Goal: Information Seeking & Learning: Learn about a topic

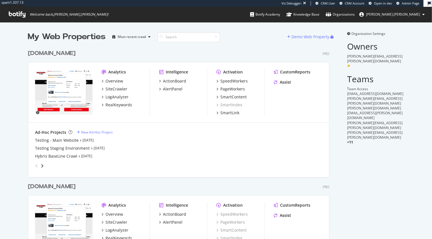
scroll to position [240, 306]
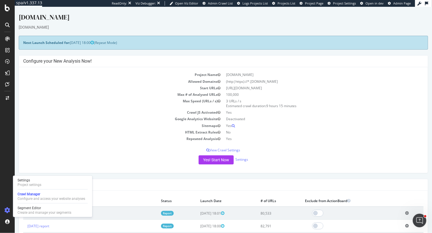
click at [29, 204] on div "Settings Project settings Crawl Manager Configure and access your website analy…" at bounding box center [52, 196] width 79 height 41
click at [30, 210] on div "Create and manage your segments" at bounding box center [45, 212] width 54 height 5
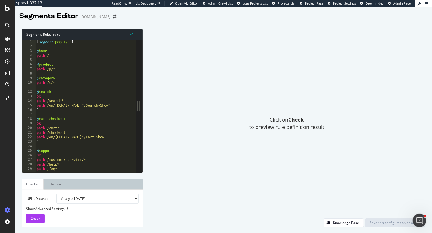
click at [343, 192] on div "Click on Check to preview rule definition result" at bounding box center [287, 123] width 277 height 189
click at [42, 72] on div "[ segment : pagetype ] @ home path / @ product path /p/* @ category path /c/* @…" at bounding box center [88, 111] width 104 height 142
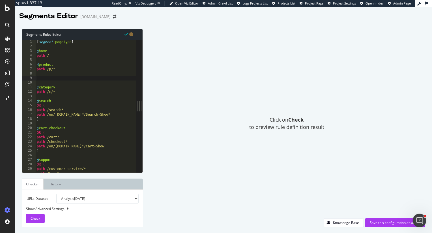
click at [42, 61] on div "[ segment : pagetype ] @ home path / @ product path /p/* @ category path /c/* @…" at bounding box center [88, 111] width 104 height 142
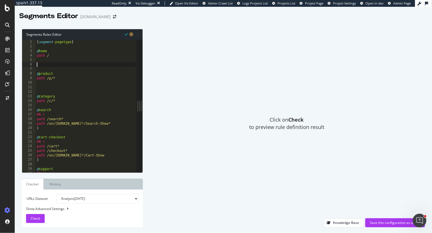
click at [48, 87] on div "[ segment : pagetype ] @ home path / @ product path /p/* @ category path /c/* @…" at bounding box center [88, 111] width 104 height 142
click at [79, 42] on div "[ segment : pagetype ] @ home path / @ product path /p/* @ category path /c/* @…" at bounding box center [88, 111] width 104 height 142
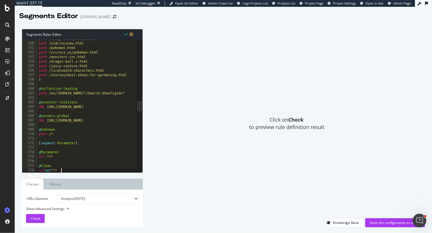
scroll to position [673, 0]
click at [64, 135] on div "path /mommy-and-me-shoes.html path /oldcrocsnew.html path /pokemon.html path /s…" at bounding box center [90, 108] width 104 height 142
type textarea "path /*"
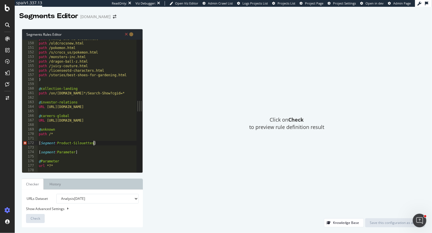
scroll to position [0, 4]
click at [85, 142] on div "path /mommy-and-me-shoes.html path /oldcrocsnew.html path /pokemon.html path /s…" at bounding box center [90, 108] width 104 height 142
paste textarea "silh"
click at [104, 144] on div "path /mommy-and-me-shoes.html path /oldcrocsnew.html path /pokemon.html path /s…" at bounding box center [90, 108] width 104 height 142
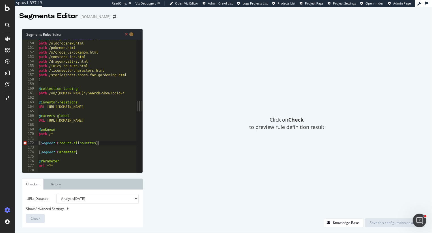
click at [75, 144] on div "path /mommy-and-me-shoes.html path /oldcrocsnew.html path /pokemon.html path /s…" at bounding box center [90, 108] width 104 height 142
type textarea "[Segment:Product-Silhouettes]"
click at [105, 144] on div "path /mommy-and-me-shoes.html path /oldcrocsnew.html path /pokemon.html path /s…" at bounding box center [90, 108] width 104 height 142
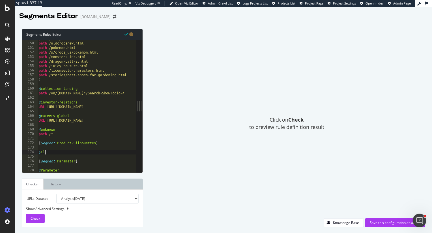
scroll to position [0, 0]
type textarea "@Classis-Crocs"
type textarea "@Sandals"
type textarea "@Flip-Flops"
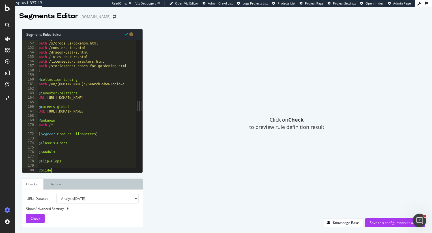
type textarea "@Slides"
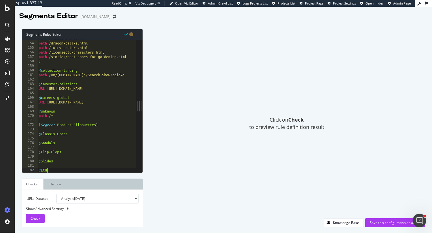
type textarea "@ECHO"
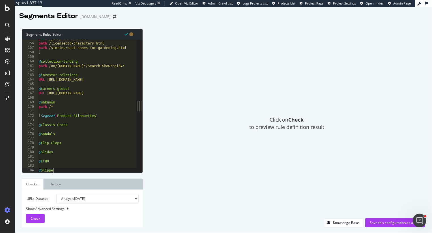
scroll to position [0, 1]
type textarea "@Slippers"
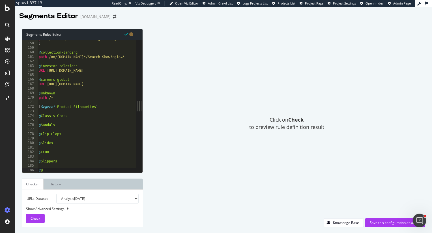
scroll to position [0, 0]
type textarea "@Boots"
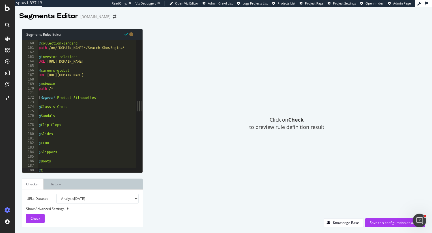
type textarea "@"
click at [41, 107] on div "@ collection-landing path /on/demandware.store*/Search-Show?cgid=* @ investor-r…" at bounding box center [90, 108] width 104 height 142
click at [44, 107] on div "@ collection-landing path /on/demandware.store*/Search-Show?cgid=* @ investor-r…" at bounding box center [90, 108] width 104 height 142
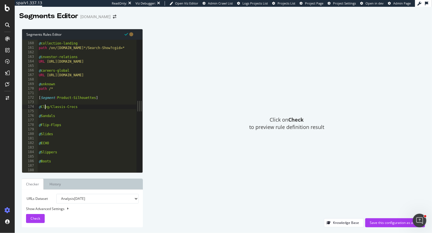
click at [52, 107] on div "@ collection-landing path /on/demandware.store*/Search-Show?cgid=* @ investor-r…" at bounding box center [90, 108] width 104 height 142
type textarea "@Classis-Crocs"
click at [45, 93] on div "@ collection-landing path /on/demandware.store*/Search-Show?cgid=* @ investor-r…" at bounding box center [90, 108] width 104 height 142
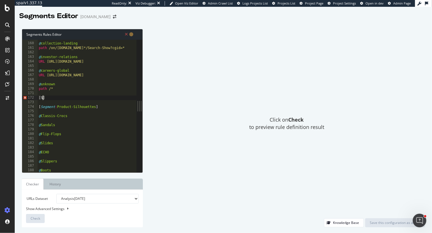
scroll to position [0, 0]
type textarea "[Segment:Styles]"
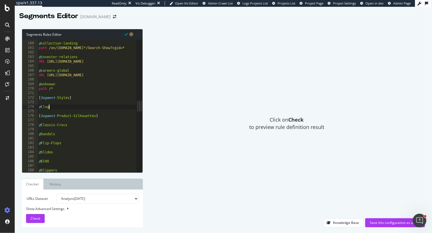
type textarea "@Clogs"
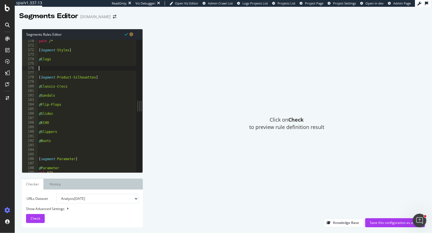
scroll to position [766, 0]
click at [65, 60] on div "path /* [ Segment : Styles ] @ Clogs [ Segment : Product-Silhouettes ] @ Classi…" at bounding box center [90, 110] width 104 height 142
type textarea "@Clogs"
click at [84, 96] on div "path /* [ Segment : Styles ] @ Clogs #Anything with clog in name [ Segment : Pr…" at bounding box center [90, 110] width 104 height 142
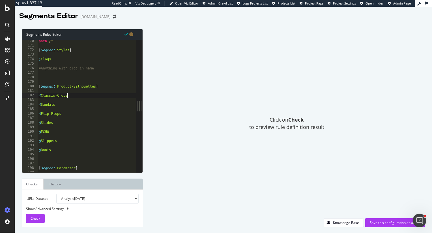
scroll to position [0, 2]
click at [63, 49] on div "path /* [ Segment : Styles ] @ Clogs #Anything with clog in name [ Segment : Pr…" at bounding box center [90, 110] width 104 height 142
type textarea "[Segment:Styles]"
click at [63, 49] on div "path /* [ Segment : Styles ] @ Clogs #Anything with clog in name [ Segment : Pr…" at bounding box center [90, 110] width 104 height 142
click at [54, 76] on div "path /* [ Segment : Styles ] @ Clogs #Anything with clog in name [ Segment : Pr…" at bounding box center [90, 110] width 104 height 142
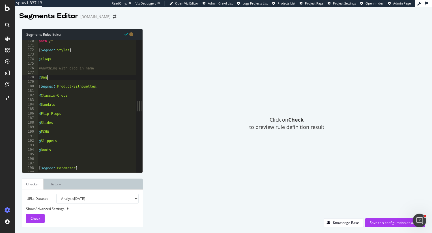
scroll to position [0, 0]
type textarea "@"
click at [46, 158] on div "path /* [ Segment : Styles ] @ Clogs #Anything with clog in name [ Segment : Pr…" at bounding box center [90, 110] width 104 height 142
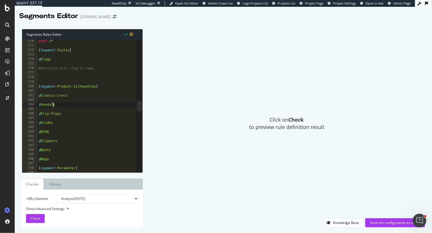
click at [52, 105] on div "path /* [ Segment : Styles ] @ Clogs #Anything with clog in name [ Segment : Pr…" at bounding box center [90, 110] width 104 height 142
type textarea "@Sandals"
click at [76, 65] on div "path /* [ Segment : Styles ] @ Clogs #Anything with clog in name [ Segment : Pr…" at bounding box center [90, 110] width 104 height 142
click at [54, 158] on div "path /* [ Segment : Styles ] @ Clogs #Anything with clog in name [ Segment : Pr…" at bounding box center [90, 109] width 104 height 142
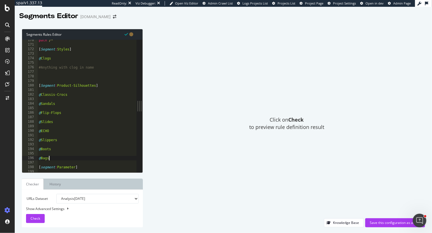
type textarea "@Bags"
type textarea "@Sneakers"
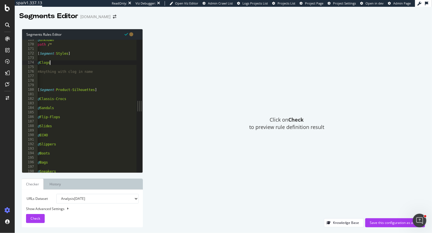
click at [58, 62] on div "@ unknown path /* [ Segment : Styles ] @ Clogs #Anything with clog in name [ Se…" at bounding box center [89, 109] width 104 height 142
type textarea "@Clogs"
click at [60, 69] on div "@ unknown path /* [ Segment : Styles ] @ Clogs path *clog* #Anything with clog …" at bounding box center [90, 109] width 104 height 142
type textarea "path *clogs*"
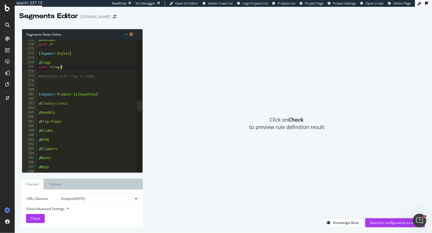
click at [72, 70] on div "@ unknown path /* [ Segment : Styles ] @ Clogs path *clogs* #Anything with clog…" at bounding box center [90, 109] width 104 height 142
click at [62, 68] on div "@ unknown path /* [ Segment : Styles ] @ Clogs path *clogs* #Anything with clog…" at bounding box center [90, 109] width 104 height 142
click at [68, 67] on div "@ unknown path /* [ Segment : Styles ] @ Clogs path *clog* #Anything with clog …" at bounding box center [90, 109] width 104 height 142
click at [72, 105] on div "@ unknown path /* [ Segment : Styles ] @ Clogs path *clog* #Anything with clog …" at bounding box center [90, 109] width 104 height 142
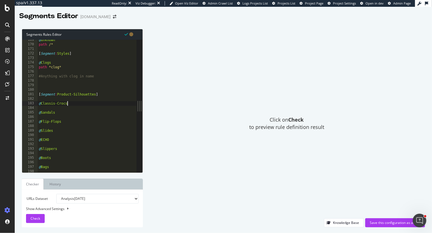
type textarea "@Classis-Crocs"
click at [71, 105] on div "@ unknown path /* [ Segment : Styles ] @ Clogs path *clog* #Anything with clog …" at bounding box center [90, 109] width 104 height 142
type textarea "@Classis-Crocs"
type textarea "path *classic-*"
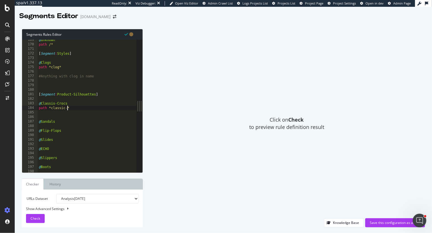
click at [80, 109] on div "@ unknown path /* [ Segment : Styles ] @ Clogs path *clog* #Anything with clog …" at bounding box center [90, 109] width 104 height 142
click at [35, 219] on span "Check" at bounding box center [36, 218] width 10 height 5
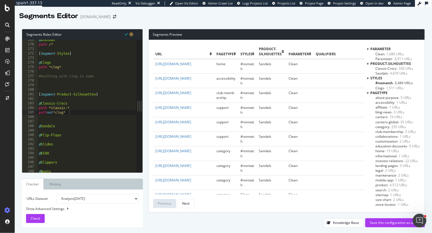
click at [384, 63] on span "Product-Silhouettes" at bounding box center [391, 63] width 41 height 5
click at [387, 69] on span "Classis-Crocs - 330 URLs" at bounding box center [395, 68] width 38 height 5
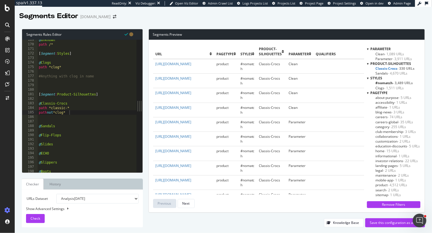
click at [57, 113] on div "@ unknown path /* [ Segment : Styles ] @ Clogs path *clog* #Anything with clog …" at bounding box center [90, 109] width 104 height 142
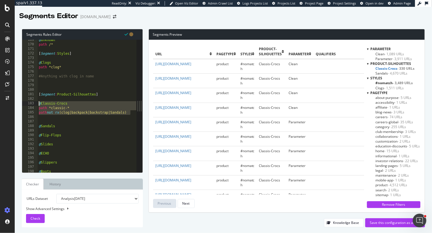
drag, startPoint x: 132, startPoint y: 114, endPoint x: 23, endPoint y: 103, distance: 110.1
click at [23, 103] on div "path not rx (clog|backpack|backstrap|Sandals) 169 170 171 172 173 174 175 176 1…" at bounding box center [79, 106] width 114 height 132
type textarea "@Classis-Crocs path *classic-*"
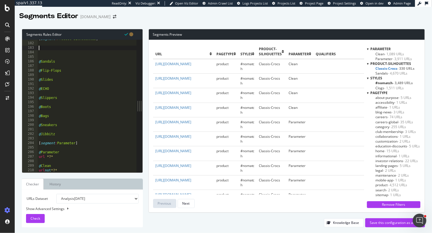
scroll to position [818, 0]
click at [59, 134] on div "[ Segment : Product-Silhouettes ] @ Sandals @ Flip-Flops @ Slides @ ECHO @ Slip…" at bounding box center [90, 108] width 104 height 142
type textarea "@Jibbitz"
paste textarea "path not rx (clog|backpack|backstrap|Sandals)"
type textarea "path not rx (clog|backpack|backstrap|Sandals)"
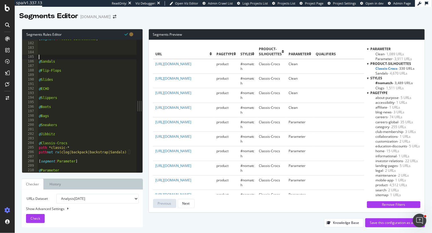
click at [47, 56] on div "[ Segment : Product-Silhouettes ] @ Sandals @ Flip-Flops @ Slides @ ECHO @ Slip…" at bounding box center [90, 108] width 104 height 142
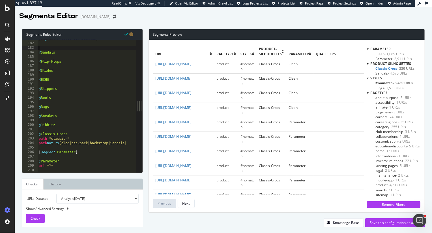
click at [49, 47] on div "[ Segment : Product-Silhouettes ] @ Sandals @ Flip-Flops @ Slides @ ECHO @ Slip…" at bounding box center [90, 108] width 104 height 142
click at [116, 144] on div "[ Segment : Product-Silhouettes ] @ Sandals @ Flip-Flops @ Slides @ ECHO @ Slip…" at bounding box center [90, 108] width 104 height 142
type textarea "path not rx (clog|backpack|backstrap|sandals)"
click at [59, 57] on div "[ Segment : Product-Silhouettes ] @ Sandals @ Flip-Flops @ Slides @ ECHO @ Slip…" at bounding box center [90, 108] width 104 height 142
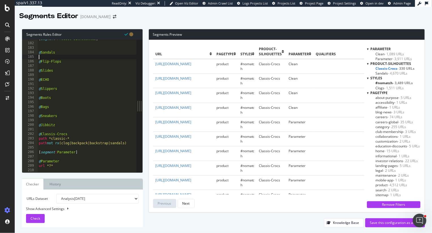
scroll to position [0, 0]
click at [63, 52] on div "[ Segment : Product-Silhouettes ] @ Sandals @ Flip-Flops @ Slides @ ECHO @ Slip…" at bounding box center [90, 108] width 104 height 142
type textarea "@Sandals"
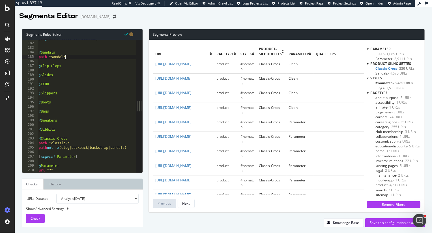
scroll to position [0, 2]
click at [67, 67] on div "[ Segment : Product-Silhouettes ] @ Sandals path *sandal* @ Flip-Flops @ Slides…" at bounding box center [90, 108] width 104 height 142
type textarea "@Flip-Flops"
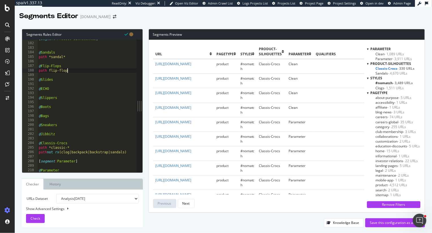
scroll to position [0, 2]
click at [48, 71] on div "[ Segment : Product-Silhouettes ] @ Sandals path *sandal* @ Flip-Flops path fli…" at bounding box center [90, 108] width 104 height 142
click at [76, 70] on div "[ Segment : Product-Silhouettes ] @ Sandals path *sandal* @ Flip-Flops path *fl…" at bounding box center [90, 108] width 104 height 142
click at [58, 82] on div "[ Segment : Product-Silhouettes ] @ Sandals path *sandal* @ Flip-Flops path *fl…" at bounding box center [90, 108] width 104 height 142
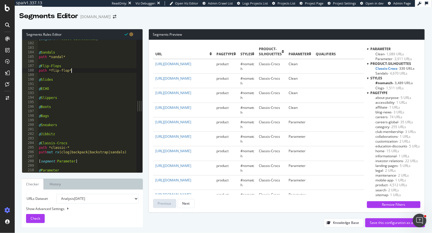
type textarea "@Slides"
click at [61, 102] on div "[ Segment : Product-Silhouettes ] @ Sandals path *sandal* @ Flip-Flops path *fl…" at bounding box center [90, 108] width 104 height 142
type textarea "@Slippers"
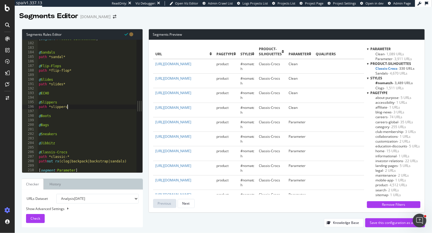
scroll to position [0, 2]
click at [55, 116] on div "[ Segment : Product-Silhouettes ] @ Sandals path *sandal* @ Flip-Flops path *fl…" at bounding box center [90, 108] width 104 height 142
type textarea "@Boots"
click at [52, 131] on div "[ Segment : Product-Silhouettes ] @ Sandals path *sandal* @ Flip-Flops path *fl…" at bounding box center [90, 108] width 104 height 142
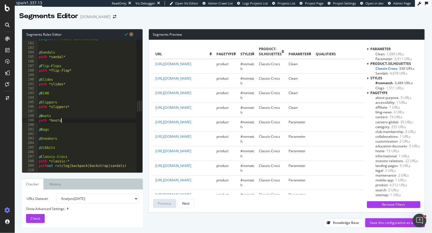
type textarea "@Bags"
click at [65, 120] on div "[ Segment : Product-Silhouettes ] @ Sandals path *sandal* @ Flip-Flops path *fl…" at bounding box center [90, 108] width 104 height 142
click at [63, 144] on div "[ Segment : Product-Silhouettes ] @ Sandals path *sandal* @ Flip-Flops path *fl…" at bounding box center [90, 108] width 104 height 142
type textarea "@Sneakers"
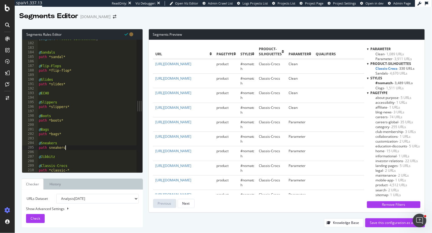
scroll to position [0, 2]
type textarea "path *sneakers*"
type textarea "@Jibbitz"
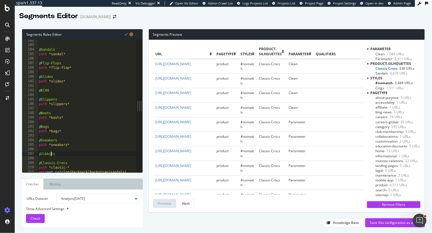
scroll to position [826, 0]
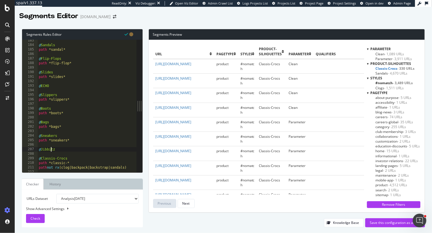
click at [65, 151] on div "@ Sandals path *sandal* @ Flip-Flops path *flip-flop* @ Slides path *slides* @ …" at bounding box center [90, 109] width 104 height 142
click at [32, 221] on div "Check" at bounding box center [36, 218] width 10 height 8
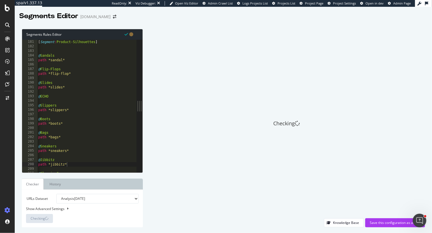
scroll to position [0, 1]
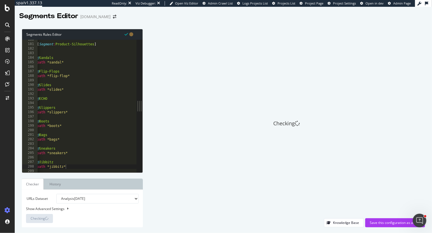
type textarea "@ECHO"
click at [48, 97] on div "[ Segment : Product-Silhouettes ] @ Sandals path *sandal* @ Flip-Flops path *fl…" at bounding box center [88, 108] width 104 height 142
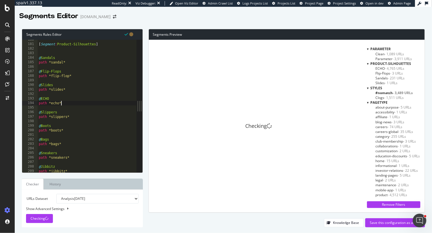
scroll to position [0, 1]
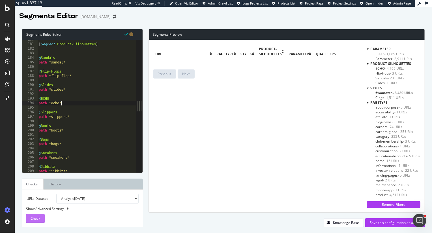
click at [38, 219] on span "Check" at bounding box center [36, 218] width 10 height 5
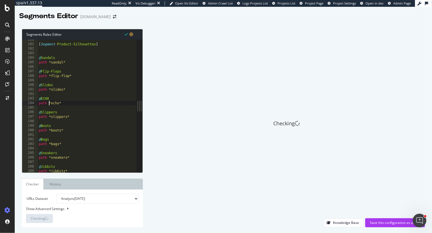
click at [49, 104] on div "[ Segment : Product-Silhouettes ] @ Sandals path *sandal* @ Flip-Flops path *fl…" at bounding box center [90, 108] width 104 height 142
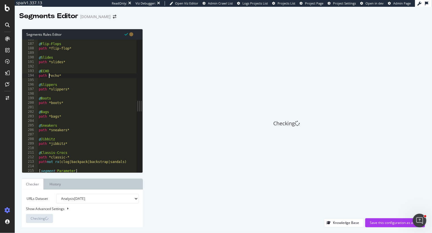
scroll to position [840, 0]
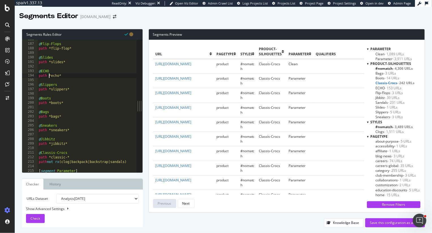
click at [379, 73] on span "Bags - 3 URLs" at bounding box center [386, 73] width 21 height 5
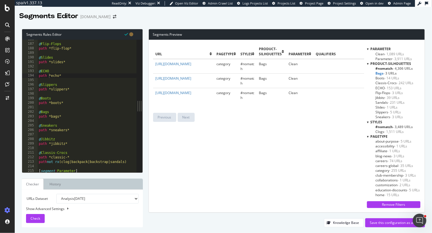
click at [385, 77] on span "- 14 URLs" at bounding box center [392, 78] width 15 height 5
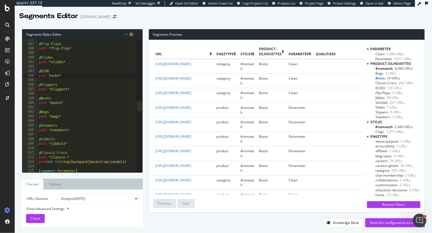
click at [388, 82] on span "Classis-Crocs - 242 URLs" at bounding box center [395, 82] width 38 height 5
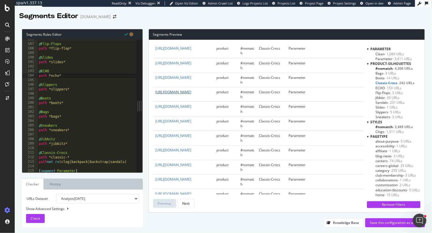
scroll to position [49, 0]
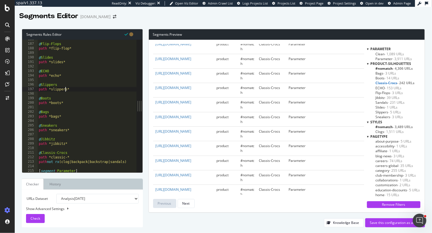
click at [65, 88] on div "@ Flip-Flops path *flip-flop* @ Slides path *slides* @ ECHO path *echo* @ Slipp…" at bounding box center [90, 108] width 104 height 142
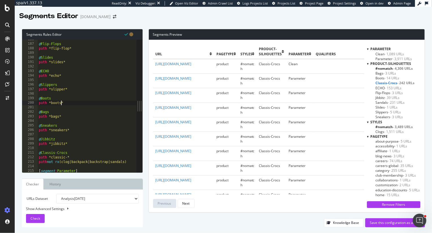
click at [60, 103] on div "@ Flip-Flops path *flip-flop* @ Slides path *slides* @ ECHO path *echo* @ Slipp…" at bounding box center [90, 108] width 104 height 142
click at [61, 117] on div "@ Flip-Flops path *flip-flop* @ Slides path *slides* @ ECHO path *echo* @ Slipp…" at bounding box center [90, 108] width 104 height 142
click at [66, 132] on div "@ Flip-Flops path *flip-flop* @ Slides path *slides* @ ECHO path *echo* @ Slipp…" at bounding box center [90, 108] width 104 height 142
click at [63, 61] on div "@ Flip-Flops path *flip-flop* @ Slides path *slides* @ ECHO path *echo* @ Slipp…" at bounding box center [90, 108] width 104 height 142
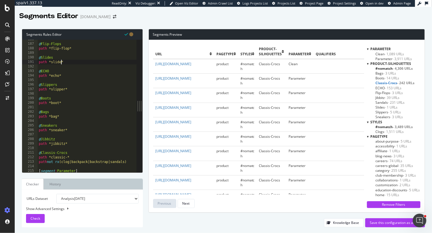
click at [54, 113] on div "@ Flip-Flops path *flip-flop* @ Slides path *slide* @ ECHO path *echo* @ Slippe…" at bounding box center [90, 108] width 104 height 142
type textarea "@Bags"
click at [66, 119] on div "@ Flip-Flops path *flip-flop* @ Slides path *slide* @ ECHO path *echo* @ Slippe…" at bounding box center [90, 108] width 104 height 142
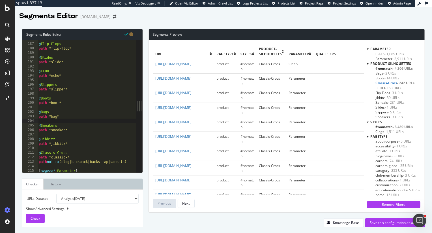
click at [59, 111] on div "@ Flip-Flops path *flip-flop* @ Slides path *slide* @ ECHO path *echo* @ Slippe…" at bounding box center [90, 108] width 104 height 142
type textarea "@Bags"
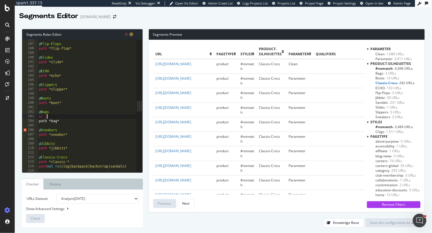
scroll to position [0, 0]
click at [67, 121] on div "@ Flip-Flops path *flip-flop* @ Slides path *slide* @ ECHO path *echo* @ Slippe…" at bounding box center [90, 108] width 104 height 142
type textarea "path *bag*"
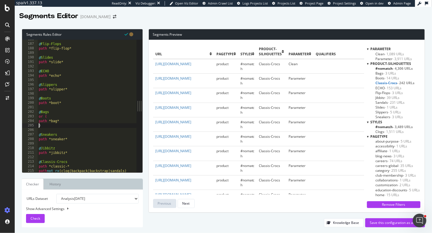
type textarea ")"
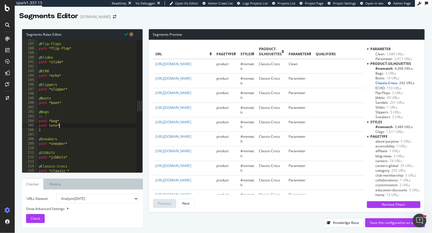
scroll to position [0, 1]
type textarea "path *tote*"
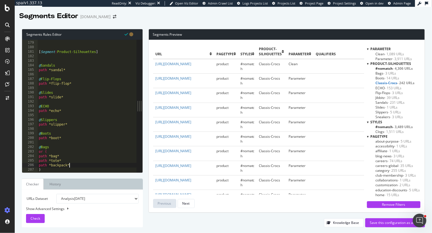
scroll to position [803, 0]
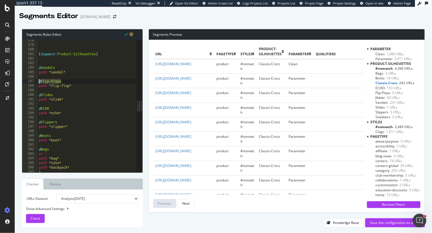
drag, startPoint x: 68, startPoint y: 82, endPoint x: 30, endPoint y: 81, distance: 38.2
click at [30, 81] on div "path *backpack* 178 179 180 181 182 183 184 185 186 187 188 189 190 191 192 193…" at bounding box center [79, 106] width 114 height 132
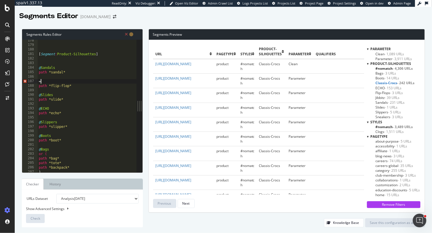
scroll to position [0, 0]
type textarea "="
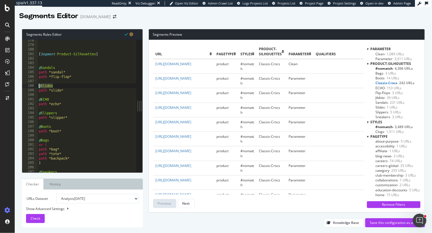
drag, startPoint x: 59, startPoint y: 84, endPoint x: 25, endPoint y: 83, distance: 33.7
click at [25, 83] on div "path *sandal* 178 179 180 181 182 183 184 185 186 187 188 189 190 191 192 193 1…" at bounding box center [79, 106] width 114 height 132
type textarea "@Slides"
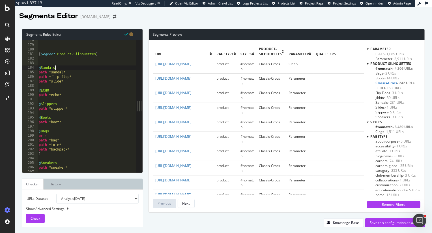
click at [62, 66] on div "[ Segment : Product-Silhouettes ] @ Sandals path *sandal* path *flip-flop* path…" at bounding box center [90, 109] width 104 height 142
type textarea "@Sandals"
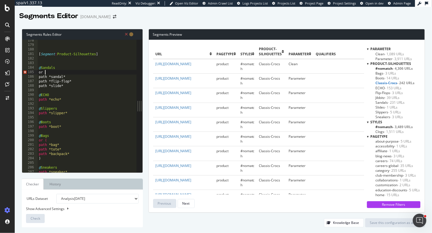
scroll to position [0, 0]
click at [69, 86] on div "[ Segment : Product-Silhouettes ] @ Sandals or ( path *sandal* path *flip-flop*…" at bounding box center [90, 109] width 104 height 142
type textarea "path *slide*"
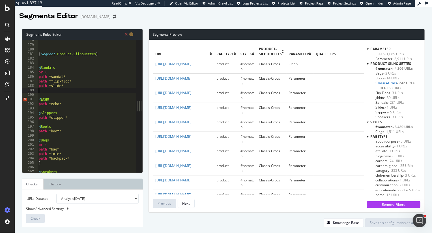
scroll to position [0, 0]
click at [56, 90] on div "[ Segment : Product-Silhouettes ] @ Sandals or ( path *sandal* path *flip-flop*…" at bounding box center [90, 109] width 104 height 142
click at [53, 67] on div "[ Segment : Product-Silhouettes ] @ Sandals or ( path *sandal* path *flip-flop*…" at bounding box center [90, 109] width 104 height 142
click at [68, 70] on div "[ Segment : Product-Silhouettes ] @ Sandals or ( path *sandal* path *flip-flop*…" at bounding box center [90, 109] width 104 height 142
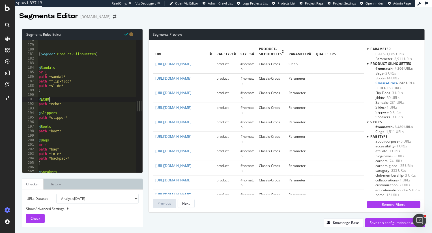
click at [60, 98] on div "[ Segment : Product-Silhouettes ] @ Sandals or ( path *sandal* path *flip-flop*…" at bounding box center [90, 109] width 104 height 142
click at [33, 220] on span "Check" at bounding box center [36, 218] width 10 height 5
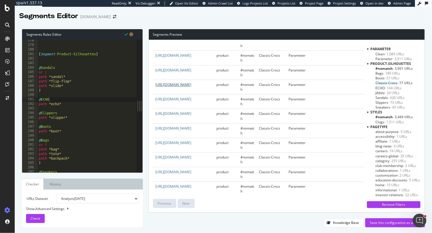
scroll to position [37, 0]
click at [41, 78] on div "[ Segment : Product-Silhouettes ] @ Sandals or ( path *sandal* path *flip-flop*…" at bounding box center [90, 109] width 104 height 142
click at [42, 119] on div "[ Segment : Product-Silhouettes ] @ Sandals or ( path *sandal* path *flip-flop*…" at bounding box center [90, 109] width 104 height 142
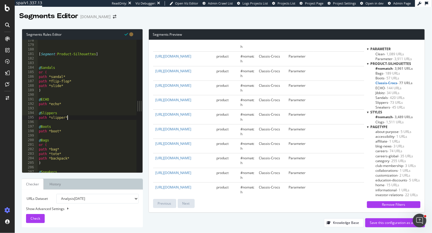
click at [72, 116] on div "[ Segment : Product-Silhouettes ] @ Sandals or ( path *sandal* path *flip-flop*…" at bounding box center [90, 109] width 104 height 142
click at [71, 112] on div "[ Segment : Product-Silhouettes ] @ Sandals or ( path *sandal* path *flip-flop*…" at bounding box center [90, 109] width 104 height 142
click at [45, 119] on div "[ Segment : Product-Silhouettes ] @ Sandals or ( path *sandal* path *flip-flop*…" at bounding box center [90, 109] width 104 height 142
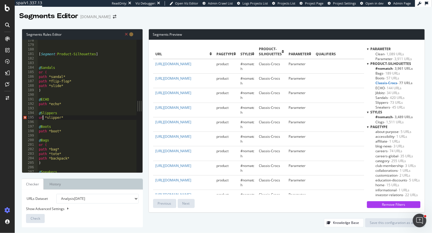
scroll to position [0, 0]
click at [73, 118] on div "[ Segment : Product-Silhouettes ] @ Sandals or ( path *sandal* path *flip-flop*…" at bounding box center [90, 109] width 104 height 142
click at [68, 118] on div "[ Segment : Product-Silhouettes ] @ Sandals or ( path *sandal* path *flip-flop*…" at bounding box center [90, 109] width 104 height 142
click at [41, 77] on div "[ Segment : Product-Silhouettes ] @ Sandals or ( path *sandal* path *flip-flop*…" at bounding box center [90, 109] width 104 height 142
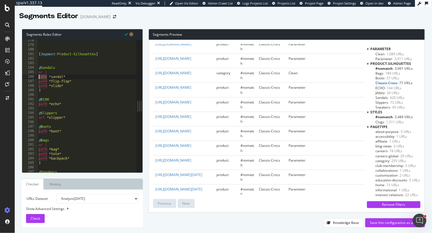
scroll to position [168, 0]
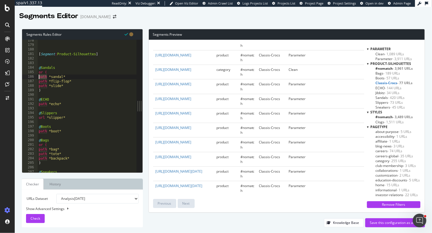
click at [43, 77] on div "[ Segment : Product-Silhouettes ] @ Sandals or ( path *sandal* path *flip-flop*…" at bounding box center [90, 109] width 104 height 142
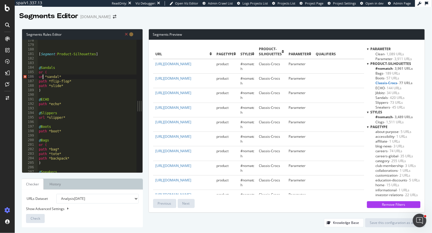
scroll to position [0, 0]
click at [43, 80] on div "[ Segment : Product-Silhouettes ] @ Sandals or ( url *sandal* path *flip-flop* …" at bounding box center [90, 109] width 104 height 142
click at [42, 86] on div "[ Segment : Product-Silhouettes ] @ Sandals or ( url *sandal* url *flip-flop* p…" at bounding box center [90, 109] width 104 height 142
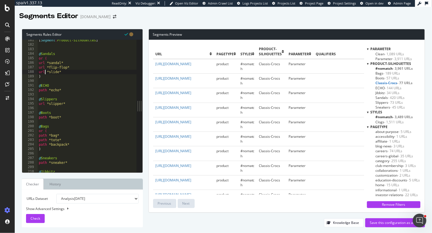
scroll to position [817, 0]
click at [41, 89] on div "[ Segment : Product-Silhouettes ] @ Sandals or ( url *sandal* url *flip-flop* u…" at bounding box center [90, 109] width 104 height 142
click at [42, 117] on div "[ Segment : Product-Silhouettes ] @ Sandals or ( url *sandal* url *flip-flop* u…" at bounding box center [90, 109] width 104 height 142
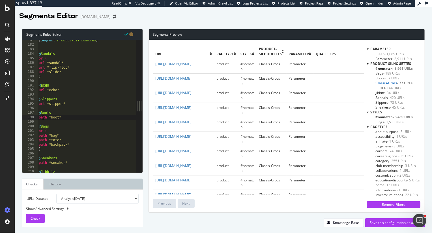
click at [42, 117] on div "[ Segment : Product-Silhouettes ] @ Sandals or ( url *sandal* url *flip-flop* u…" at bounding box center [90, 109] width 104 height 142
click at [41, 136] on div "[ Segment : Product-Silhouettes ] @ Sandals or ( url *sandal* url *flip-flop* u…" at bounding box center [90, 109] width 104 height 142
click at [41, 140] on div "[ Segment : Product-Silhouettes ] @ Sandals or ( url *sandal* url *flip-flop* u…" at bounding box center [90, 109] width 104 height 142
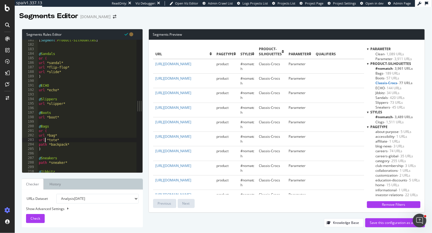
click at [42, 145] on div "[ Segment : Product-Silhouettes ] @ Sandals or ( url *sandal* url *flip-flop* u…" at bounding box center [90, 109] width 104 height 142
click at [42, 162] on div "[ Segment : Product-Silhouettes ] @ Sandals or ( url *sandal* url *flip-flop* u…" at bounding box center [90, 109] width 104 height 142
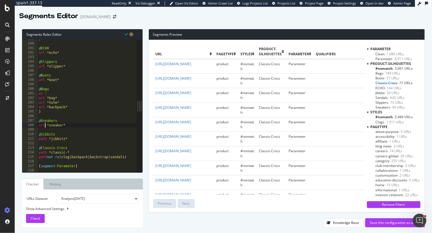
click at [41, 140] on div ") @ ECHO url *echo* @ Slippers url *slipper* @ Boots url *boot* @ Bags or ( url…" at bounding box center [90, 108] width 104 height 142
click at [42, 151] on div ") @ ECHO url *echo* @ Slippers url *slipper* @ Boots url *boot* @ Bags or ( url…" at bounding box center [90, 108] width 104 height 142
click at [41, 157] on div ") @ ECHO url *echo* @ Slippers url *slipper* @ Boots url *boot* @ Bags or ( url…" at bounding box center [90, 108] width 104 height 142
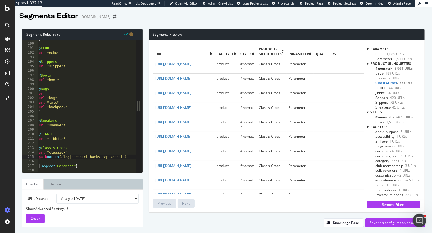
click at [41, 157] on div ") @ ECHO url *echo* @ Slippers url *slipper* @ Boots url *boot* @ Bags or ( url…" at bounding box center [90, 108] width 104 height 142
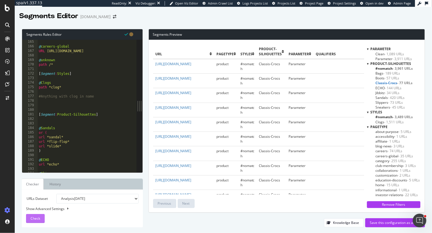
click at [32, 221] on div "Check" at bounding box center [36, 218] width 10 height 8
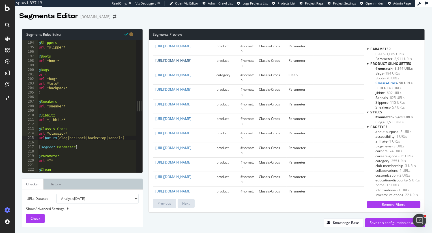
scroll to position [224, 0]
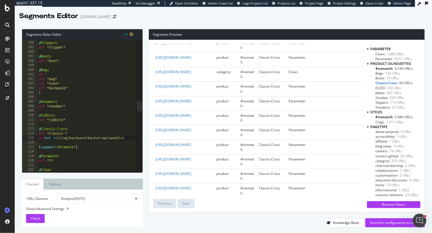
click at [126, 139] on div "@ Slippers url *slipper* @ Boots url *boot* @ Bags or ( url *bag* url *tote* ur…" at bounding box center [90, 107] width 104 height 142
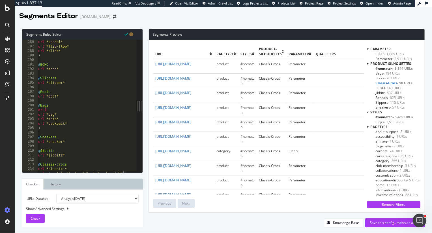
scroll to position [0, 1]
click at [60, 78] on div "or ( url *sandal* url *flip-flop* url *slide* ) @ ECHO url *echo* @ Slippers ur…" at bounding box center [89, 106] width 104 height 142
type textarea "@Slippers"
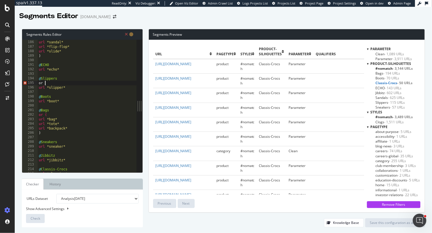
scroll to position [0, 0]
click at [87, 88] on div "or ( url *sandal* url *flip-flop* url *slide* ) @ ECHO url *echo* @ Slippers or…" at bounding box center [90, 106] width 104 height 142
type textarea "url *slipper*"
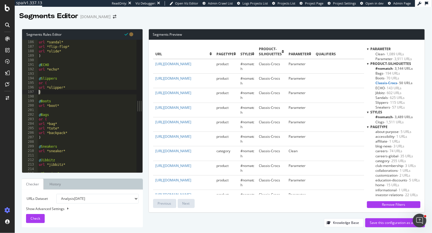
drag, startPoint x: 48, startPoint y: 92, endPoint x: 36, endPoint y: 91, distance: 12.5
click at [36, 91] on div ") 185 186 187 188 189 190 191 192 193 194 195 196 197 198 199 200 201 202 203 2…" at bounding box center [79, 106] width 114 height 132
click at [66, 86] on div "or ( url *sandal* url *flip-flop* url *slide* ) @ ECHO url *echo* @ Slippers or…" at bounding box center [90, 106] width 104 height 142
type textarea "o"
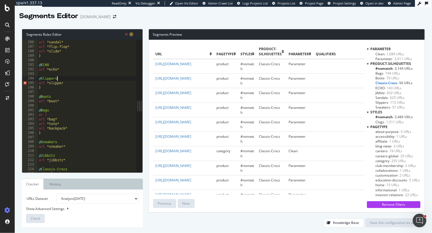
click at [48, 85] on div "or ( url *sandal* url *flip-flop* url *slide* ) @ ECHO url *echo* @ Slippers ur…" at bounding box center [90, 106] width 104 height 142
type textarea ")"
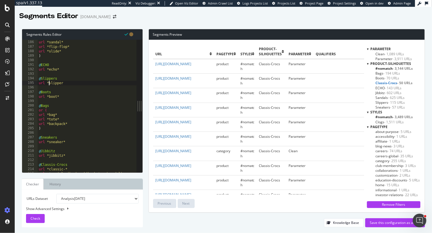
click at [48, 84] on div "or ( url *sandal* url *flip-flop* url *slide* ) @ ECHO url *echo* @ Slippers ur…" at bounding box center [90, 106] width 104 height 142
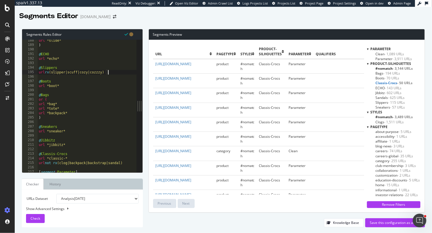
scroll to position [848, 0]
click at [115, 72] on div "url *slide* ) @ ECHO url *echo* @ Slippers url rx (slipper|scuff|cozy|cozzzy) @…" at bounding box center [90, 109] width 104 height 142
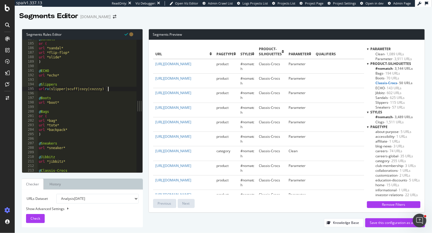
scroll to position [831, 0]
click at [37, 217] on span "Check" at bounding box center [36, 218] width 10 height 5
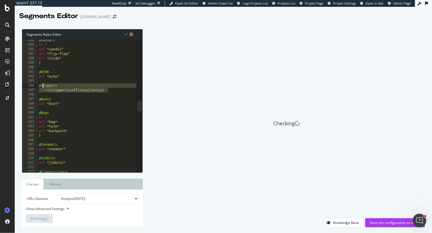
drag, startPoint x: 110, startPoint y: 91, endPoint x: 43, endPoint y: 87, distance: 66.6
click at [43, 87] on div "@ Sandals or ( url *sandal* url *flip-flop* url *slide* ) @ ECHO url *echo* @ S…" at bounding box center [90, 109] width 104 height 142
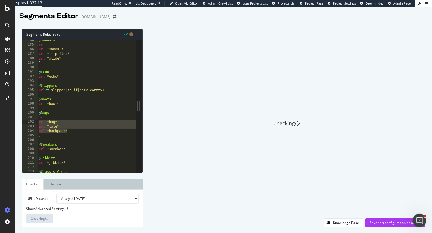
drag, startPoint x: 71, startPoint y: 132, endPoint x: 36, endPoint y: 121, distance: 37.1
click at [36, 121] on div "@Slippers url rx (slipper|scuff|cozy|cozzzy) 184 185 186 187 188 189 190 191 19…" at bounding box center [79, 106] width 114 height 132
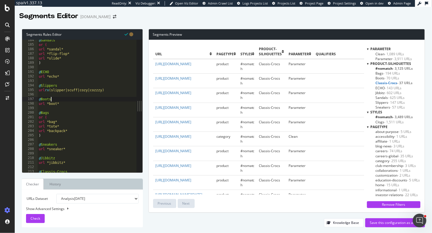
click at [72, 99] on div "@ Sandals or ( url *sandal* url *flip-flop* url *slide* ) @ ECHO url *echo* @ S…" at bounding box center [90, 109] width 104 height 142
type textarea "@Boots"
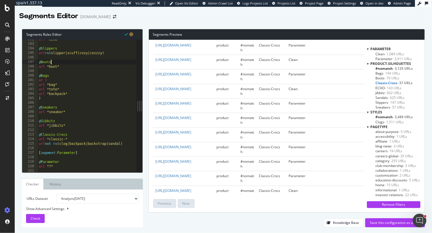
scroll to position [284, 0]
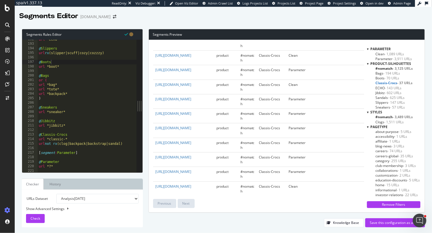
click at [382, 87] on span "ECHO - 143 URLs" at bounding box center [389, 87] width 26 height 5
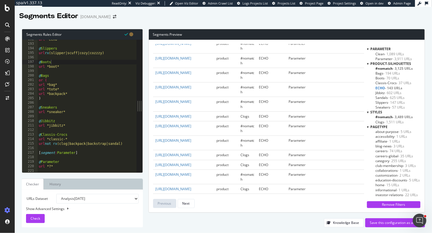
scroll to position [108, 0]
click at [382, 92] on span "Jibbitz - 602 URLs" at bounding box center [389, 92] width 26 height 5
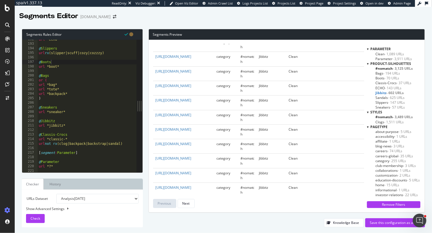
scroll to position [98, 0]
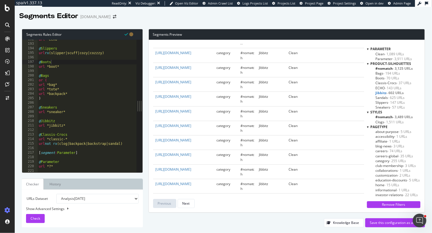
click at [390, 97] on span "- 625 URLs" at bounding box center [396, 97] width 17 height 5
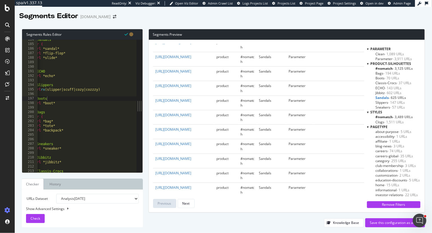
scroll to position [168, 0]
click at [385, 101] on span "Slippers - 147 URLs" at bounding box center [390, 102] width 29 height 5
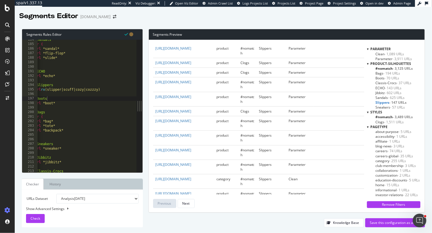
scroll to position [149, 0]
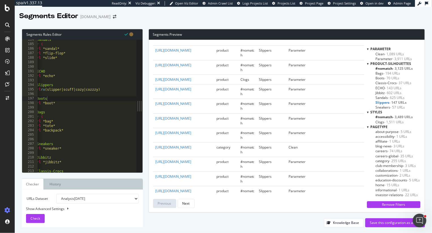
click at [386, 106] on span "Sneakers - 57 URLs" at bounding box center [390, 107] width 29 height 5
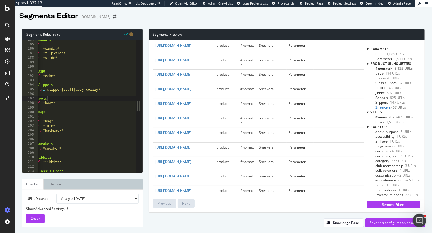
scroll to position [62, 0]
click at [386, 69] on span "#nomatch - 3,125 URLs" at bounding box center [394, 68] width 37 height 5
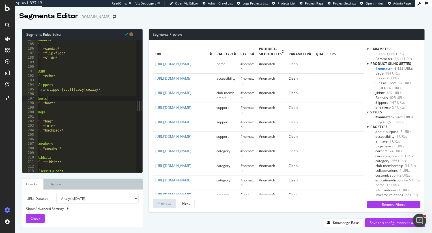
click at [387, 108] on span "Sneakers - 57 URLs" at bounding box center [390, 107] width 29 height 5
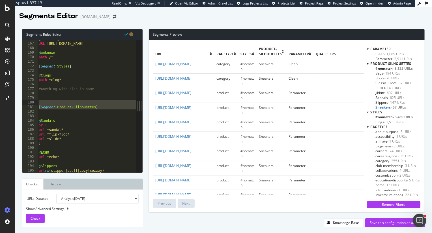
drag, startPoint x: 50, startPoint y: 109, endPoint x: 80, endPoint y: 104, distance: 30.7
click at [80, 104] on div "@ careers-global URL https://careers.crocs.com/* @ unknown path /* [ Segment : …" at bounding box center [90, 108] width 104 height 142
type textarea "[Segment:Product-Silhouettes]"
click at [58, 114] on div "@ careers-global URL https://careers.crocs.com/* @ unknown path /* [ Segment : …" at bounding box center [87, 106] width 99 height 132
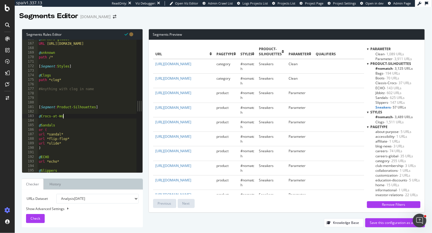
type textarea "@Crocs-at-Work"
click at [46, 119] on div "@ careers-global URL https://careers.crocs.com/* @ unknown path /* [ Segment : …" at bounding box center [90, 108] width 104 height 142
click at [93, 119] on div "@ careers-global URL https://careers.crocs.com/* @ unknown path /* [ Segment : …" at bounding box center [90, 108] width 104 height 142
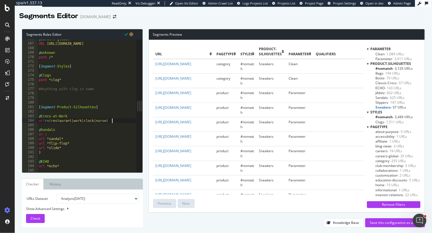
click at [123, 121] on div "@ careers-global URL https://careers.crocs.com/* @ unknown path /* [ Segment : …" at bounding box center [90, 108] width 104 height 142
type textarea "url rx (restaurant|work|clock|nurse)"
click at [31, 219] on span "Check" at bounding box center [36, 218] width 10 height 5
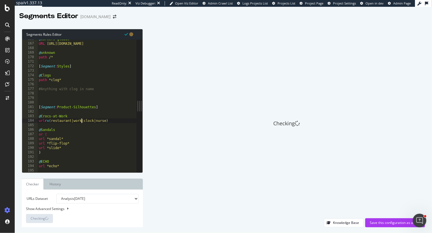
click at [81, 122] on div "@ careers-global URL https://careers.crocs.com/* @ unknown path /* [ Segment : …" at bounding box center [90, 108] width 104 height 142
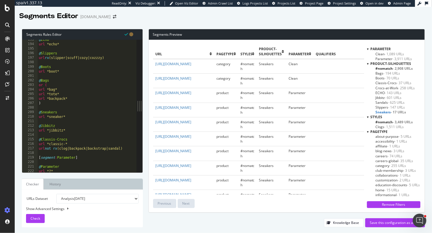
scroll to position [861, 0]
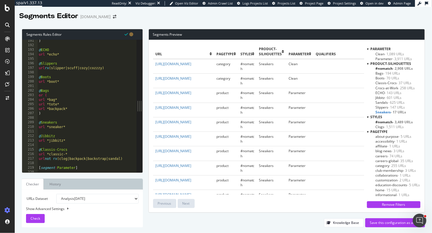
click at [385, 87] on span "Crocs-at-Work - 258 URLs" at bounding box center [395, 87] width 39 height 5
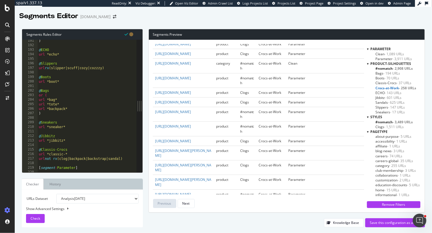
scroll to position [0, 0]
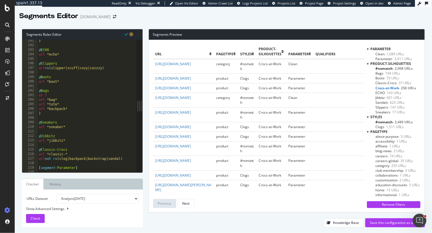
click at [381, 69] on span "#nomatch - 2,908 URLs" at bounding box center [394, 68] width 37 height 5
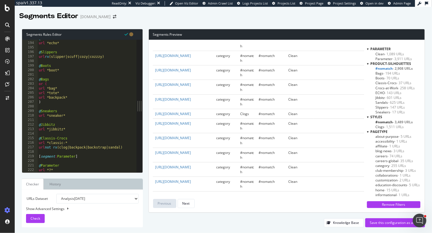
scroll to position [0, 0]
click at [39, 152] on div "@ ECHO url *echo* @ Slippers url rx (slipper|scuff|cozy|cozzzy) @ Boots url *bo…" at bounding box center [90, 107] width 104 height 142
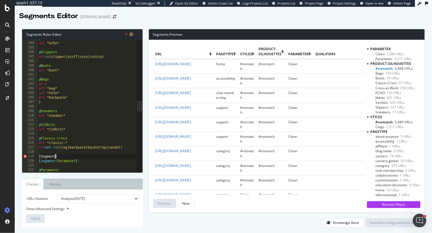
scroll to position [0, 1]
type textarea "[Segment:Gender]"
type textarea "p"
type textarea "@Women"
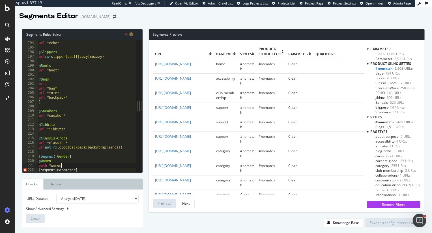
scroll to position [0, 1]
type textarea "path *women*"
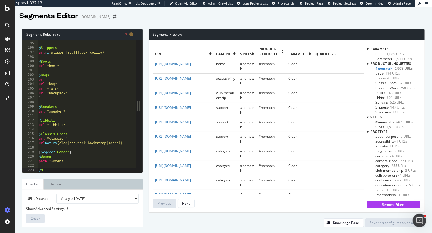
scroll to position [0, 0]
type textarea "@Men"
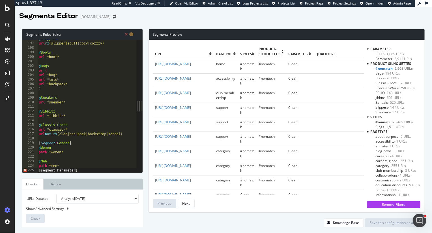
scroll to position [886, 0]
click at [57, 153] on div "@ Slippers url rx (slipper|scuff|cozy|cozzzy) @ Boots url *boot* @ Bags or ( ur…" at bounding box center [90, 108] width 104 height 142
click at [62, 167] on div at bounding box center [90, 170] width 104 height 6
type textarea "path *men*"
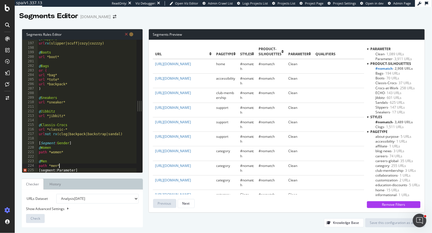
scroll to position [0, 0]
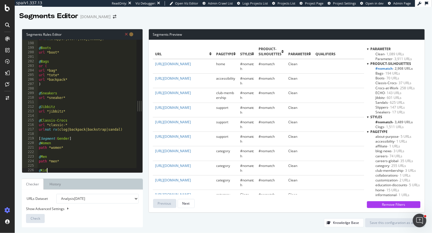
type textarea "@Kids"
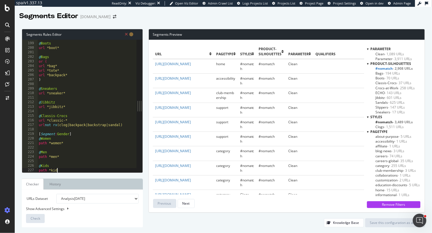
type textarea "path *kid*"
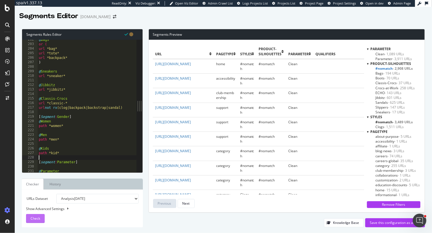
click at [32, 217] on span "Check" at bounding box center [36, 218] width 10 height 5
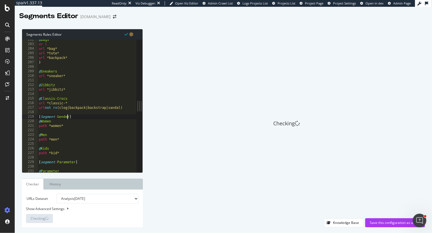
click at [67, 117] on div "@ Bags or ( url *bag* url *tote* url *backpack* ) @ Sneakers url *sneaker* @ Ji…" at bounding box center [90, 108] width 104 height 142
click at [70, 116] on div "@ Bags or ( url *bag* url *tote* url *backpack* ) @ Sneakers url *sneaker* @ Ji…" at bounding box center [90, 108] width 104 height 142
click at [64, 150] on div "@ Bags or ( url *bag* url *tote* url *backpack* ) @ Sneakers url *sneaker* @ Ji…" at bounding box center [90, 108] width 104 height 142
click at [51, 154] on div "@ Bags or ( url *bag* url *tote* url *backpack* ) @ Sneakers url *sneaker* @ Ji…" at bounding box center [90, 108] width 104 height 142
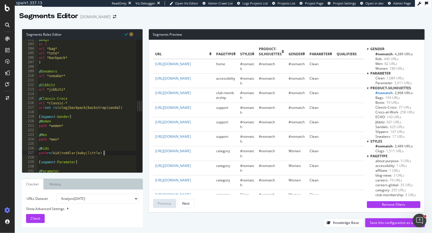
scroll to position [0, 5]
click at [77, 154] on div "@ Bags or ( url *bag* url *tote* url *backpack* ) @ Sneakers url *sneaker* @ Ji…" at bounding box center [90, 108] width 104 height 142
click at [119, 149] on div "@ Bags or ( url *bag* url *tote* url *backpack* ) @ Sneakers url *sneaker* @ Ji…" at bounding box center [90, 108] width 104 height 142
click at [113, 152] on div "@ Bags or ( url *bag* url *tote* url *backpack* ) @ Sneakers url *sneaker* @ Ji…" at bounding box center [90, 108] width 104 height 142
click at [36, 218] on span "Check" at bounding box center [36, 218] width 10 height 5
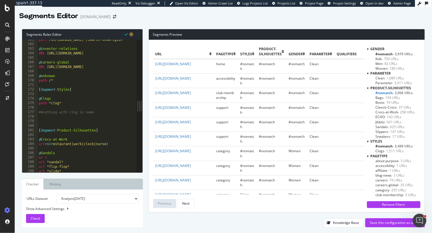
scroll to position [726, 0]
drag, startPoint x: 65, startPoint y: 102, endPoint x: 35, endPoint y: 96, distance: 29.7
click at [35, 96] on div "path *clog* 161 162 163 164 165 166 167 168 169 170 171 172 173 174 175 176 177…" at bounding box center [79, 106] width 114 height 132
click at [64, 105] on div "path /on/demandware.store*/Search-Show?cgid=* @ investor-relations URL https://…" at bounding box center [87, 106] width 99 height 132
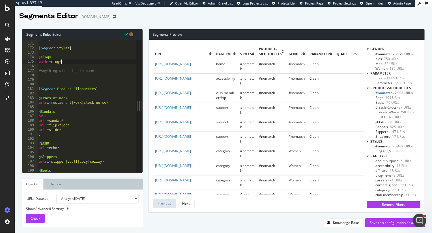
scroll to position [768, 0]
click at [81, 88] on div "path /* [ Segment : Styles ] @ Clogs path *clog* #Anything with clog in name [ …" at bounding box center [90, 108] width 104 height 142
drag, startPoint x: 66, startPoint y: 62, endPoint x: 25, endPoint y: 56, distance: 41.7
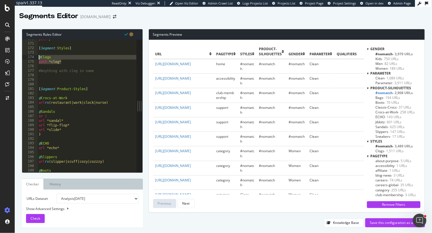
click at [25, 56] on div "[Segment:Product-Styles] 170 171 172 173 174 175 176 177 178 179 180 181 182 18…" at bounding box center [79, 106] width 114 height 132
click at [104, 91] on div "path /* [ Segment : Styles ] @ Clogs path *clog* #Anything with clog in name [ …" at bounding box center [90, 108] width 104 height 142
type textarea "[Segment:Product-Styles]"
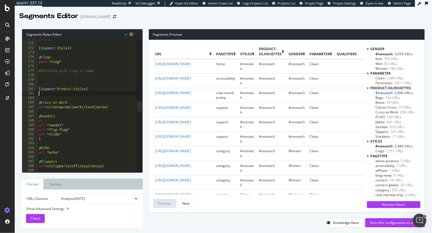
scroll to position [0, 0]
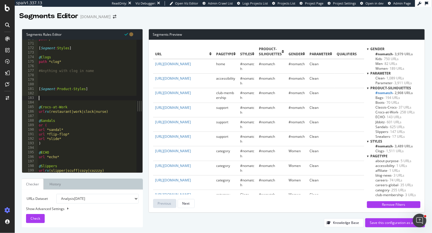
paste textarea "path *clog*"
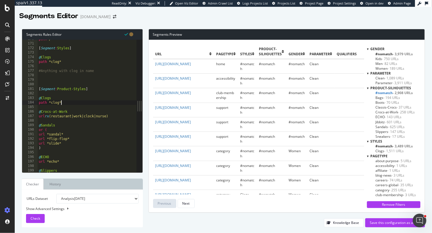
click at [63, 102] on div "path /* [ Segment : Styles ] @ Clogs path *clog* #Anything with clog in name [ …" at bounding box center [90, 108] width 104 height 142
click at [66, 63] on div "path /* [ Segment : Styles ] @ Clogs path *clog* #Anything with clog in name [ …" at bounding box center [90, 108] width 104 height 142
drag, startPoint x: 66, startPoint y: 63, endPoint x: 35, endPoint y: 57, distance: 31.4
click at [35, 57] on div "path *clog* 170 171 172 173 174 175 176 177 178 179 180 181 182 183 184 185 186…" at bounding box center [79, 106] width 114 height 132
click at [70, 90] on div "path /* [ Segment : Styles ] @ Clogs path *clog* #Anything with clog in name [ …" at bounding box center [90, 108] width 104 height 142
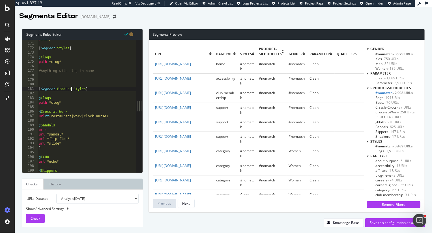
click at [70, 90] on div "path /* [ Segment : Styles ] @ Clogs path *clog* #Anything with clog in name [ …" at bounding box center [90, 108] width 104 height 142
click at [380, 150] on span "Clogs - 1,511 URLs" at bounding box center [390, 150] width 28 height 5
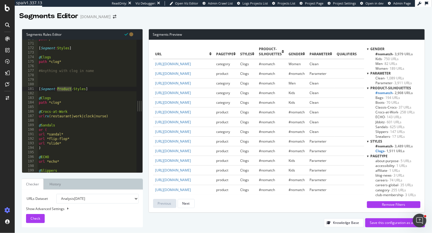
click at [63, 49] on div "path /* [ Segment : Styles ] @ Clogs path *clog* #Anything with clog in name [ …" at bounding box center [90, 108] width 104 height 142
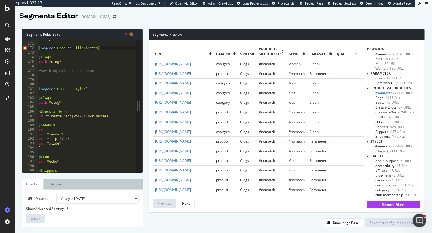
scroll to position [0, 5]
click at [90, 48] on div "path /* [ Segment : Product-Sillouhettes ] @ Clogs path *clog* #Anything with c…" at bounding box center [90, 108] width 104 height 142
paste textarea "silhou"
click at [75, 47] on div "path /* [ Segment : Product-silhouettes ] @ Clogs path *clog* #Anything with cl…" at bounding box center [90, 108] width 104 height 142
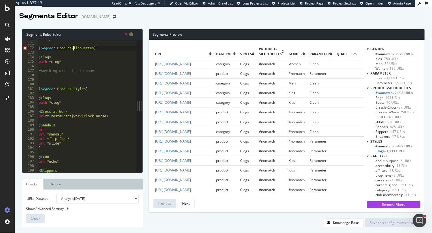
scroll to position [0, 3]
click at [97, 48] on div "path /* [ Segment : Product-Silhouettes ] @ Clogs path *clog* #Anything with cl…" at bounding box center [90, 108] width 104 height 142
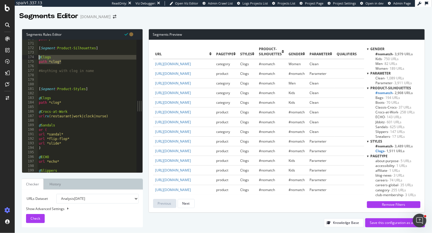
drag, startPoint x: 66, startPoint y: 62, endPoint x: 19, endPoint y: 57, distance: 47.6
click at [19, 57] on div "Segments Rules Editor [Segment:Product-Silhouettes] 170 171 172 173 174 175 176…" at bounding box center [224, 127] width 418 height 209
type textarea "@Clogs path *clog*"
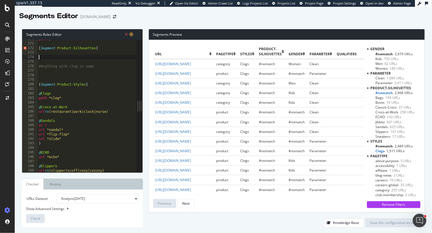
scroll to position [0, 0]
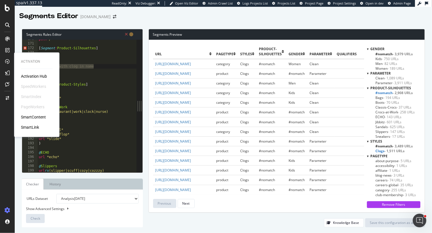
drag, startPoint x: 102, startPoint y: 66, endPoint x: 2, endPoint y: 65, distance: 99.9
click at [2, 65] on div "Activation Activation Hub SpeedWorkers SmartIndex PageWorkers SmartContent Smar…" at bounding box center [216, 116] width 432 height 233
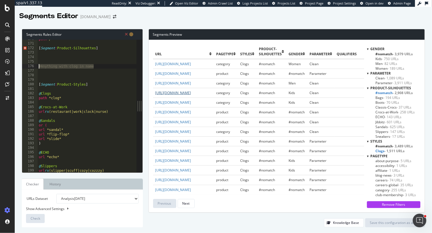
type textarea "\"
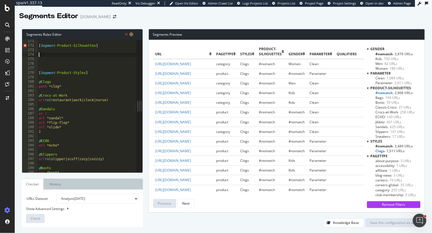
scroll to position [773, 0]
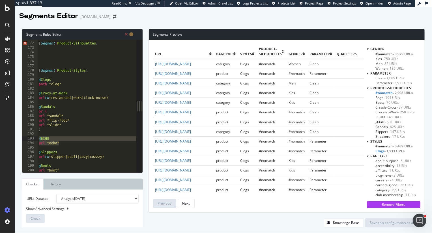
drag, startPoint x: 65, startPoint y: 142, endPoint x: 38, endPoint y: 140, distance: 26.2
click at [38, 140] on div "[ Segment : Product-Silhouettes ] [ Segment : Product-Styles ] @ Clogs path *cl…" at bounding box center [90, 108] width 104 height 142
type textarea "@ECHO url *echo*"
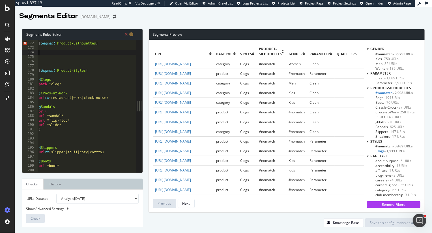
click at [45, 52] on div "[ Segment : Product-Silhouettes ] [ Segment : Product-Styles ] @ Clogs path *cl…" at bounding box center [90, 108] width 104 height 142
paste textarea "url *echo*"
type textarea "url *echo*"
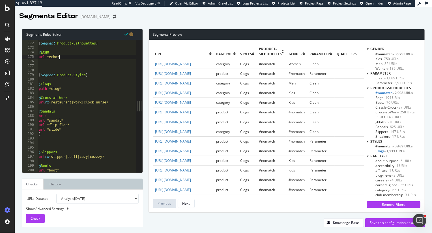
click at [46, 144] on div "[ Segment : Product-Silhouettes ] @ ECHO url *echo* [ Segment : Product-Styles …" at bounding box center [90, 108] width 104 height 142
click at [73, 55] on div "[ Segment : Product-Silhouettes ] @ ECHO url *echo* [ Segment : Product-Styles …" at bounding box center [90, 108] width 104 height 142
type textarea "url *echo*"
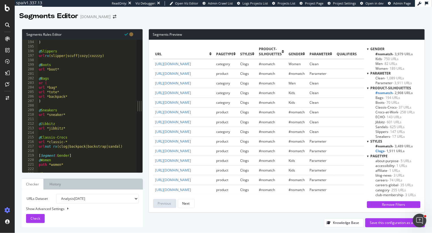
scroll to position [874, 0]
drag, startPoint x: 130, startPoint y: 146, endPoint x: 38, endPoint y: 137, distance: 92.1
click at [38, 137] on div "url *slide* ) @ Slippers url rx (slipper|scuff|cozy|cozzzy) @ Boots url *boot* …" at bounding box center [90, 106] width 104 height 142
type textarea "@Classis-Crocs url *classic-*"
type textarea "url *jibbitz*"
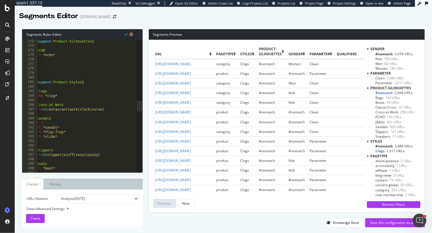
scroll to position [0, 4]
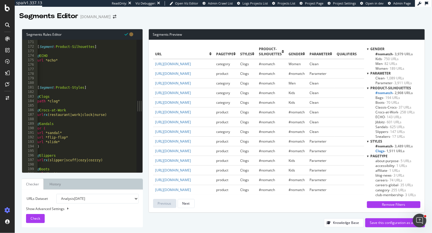
click at [83, 73] on div "path /* [ Segment : Product-Silhouettes ] @ ECHO url *echo* [ Segment : Product…" at bounding box center [88, 106] width 104 height 142
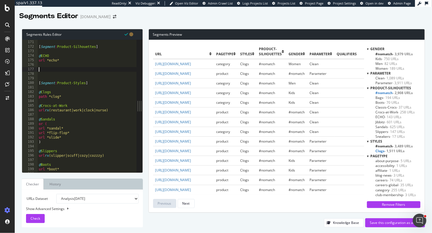
paste textarea "url not rx (clog|backpack|backstrap|sandal)"
type textarea "url not rx (clog|backpack|backstrap|sandal)"
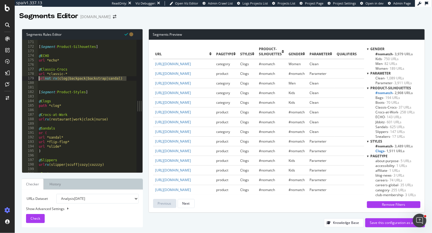
drag, startPoint x: 130, startPoint y: 79, endPoint x: 39, endPoint y: 78, distance: 90.9
click at [39, 78] on div "path /* [ Segment : Product-Silhouettes ] @ ECHO url *echo* @ Classis-Crocs url…" at bounding box center [90, 106] width 104 height 142
type textarea "url *classic-*"
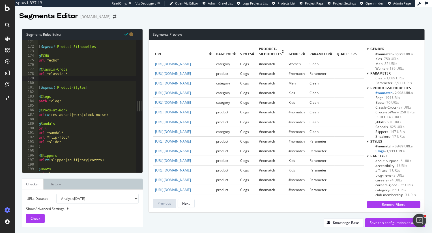
click at [73, 69] on div "path /* [ Segment : Product-Silhouettes ] @ ECHO url *echo* @ Classis-Crocs url…" at bounding box center [90, 106] width 104 height 142
type textarea "@Classic"
click at [46, 79] on div "path /* [ Segment : Product-Silhouettes ] @ ECHO url *echo* @ Classic url *clas…" at bounding box center [90, 106] width 104 height 142
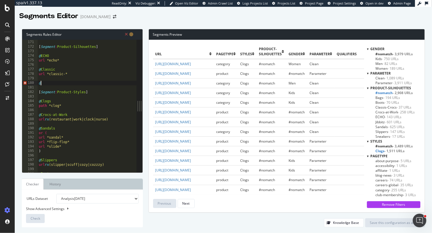
click at [56, 55] on div "path /* [ Segment : Product-Silhouettes ] @ ECHO url *echo* @ Classic url *clas…" at bounding box center [90, 106] width 104 height 142
click at [51, 82] on div "path /* [ Segment : Product-Silhouettes ] @ Echo url *echo* @ Classic url *clas…" at bounding box center [90, 106] width 104 height 142
type textarea "@Dylan"
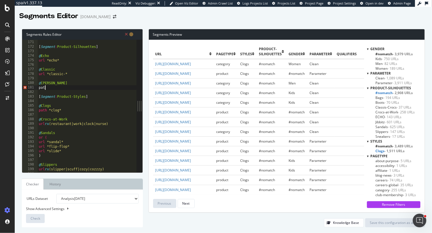
type textarea "p"
type textarea "url *dylan*"
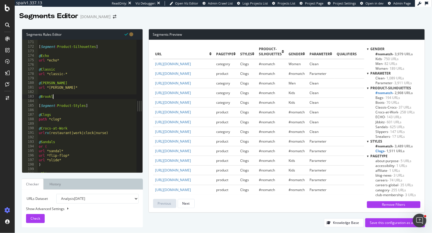
scroll to position [0, 1]
type textarea "@Brooklyn"
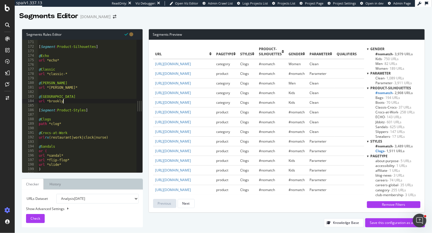
scroll to position [0, 2]
type textarea "url *brooklyn*"
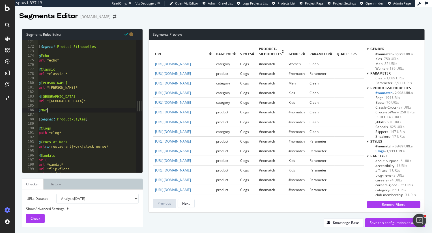
scroll to position [0, 0]
type textarea "@Mary-Jane"
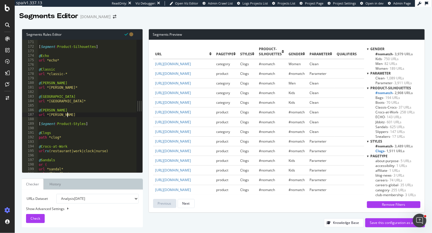
scroll to position [0, 2]
type textarea "url *mary-jane*"
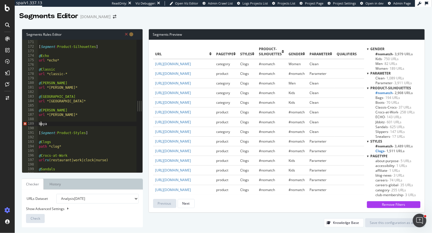
scroll to position [0, 0]
type textarea "@Baya"
type textarea "url *baya*"
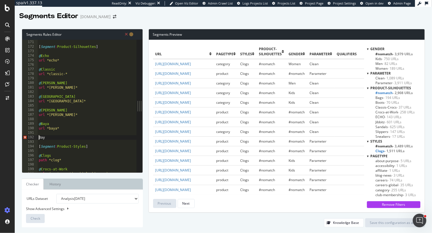
type textarea "@Bay"
type textarea "url *bay*"
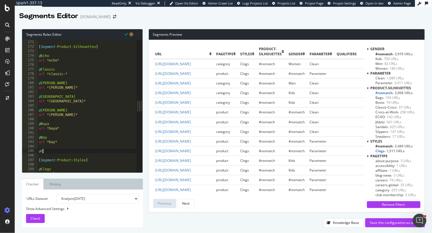
scroll to position [0, 0]
type textarea "@crafted"
click at [48, 135] on div "path /* [ Segment : Product-Silhouettes ] @ Echo url *echo* @ Classic url *clas…" at bounding box center [90, 106] width 104 height 142
click at [55, 142] on div "path /* [ Segment : Product-Silhouettes ] @ Echo url *echo* @ Classic url *clas…" at bounding box center [90, 106] width 104 height 142
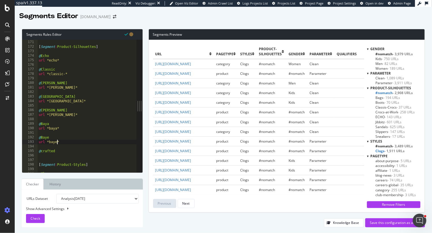
click at [43, 151] on div "path /* [ Segment : Product-Silhouettes ] @ Echo url *echo* @ Classic url *clas…" at bounding box center [90, 106] width 104 height 142
type textarea "@Crafted"
type textarea "url *bae*"
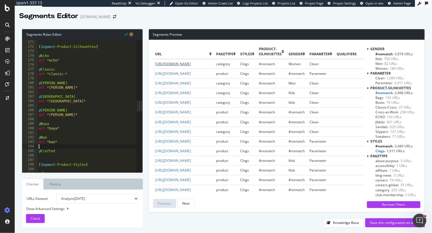
type textarea "@Crafted"
type textarea "url *crafted*"
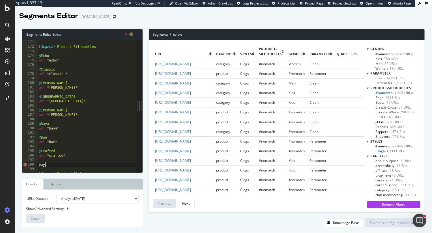
scroll to position [0, 0]
type textarea "bayaband"
type textarea "@Bayaband"
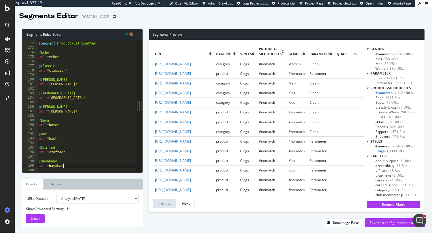
scroll to position [0, 2]
type textarea "url *bayaband*"
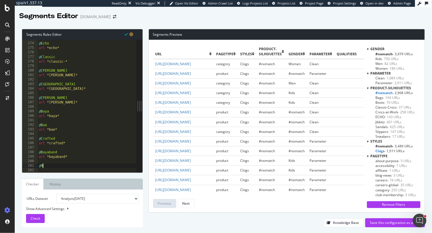
scroll to position [0, 0]
type textarea "@Miami"
type textarea "url *miami*"
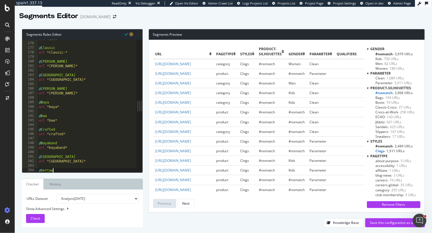
scroll to position [0, 1]
type textarea "@Gettaway"
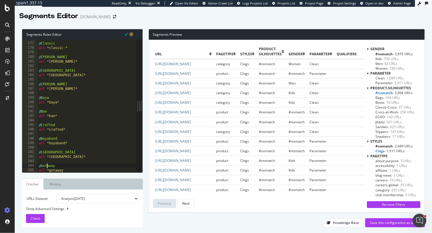
type textarea "url *getaway"
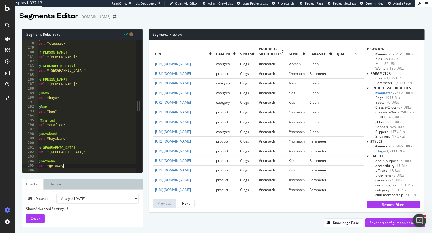
type textarea "url *getaway*"
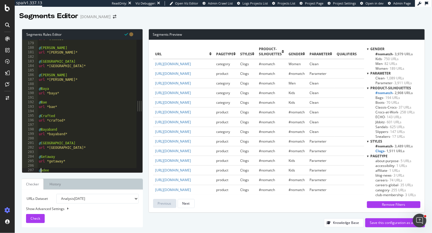
type textarea "@Kadee"
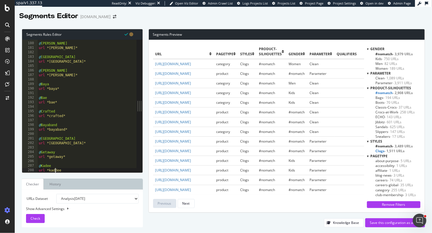
type textarea "url *kadee"
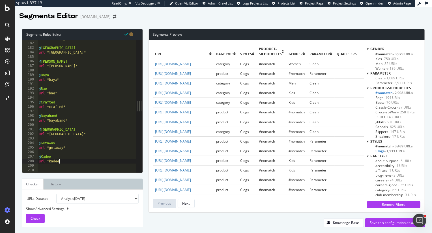
type textarea "url *kadee*"
type textarea "@Mega-Crush"
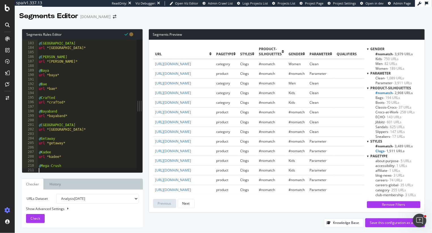
type textarea "p"
type textarea "url *mega-crush*"
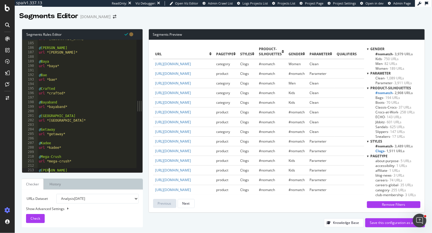
type textarea "@Mellow"
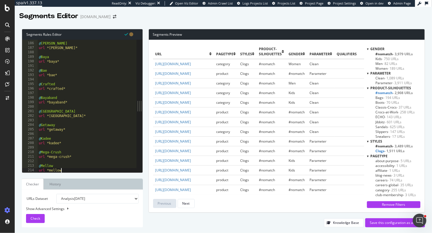
type textarea "url *mellow*"
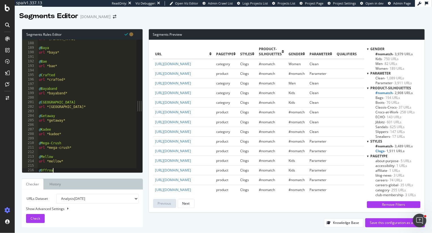
type textarea "@Offroad"
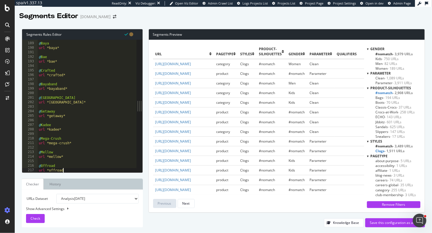
type textarea "url *offroad*"
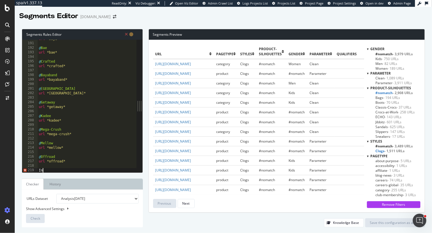
type textarea "I"
type textarea "@InMotion"
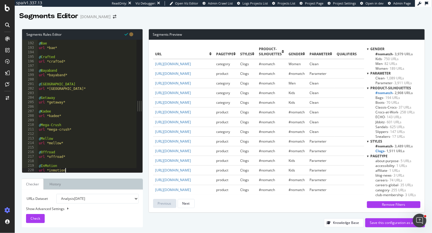
type textarea "url *inmotion*"
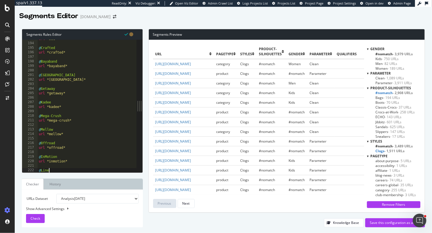
type textarea "@Lined"
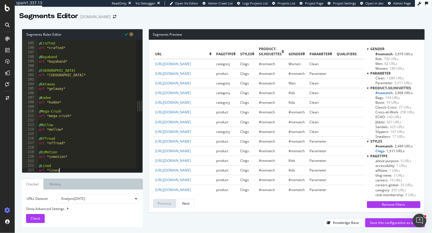
type textarea "url *lined"
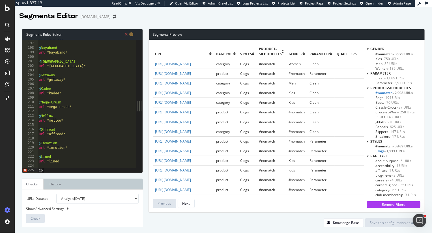
type textarea "C"
type textarea "@Cozzzy"
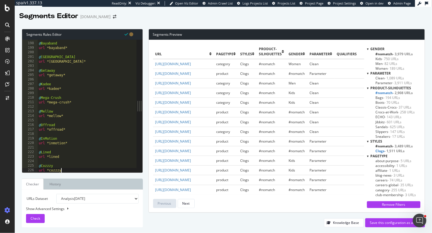
type textarea "url *cozzzy*"
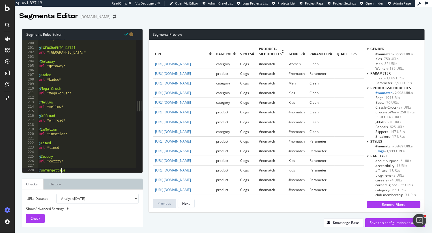
type textarea "@unfurgettable"
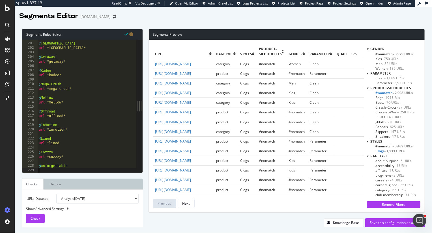
type textarea "@unfurgettable"
type textarea "url *unfurgettable*"
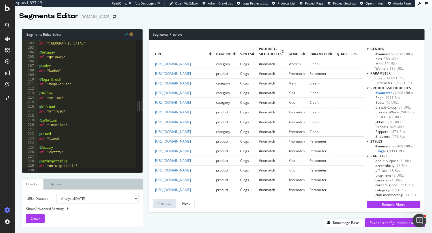
scroll to position [913, 0]
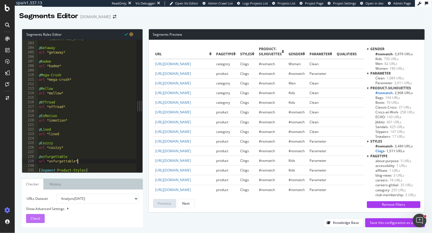
type textarea "url *unfurgettable*"
click at [34, 219] on span "Check" at bounding box center [36, 218] width 10 height 5
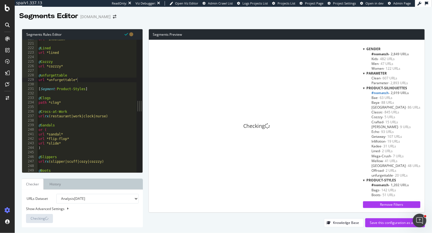
scroll to position [1001, 0]
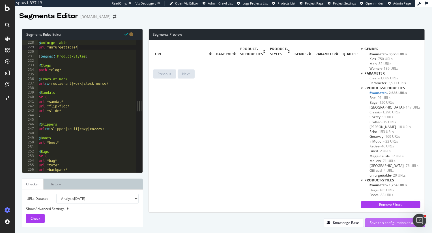
click at [382, 223] on div "Save this configuration as active" at bounding box center [395, 222] width 51 height 5
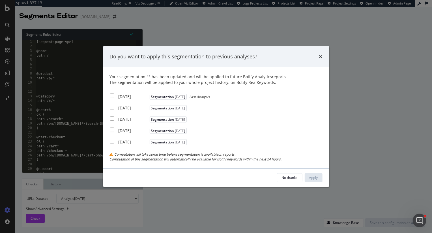
click at [111, 94] on input "modal" at bounding box center [112, 95] width 5 height 5
checkbox input "true"
click at [111, 106] on input "modal" at bounding box center [112, 107] width 5 height 5
checkbox input "true"
click at [111, 118] on input "modal" at bounding box center [112, 118] width 5 height 5
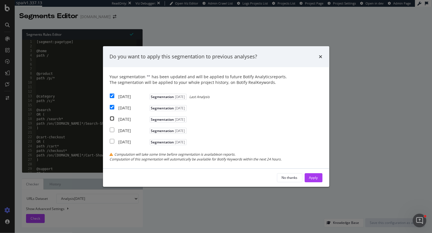
checkbox input "true"
click at [113, 95] on input "modal" at bounding box center [112, 95] width 5 height 5
checkbox input "false"
click at [112, 107] on input "modal" at bounding box center [112, 107] width 5 height 5
checkbox input "false"
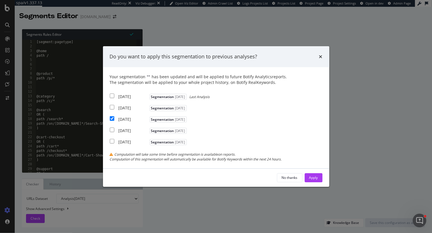
click at [112, 121] on div "2025 Jul. 24th Segmentation 2025-09-02" at bounding box center [149, 118] width 78 height 7
checkbox input "false"
click at [111, 93] on div "2025 Aug. 23rd Segmentation 2025-09-02 Last Analysis" at bounding box center [160, 95] width 100 height 7
checkbox input "true"
click at [112, 108] on input "modal" at bounding box center [112, 107] width 5 height 5
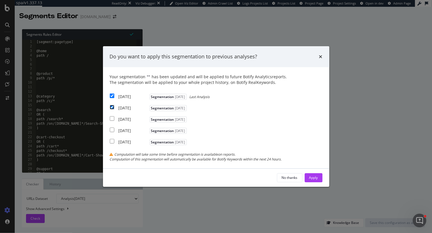
checkbox input "true"
click at [112, 116] on input "modal" at bounding box center [112, 118] width 5 height 5
checkbox input "true"
click at [313, 179] on div "Apply" at bounding box center [313, 177] width 9 height 5
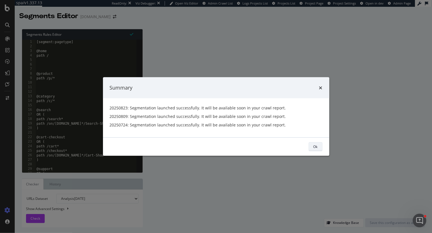
click at [320, 146] on button "Ok" at bounding box center [316, 146] width 14 height 9
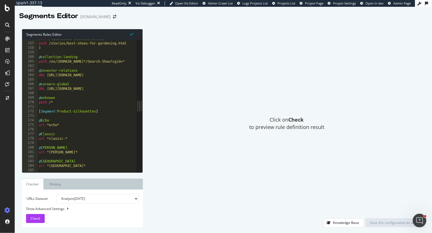
scroll to position [705, 0]
type textarea "[Segment:Product-Silhouettes]"
drag, startPoint x: 55, startPoint y: 110, endPoint x: 101, endPoint y: 112, distance: 45.9
click at [101, 112] on div "path /licenseotd-characters.html path /stories/best-shoes-for-gardening.html ) …" at bounding box center [90, 108] width 104 height 142
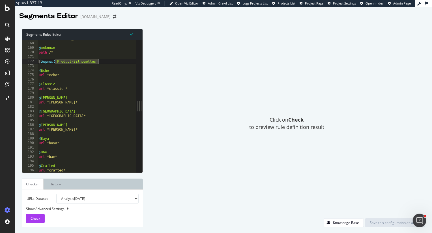
scroll to position [755, 0]
click at [36, 214] on div "Check" at bounding box center [36, 218] width 10 height 8
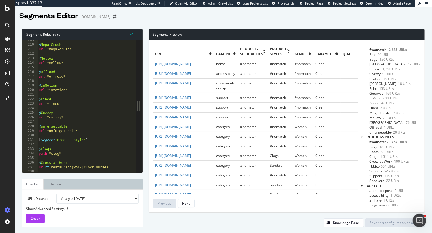
scroll to position [46, 0]
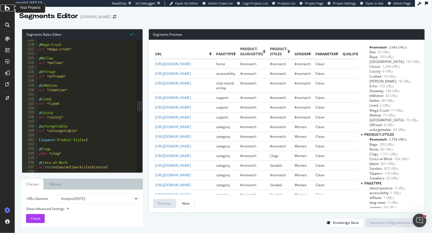
click at [8, 7] on icon at bounding box center [7, 8] width 5 height 7
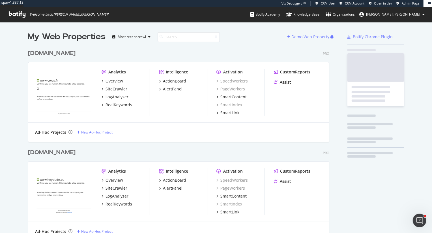
scroll to position [1491, 306]
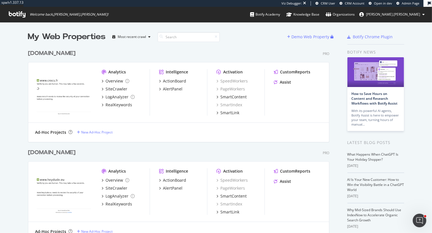
click at [18, 13] on icon at bounding box center [17, 14] width 17 height 6
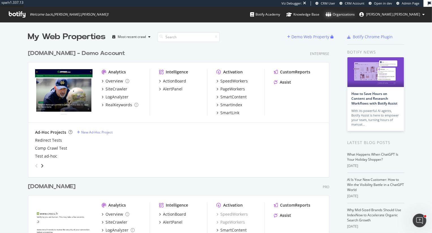
click at [355, 16] on div "Organizations" at bounding box center [340, 15] width 29 height 6
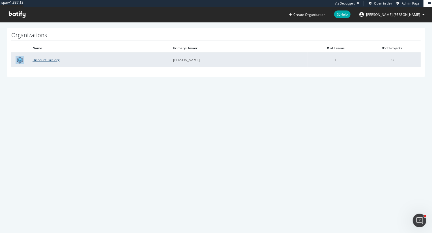
click at [51, 59] on link "Discount Tire org" at bounding box center [46, 59] width 27 height 5
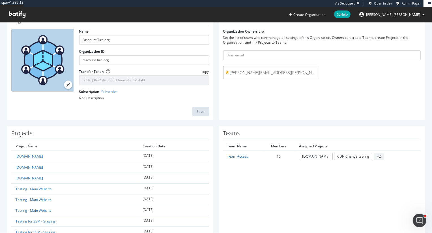
scroll to position [34, 0]
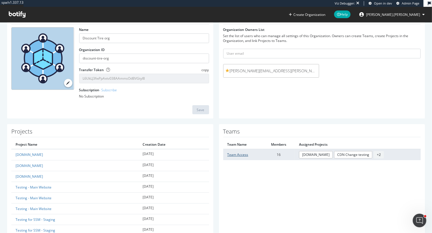
click at [236, 154] on link "Team Access" at bounding box center [238, 154] width 21 height 5
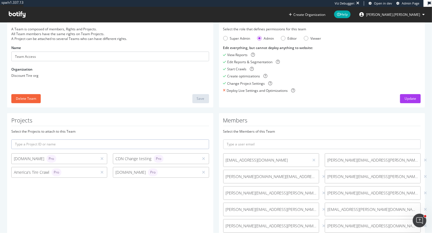
scroll to position [30, 0]
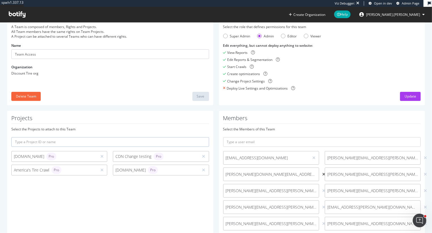
click at [322, 176] on icon at bounding box center [323, 174] width 3 height 4
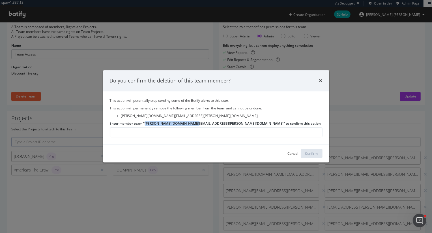
drag, startPoint x: 146, startPoint y: 122, endPoint x: 192, endPoint y: 123, distance: 46.4
click at [192, 123] on label "Enter member team "Chuck.Kim@discounttire.com" to confirm this action" at bounding box center [215, 123] width 211 height 5
copy label "Chuck.Kim@discounttire.com"
click at [166, 131] on input "Enter member team "Chuck.Kim@discounttire.com" to confirm this action" at bounding box center [216, 132] width 213 height 10
paste input "Chuck.Kim@discounttire.com"
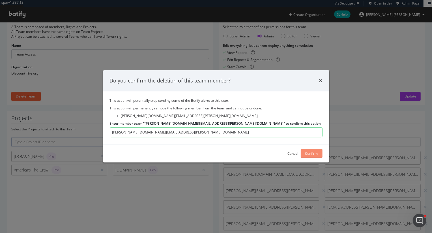
type input "Chuck.Kim@discounttire.com"
click at [306, 151] on div "Confirm" at bounding box center [311, 153] width 13 height 5
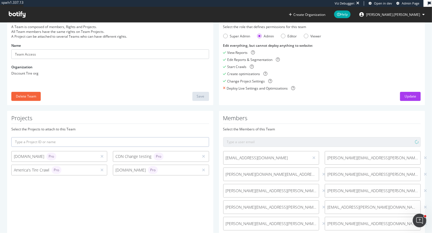
click at [278, 110] on div "Team A Team is composed of members, Rights and Projects. All Team members have …" at bounding box center [216, 59] width 424 height 102
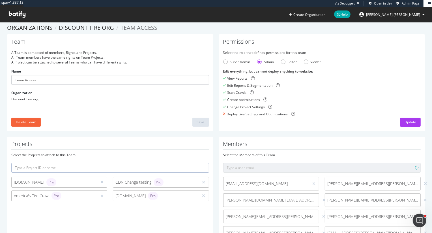
scroll to position [0, 0]
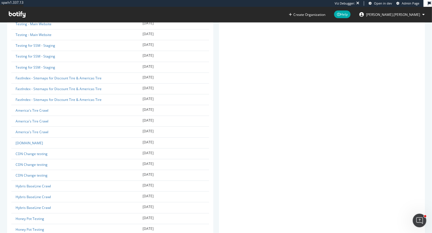
scroll to position [308, 0]
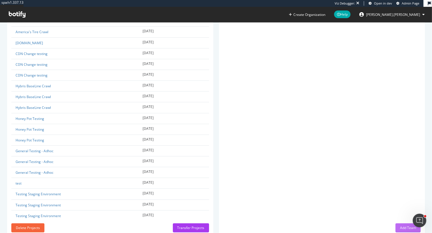
click at [399, 228] on button "Add Team" at bounding box center [408, 227] width 25 height 9
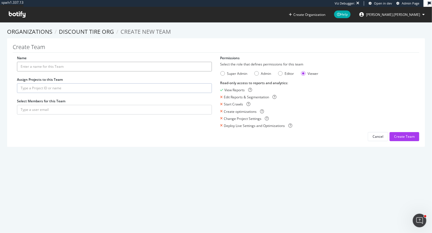
click at [118, 66] on input "Name" at bounding box center [114, 67] width 195 height 10
type input "A"
type input "Top Users- Full Access"
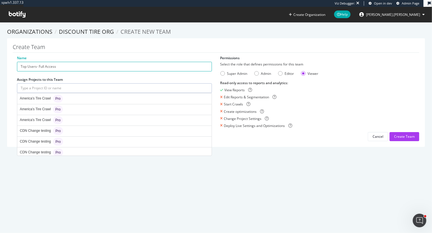
click at [70, 89] on input "text" at bounding box center [114, 88] width 195 height 10
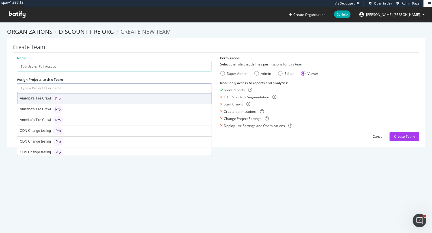
click at [52, 97] on div "America's Tire Crawl Pro" at bounding box center [41, 99] width 43 height 8
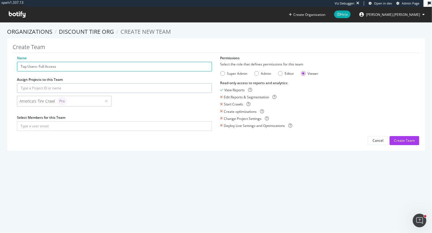
click at [56, 88] on input "text" at bounding box center [114, 88] width 195 height 10
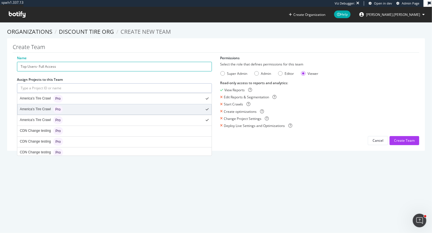
click at [52, 112] on div "America's Tire Crawl Pro" at bounding box center [41, 109] width 43 height 8
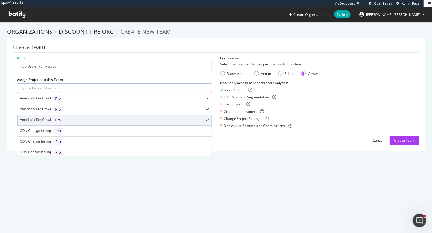
click at [58, 122] on div "Pro" at bounding box center [58, 120] width 10 height 8
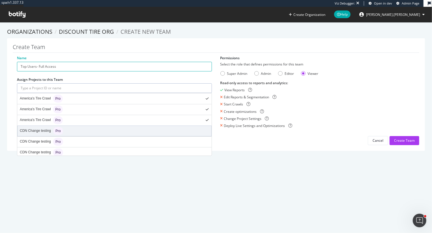
click at [58, 132] on div "Pro" at bounding box center [58, 131] width 10 height 8
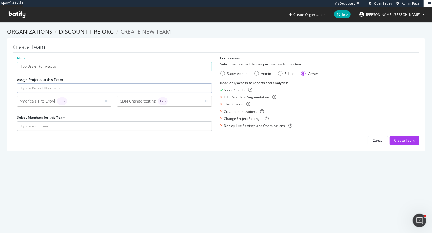
click at [69, 92] on input "text" at bounding box center [114, 88] width 195 height 10
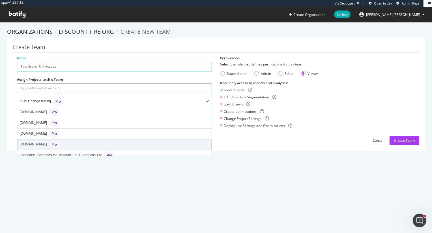
scroll to position [48, 0]
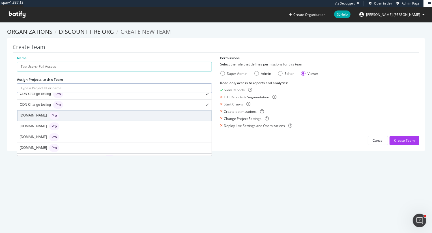
click at [73, 114] on div "discounttire.com Pro" at bounding box center [115, 115] width 194 height 10
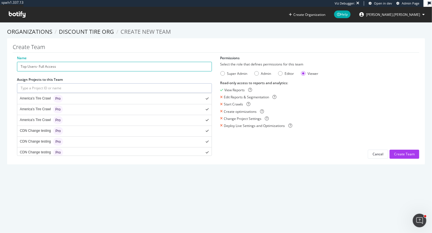
click at [72, 86] on input "text" at bounding box center [114, 88] width 195 height 10
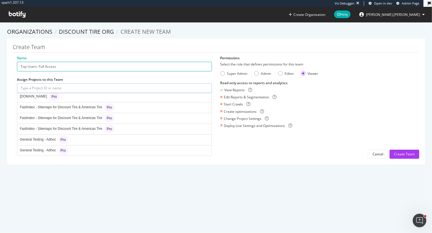
scroll to position [99, 0]
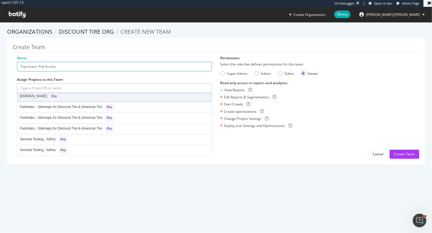
click at [59, 99] on div "discounttiresecondary.com Pro" at bounding box center [39, 96] width 39 height 8
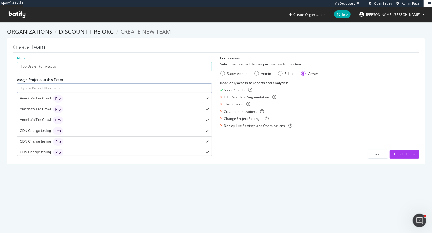
click at [69, 91] on input "text" at bounding box center [114, 88] width 195 height 10
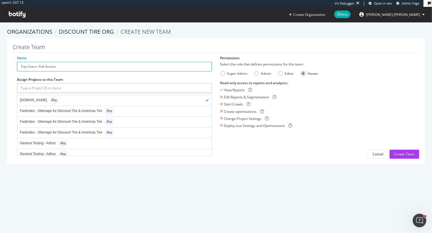
scroll to position [96, 0]
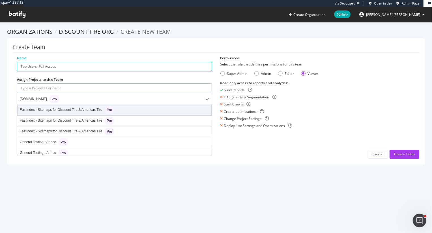
click at [73, 110] on div "FastIndex - Sitemaps for Discount Tire & Americas Tire Pro" at bounding box center [67, 110] width 95 height 8
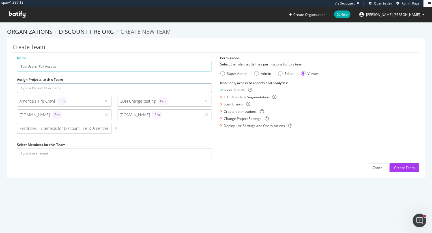
click at [63, 88] on input "text" at bounding box center [114, 88] width 195 height 10
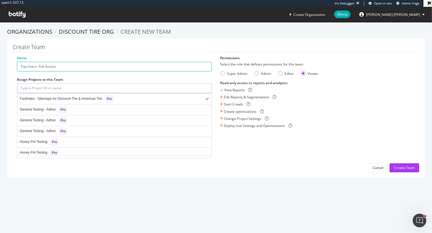
scroll to position [132, 0]
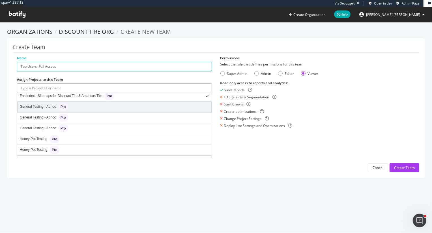
click at [70, 107] on div "General Testing - Adhoc Pro" at bounding box center [115, 107] width 194 height 10
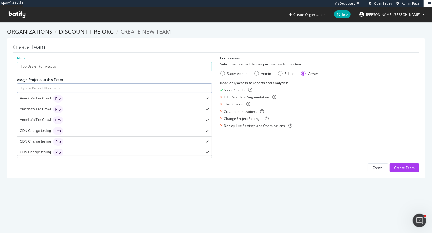
click at [74, 85] on input "text" at bounding box center [114, 88] width 195 height 10
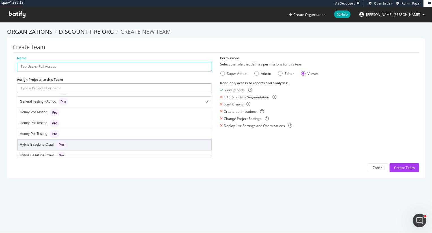
scroll to position [153, 0]
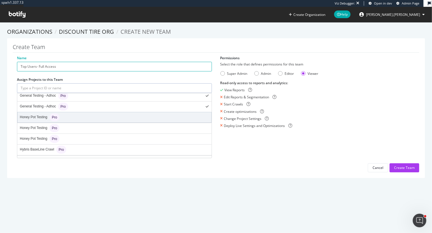
click at [73, 113] on div "Honey Pot Testing Pro" at bounding box center [115, 117] width 194 height 10
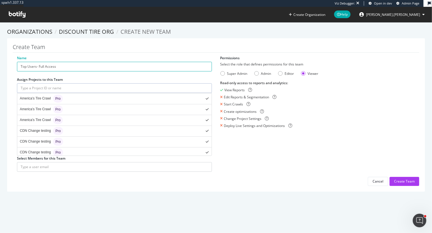
click at [72, 87] on input "text" at bounding box center [114, 88] width 195 height 10
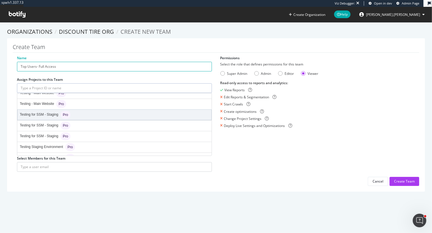
scroll to position [280, 0]
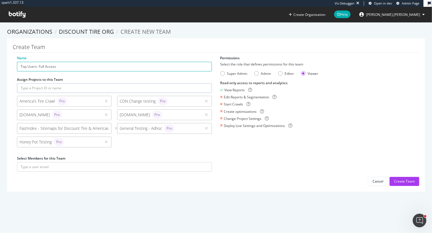
click at [129, 189] on div "Create Team Name Top Users- Full Access Assign Projects to this Team America's …" at bounding box center [216, 114] width 418 height 153
click at [225, 74] on div "Super Admin" at bounding box center [234, 73] width 27 height 5
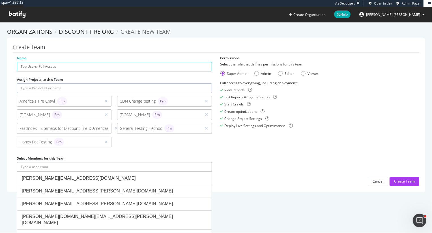
click at [103, 166] on input "text" at bounding box center [114, 167] width 195 height 10
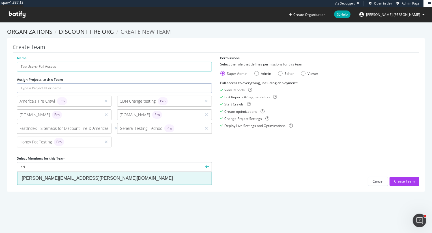
click at [95, 178] on div "erik.hendel@discounttire.com" at bounding box center [114, 178] width 185 height 7
type input "erik.hendel@discounttire.com"
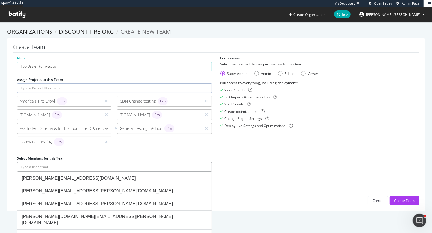
click at [94, 168] on input "text" at bounding box center [114, 167] width 195 height 10
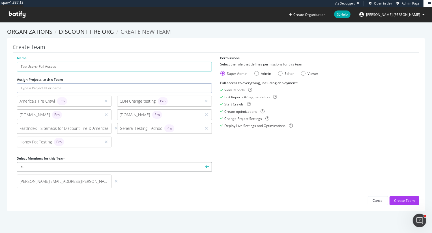
type input "s"
type input "j"
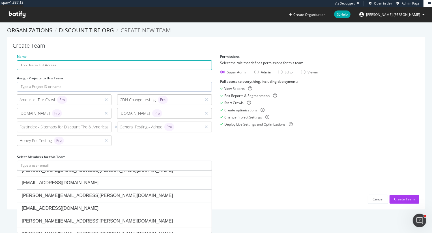
scroll to position [0, 0]
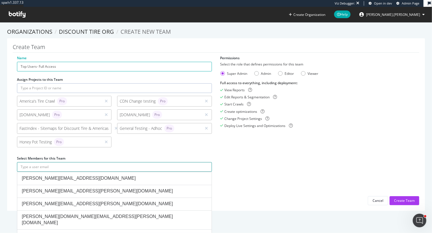
click at [91, 165] on input "text" at bounding box center [114, 167] width 195 height 10
paste input "Jason.Summers@discounttire.com"
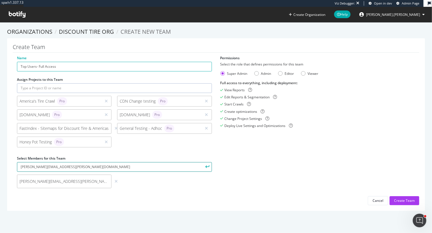
type input "Jason.Summers@discounttire.com"
click at [202, 162] on button "submit" at bounding box center [207, 167] width 10 height 10
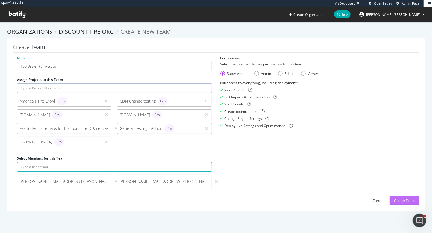
click at [399, 196] on div "Create Team" at bounding box center [404, 200] width 21 height 8
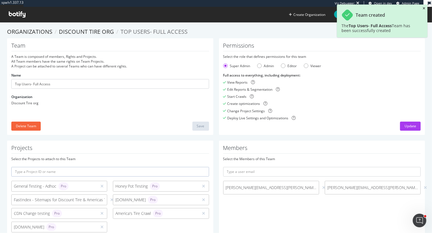
click at [424, 7] on icon "close toast" at bounding box center [424, 8] width 3 height 3
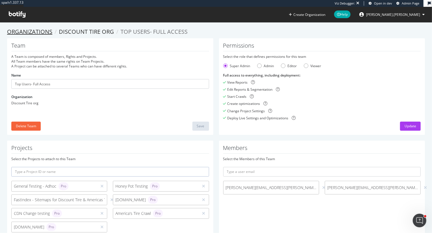
click at [40, 29] on link "Organizations" at bounding box center [29, 32] width 45 height 8
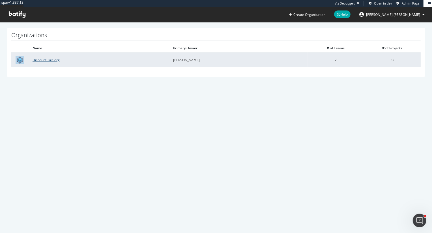
click at [48, 59] on link "Discount Tire org" at bounding box center [46, 59] width 27 height 5
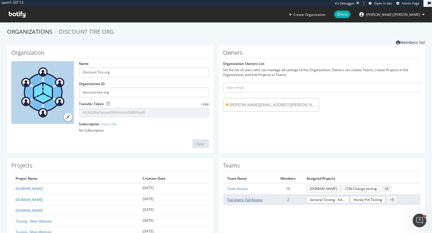
click at [243, 199] on link "Top Users- Full Access" at bounding box center [245, 199] width 35 height 5
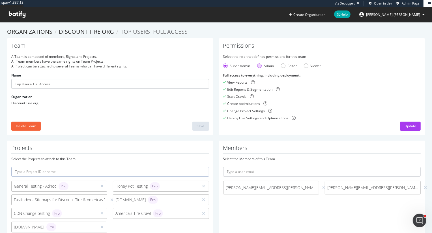
click at [260, 66] on div "Admin" at bounding box center [259, 65] width 5 height 5
click at [228, 67] on div "Super Admin" at bounding box center [236, 65] width 27 height 5
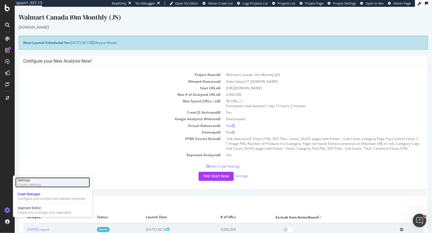
click at [35, 185] on div "Project settings" at bounding box center [30, 184] width 24 height 5
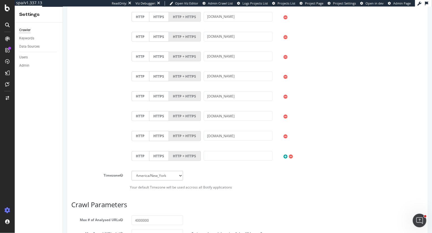
scroll to position [423, 0]
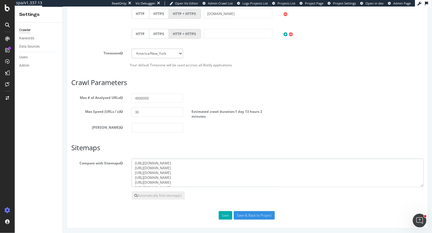
click at [177, 170] on textarea "[URL][DOMAIN_NAME] [URL][DOMAIN_NAME] [URL][DOMAIN_NAME] [URL][DOMAIN_NAME] [UR…" at bounding box center [277, 173] width 292 height 28
drag, startPoint x: 219, startPoint y: 184, endPoint x: 127, endPoint y: 125, distance: 108.9
click at [230, 180] on textarea "[URL][DOMAIN_NAME] [URL][DOMAIN_NAME] [URL][DOMAIN_NAME] [URL][DOMAIN_NAME] [UR…" at bounding box center [277, 173] width 292 height 28
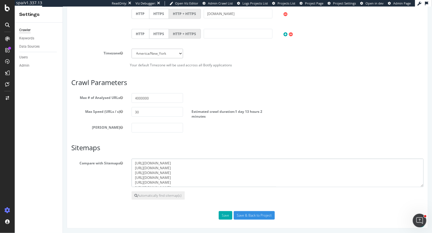
scroll to position [44, 0]
paste textarea "[URL][DOMAIN_NAME] [URL][DOMAIN_NAME] [URL][DOMAIN_NAME] [URL][DOMAIN_NAME] [UR…"
click at [203, 178] on textarea "[URL][DOMAIN_NAME] [URL][DOMAIN_NAME] [URL][DOMAIN_NAME] [URL][DOMAIN_NAME] [UR…" at bounding box center [277, 173] width 292 height 28
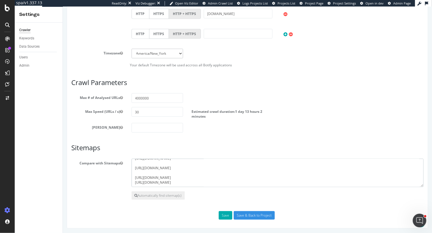
click at [196, 173] on textarea "[URL][DOMAIN_NAME] [URL][DOMAIN_NAME] [URL][DOMAIN_NAME] [URL][DOMAIN_NAME] [UR…" at bounding box center [277, 173] width 292 height 28
click at [195, 168] on textarea "[URL][DOMAIN_NAME] [URL][DOMAIN_NAME] [URL][DOMAIN_NAME] [URL][DOMAIN_NAME] [UR…" at bounding box center [277, 173] width 292 height 28
click at [193, 164] on textarea "[URL][DOMAIN_NAME] [URL][DOMAIN_NAME] [URL][DOMAIN_NAME] [URL][DOMAIN_NAME] [UR…" at bounding box center [277, 173] width 292 height 28
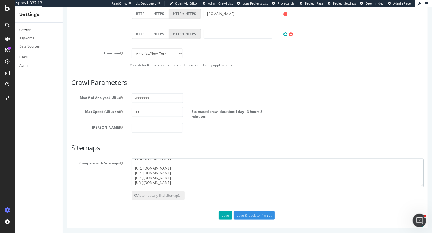
click at [193, 163] on textarea "[URL][DOMAIN_NAME] [URL][DOMAIN_NAME] [URL][DOMAIN_NAME] [URL][DOMAIN_NAME] [UR…" at bounding box center [277, 173] width 292 height 28
click at [191, 173] on textarea "[URL][DOMAIN_NAME] [URL][DOMAIN_NAME] [URL][DOMAIN_NAME] [URL][DOMAIN_NAME] [UR…" at bounding box center [277, 173] width 292 height 28
click at [187, 164] on textarea "[URL][DOMAIN_NAME] [URL][DOMAIN_NAME] [URL][DOMAIN_NAME] [URL][DOMAIN_NAME] [UR…" at bounding box center [277, 173] width 292 height 28
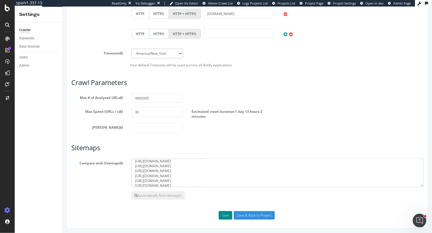
type textarea "[URL][DOMAIN_NAME] [URL][DOMAIN_NAME] [URL][DOMAIN_NAME] [URL][DOMAIN_NAME] [UR…"
click at [223, 213] on button "Save" at bounding box center [226, 215] width 14 height 8
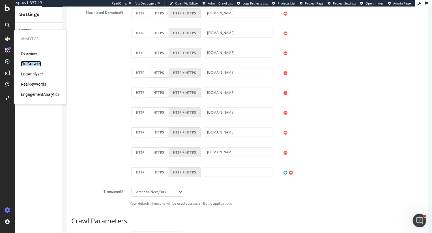
scroll to position [315, 0]
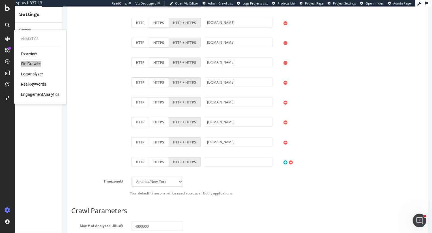
click at [86, 132] on div "Blacklisted Domains HTTP HTTPS HTTP + HTTPS [DOMAIN_NAME] HTTP HTTPS HTTP + HTT…" at bounding box center [247, 87] width 361 height 179
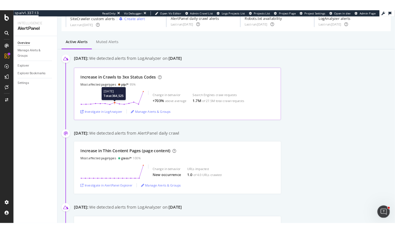
scroll to position [28, 0]
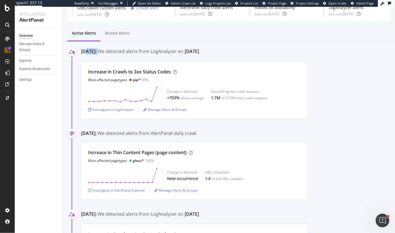
drag, startPoint x: 86, startPoint y: 51, endPoint x: 129, endPoint y: 51, distance: 42.7
click at [129, 51] on div "September 2nd 2025: We detected alerts from LogAnalyzer on August 31st" at bounding box center [238, 52] width 314 height 9
click at [103, 111] on div "Investigate in LogAnalyzer" at bounding box center [111, 109] width 46 height 5
click at [97, 52] on div "September 2nd 2025:" at bounding box center [89, 52] width 16 height 8
drag, startPoint x: 103, startPoint y: 51, endPoint x: 131, endPoint y: 51, distance: 27.5
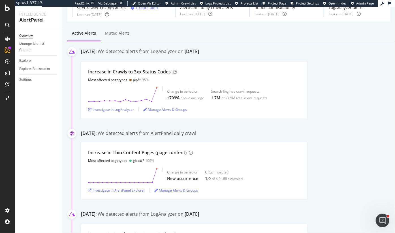
click at [131, 51] on div "September 2nd 2025: We detected alerts from LogAnalyzer on August 31st" at bounding box center [238, 52] width 314 height 9
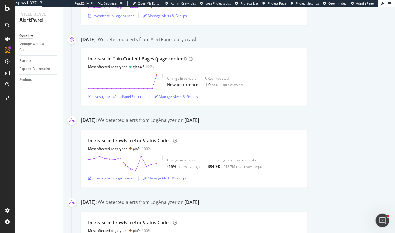
scroll to position [123, 0]
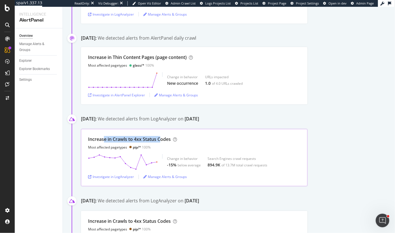
drag, startPoint x: 104, startPoint y: 138, endPoint x: 161, endPoint y: 138, distance: 57.7
click at [161, 138] on div "Increase in Crawls to 4xx Status Codes" at bounding box center [129, 139] width 83 height 7
drag, startPoint x: 174, startPoint y: 118, endPoint x: 238, endPoint y: 118, distance: 64.0
click at [238, 118] on div "August 30th 2025: We detected alerts from LogAnalyzer on August 28th" at bounding box center [238, 119] width 314 height 9
click at [121, 177] on div "Investigate in LogAnalyzer" at bounding box center [111, 176] width 46 height 5
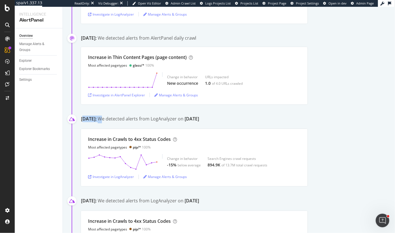
drag, startPoint x: 84, startPoint y: 119, endPoint x: 124, endPoint y: 119, distance: 39.9
click at [124, 119] on div "August 30th 2025: We detected alerts from LogAnalyzer on August 28th" at bounding box center [238, 119] width 314 height 9
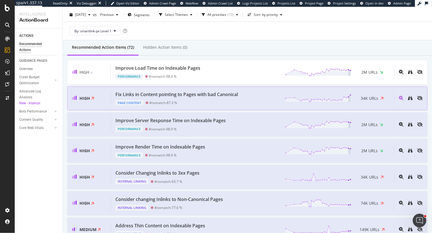
scroll to position [17, 0]
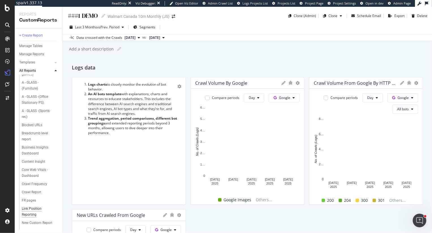
scroll to position [336, 0]
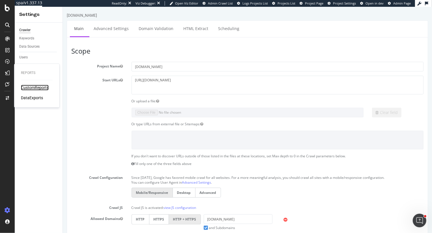
click at [37, 89] on div "CustomReports" at bounding box center [35, 88] width 28 height 6
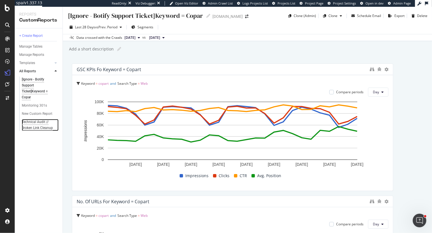
click at [32, 119] on div "Technical Audit // Broken Link Cleanup" at bounding box center [39, 125] width 34 height 12
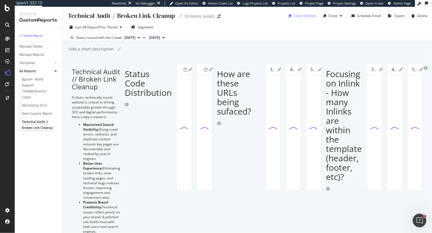
click at [307, 18] on div "Clone (Admin)" at bounding box center [305, 15] width 22 height 5
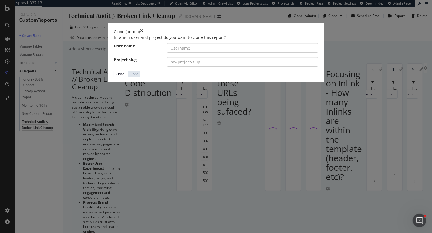
click at [189, 53] on input "modal" at bounding box center [242, 48] width 151 height 10
drag, startPoint x: 211, startPoint y: 113, endPoint x: 134, endPoint y: 113, distance: 77.0
click at [134, 53] on div "User name [URL][DOMAIN_NAME]" at bounding box center [216, 48] width 213 height 10
drag, startPoint x: 200, startPoint y: 114, endPoint x: 270, endPoint y: 114, distance: 70.2
click at [270, 53] on input "walmart-[GEOGRAPHIC_DATA]/walmart-[GEOGRAPHIC_DATA]-10m-monthly-js/" at bounding box center [242, 48] width 151 height 10
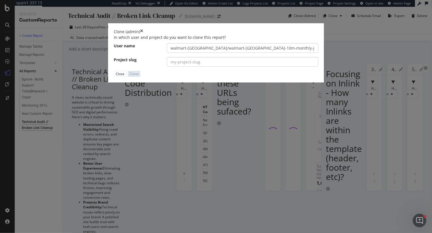
drag, startPoint x: 243, startPoint y: 115, endPoint x: 243, endPoint y: 129, distance: 14.2
click at [243, 67] on div "In which user and project do you want to clone this report? User name walmart-[…" at bounding box center [216, 51] width 205 height 32
click at [265, 67] on div "In which user and project do you want to clone this report? User name walmart-[…" at bounding box center [216, 51] width 205 height 32
click at [266, 53] on input "walmart-[GEOGRAPHIC_DATA]/walmart-[GEOGRAPHIC_DATA]-10m-monthly-js/" at bounding box center [242, 48] width 151 height 10
type input "walmart-[GEOGRAPHIC_DATA]"
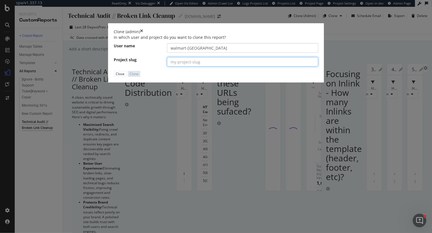
click at [249, 67] on input "modal" at bounding box center [242, 62] width 151 height 10
paste input "walmart-[GEOGRAPHIC_DATA]-10m-monthly-js"
type input "walmart-[GEOGRAPHIC_DATA]-10m-monthly-js"
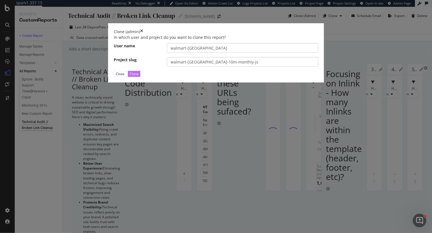
click at [139, 76] on div "Clone" at bounding box center [134, 73] width 9 height 5
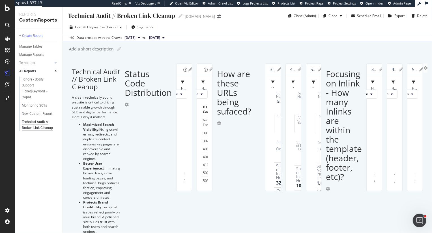
click at [330, 59] on div "Technical Audit // Broken Link Cleanup Technical Audit // Broken Link Cleanup C…" at bounding box center [247, 120] width 369 height 226
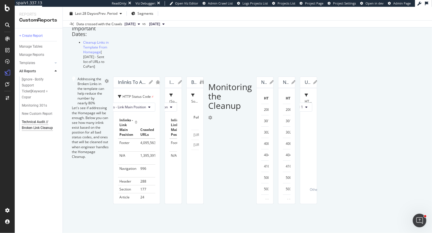
scroll to position [553, 0]
click at [196, 84] on icon "gear" at bounding box center [194, 82] width 4 height 4
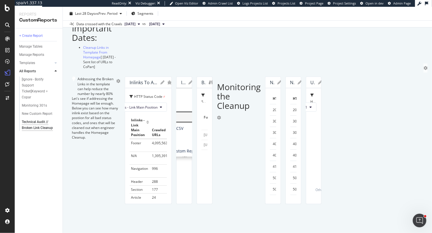
click at [211, 121] on span "Edit Filter" at bounding box center [178, 117] width 65 height 8
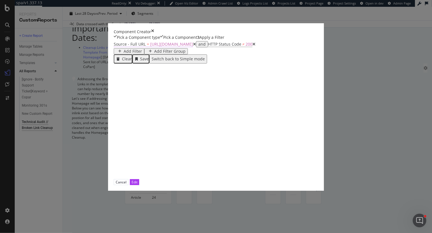
click at [150, 47] on span "https://www.copart.com/" at bounding box center [171, 43] width 43 height 5
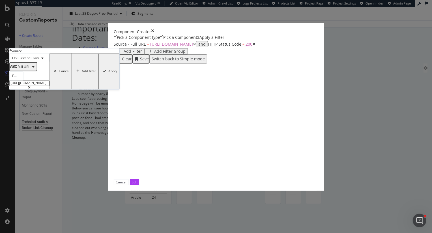
click at [50, 86] on input "https://www.copart.com/" at bounding box center [29, 83] width 40 height 6
type input "https://www.walmart.ca"
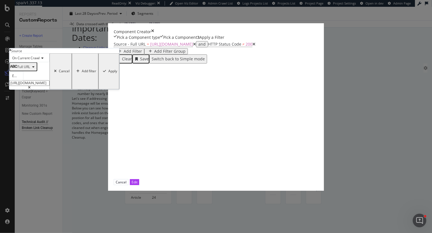
click at [117, 73] on div "Apply" at bounding box center [112, 71] width 9 height 4
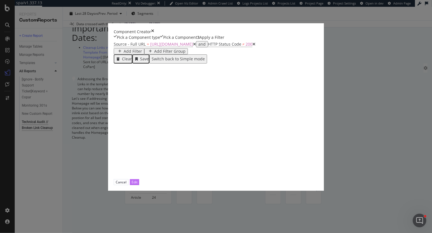
click at [138, 184] on div "Edit" at bounding box center [135, 181] width 6 height 5
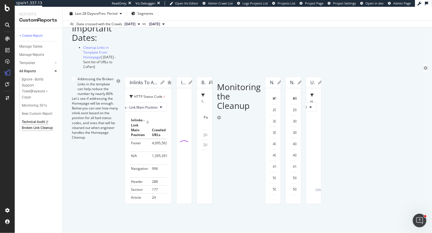
scroll to position [500, 0]
click at [192, 134] on div at bounding box center [190, 139] width 6 height 127
click at [207, 84] on icon "gear" at bounding box center [205, 82] width 4 height 4
click at [211, 121] on span "Edit Filter" at bounding box center [178, 117] width 65 height 8
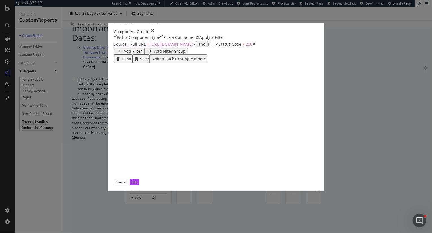
click at [150, 47] on span "https://www.walmart.ca" at bounding box center [171, 43] width 43 height 5
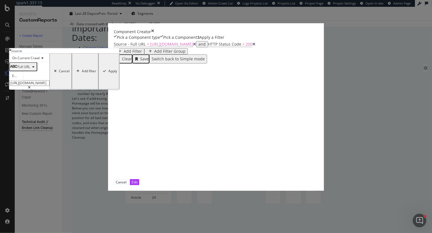
click at [50, 86] on input "https://www.walmart.ca" at bounding box center [29, 83] width 40 height 6
type input "https://www.copart.com/"
click at [117, 73] on div "Apply" at bounding box center [112, 71] width 9 height 4
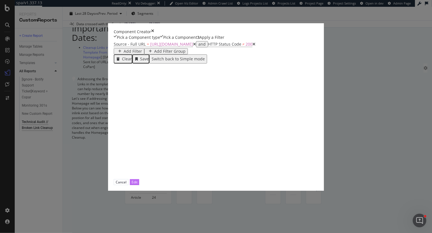
click at [138, 184] on div "Edit" at bounding box center [135, 181] width 6 height 5
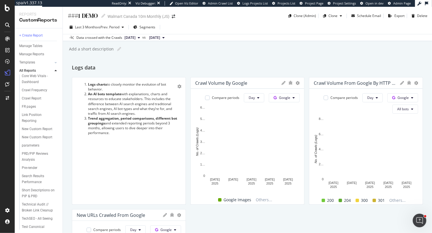
scroll to position [446, 0]
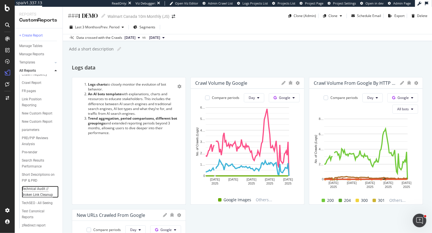
click at [39, 189] on div "Technical Audit // Broken Link Cleanup" at bounding box center [39, 192] width 34 height 12
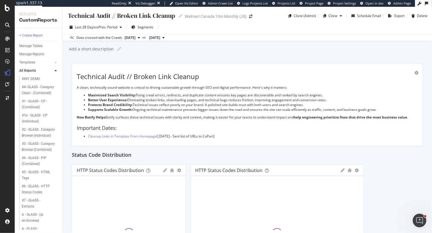
click at [201, 135] on li "Cleanup Links in Template From Homepage [ April 29, 2025 - Sent list of URLs to…" at bounding box center [253, 136] width 330 height 5
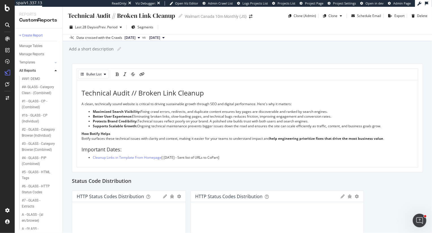
click at [237, 157] on li "Cleanup Links in Template From Homepage [ April 29, 2025 - Sent list of URLs to…" at bounding box center [253, 157] width 321 height 5
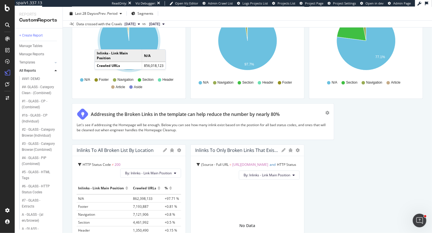
scroll to position [478, 0]
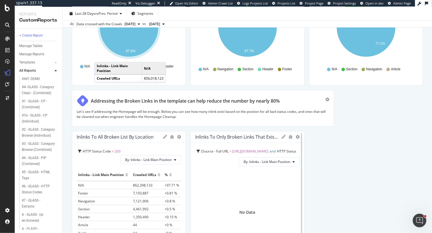
click at [299, 136] on div at bounding box center [302, 194] width 6 height 127
click at [297, 137] on icon "gear" at bounding box center [298, 137] width 4 height 4
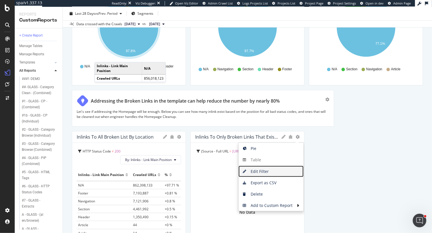
click at [273, 173] on span "Edit Filter" at bounding box center [271, 171] width 65 height 8
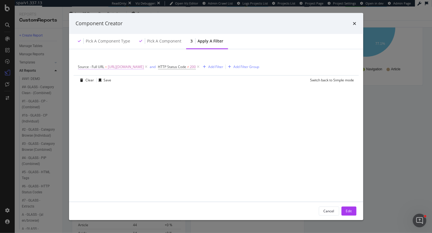
click at [134, 67] on span "https://www.copart.com/" at bounding box center [126, 67] width 36 height 8
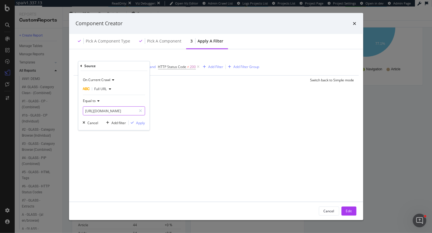
click at [107, 111] on input "https://www.copart.com/" at bounding box center [110, 110] width 54 height 9
click at [111, 111] on input "https://www.copart.com/" at bounding box center [110, 110] width 54 height 9
type input "https://www.walmart.ca/"
click at [139, 122] on div "Apply" at bounding box center [140, 122] width 9 height 5
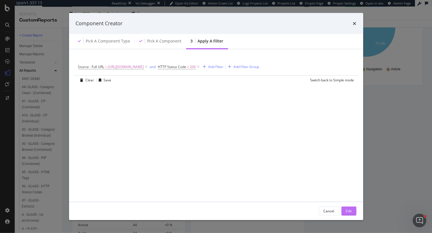
click at [348, 211] on div "Edit" at bounding box center [349, 210] width 6 height 5
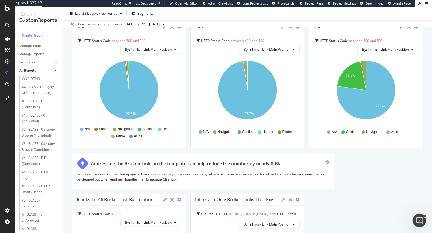
scroll to position [412, 0]
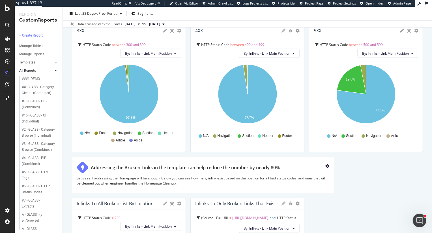
click at [327, 164] on icon "gear" at bounding box center [328, 166] width 4 height 4
click at [314, 166] on div "Delete" at bounding box center [314, 168] width 10 height 5
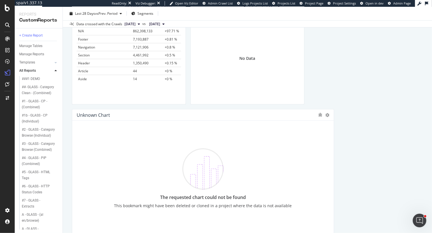
scroll to position [592, 0]
click at [327, 114] on icon at bounding box center [328, 114] width 4 height 4
click at [332, 125] on span at bounding box center [333, 122] width 7 height 7
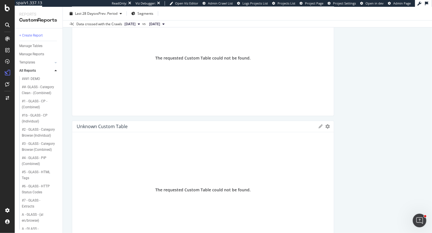
scroll to position [727, 0]
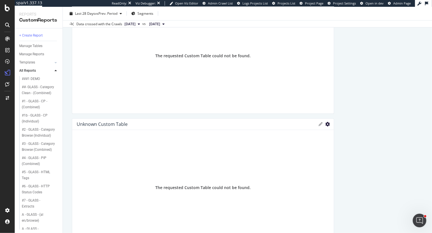
click at [328, 125] on icon "gear" at bounding box center [328, 124] width 5 height 5
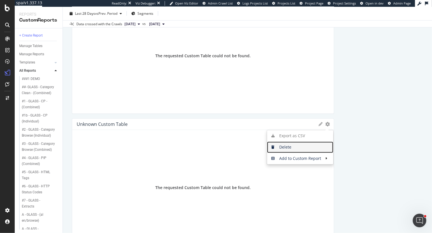
click at [303, 147] on span "Delete" at bounding box center [300, 147] width 66 height 8
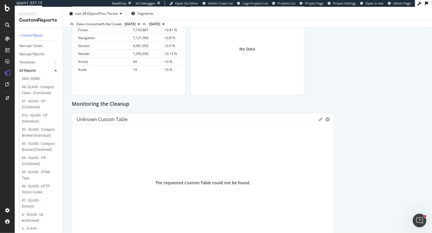
scroll to position [594, 0]
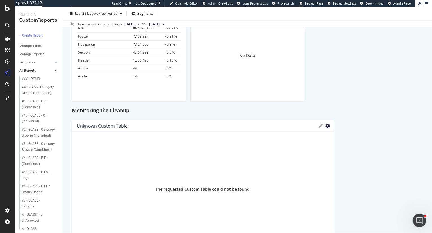
click at [328, 125] on icon "gear" at bounding box center [328, 125] width 5 height 5
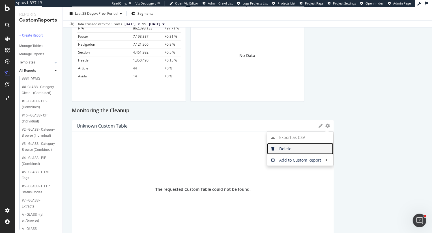
click at [299, 147] on span "Delete" at bounding box center [300, 148] width 66 height 8
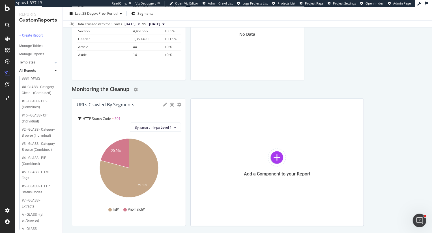
scroll to position [637, 0]
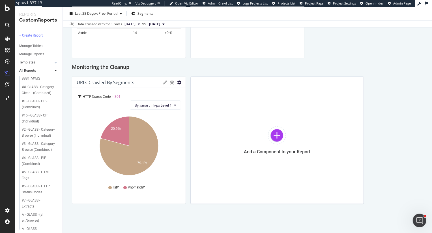
click at [178, 81] on icon "gear" at bounding box center [179, 82] width 4 height 4
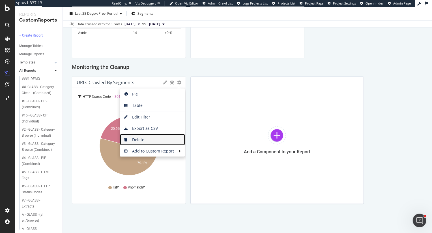
click at [145, 137] on span "Delete" at bounding box center [152, 139] width 65 height 8
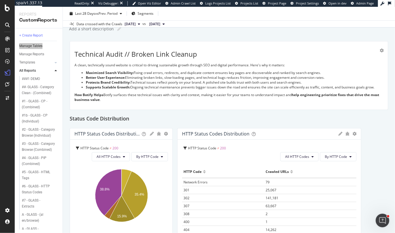
scroll to position [0, 0]
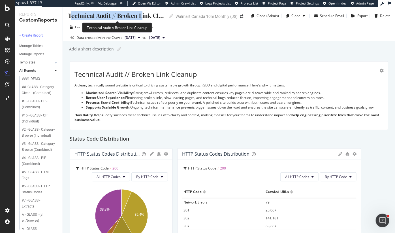
drag, startPoint x: 70, startPoint y: 16, endPoint x: 142, endPoint y: 15, distance: 72.8
click at [142, 15] on div "Technical Audit // Broken Link Cleanup" at bounding box center [116, 15] width 99 height 9
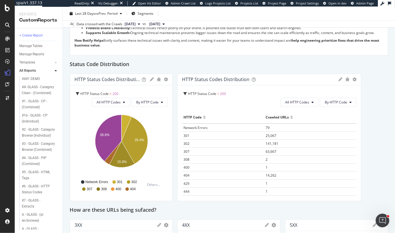
scroll to position [76, 0]
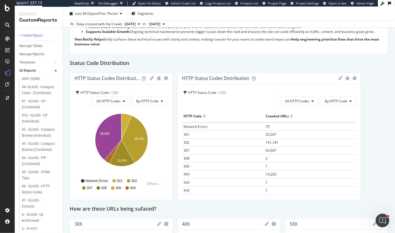
click at [136, 24] on span "[DATE]" at bounding box center [130, 24] width 11 height 5
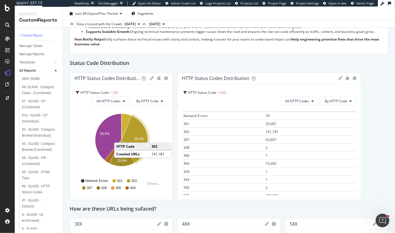
scroll to position [22, 0]
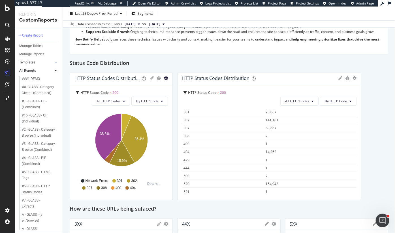
click at [165, 78] on icon "gear" at bounding box center [166, 78] width 4 height 4
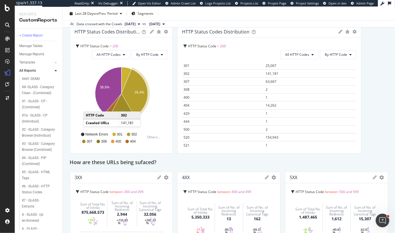
scroll to position [123, 0]
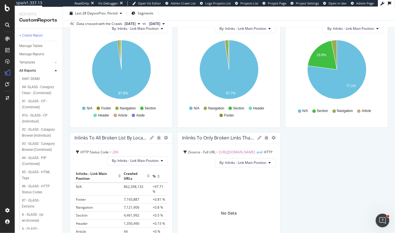
scroll to position [427, 0]
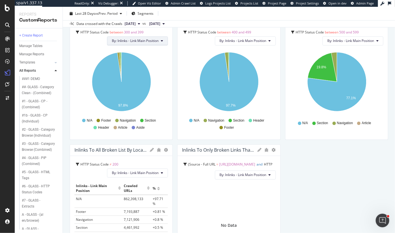
click at [156, 42] on span "By: Inlinks - Link Main Position" at bounding box center [135, 40] width 47 height 5
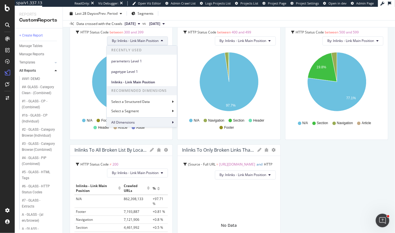
click at [131, 120] on span "All Dimensions" at bounding box center [122, 122] width 23 height 5
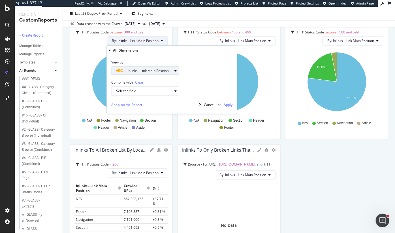
click at [149, 72] on span "Inlinks - Link Main Position" at bounding box center [148, 70] width 41 height 5
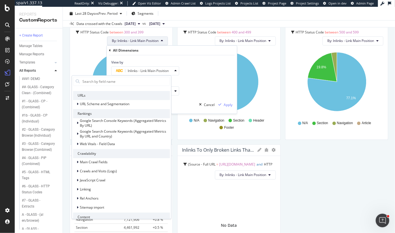
scroll to position [0, 0]
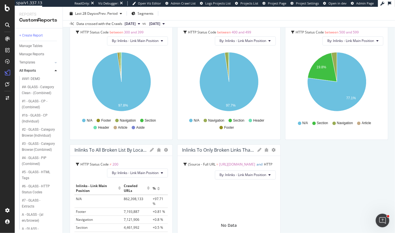
click at [65, 48] on div "Technical Audit // Broken Link Cleanup Technical Audit // Broken Link Cleanup W…" at bounding box center [229, 120] width 332 height 226
drag, startPoint x: 309, startPoint y: 164, endPoint x: 309, endPoint y: 153, distance: 10.5
click at [309, 163] on div "Technical Audit // Broken Link Cleanup A clean, technically sound website is cr…" at bounding box center [229, 19] width 318 height 769
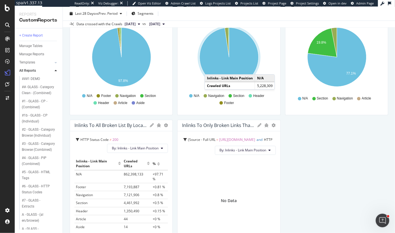
scroll to position [452, 0]
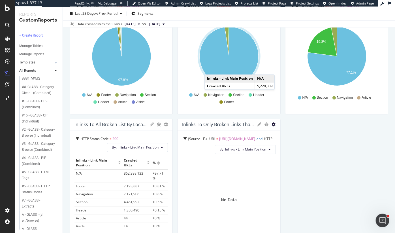
click at [274, 125] on icon "gear" at bounding box center [274, 124] width 4 height 4
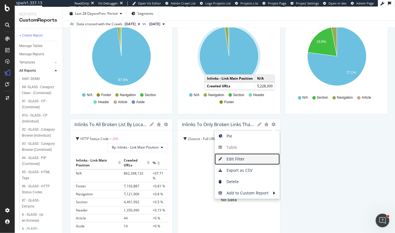
click at [238, 157] on span "Edit Filter" at bounding box center [247, 159] width 65 height 8
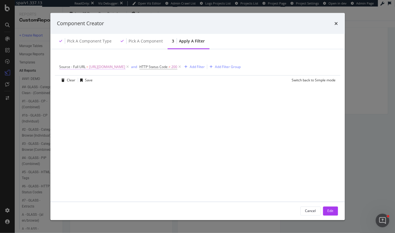
click at [114, 67] on span "https://www.walmart.ca/" at bounding box center [107, 67] width 36 height 8
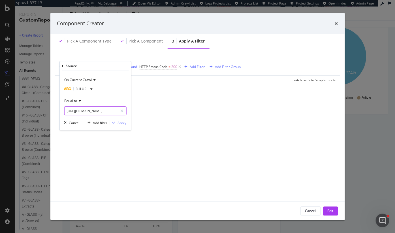
click at [92, 115] on input "https://www.walmart.ca/" at bounding box center [91, 110] width 54 height 9
paste input "en/cp/home/10006"
type input "https://www.walmart.ca/en/cp/home/10006"
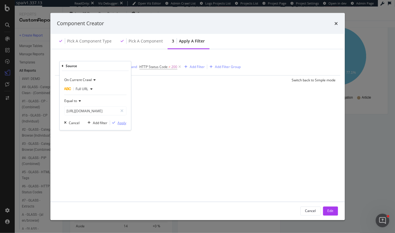
click at [118, 123] on div "Apply" at bounding box center [121, 122] width 9 height 5
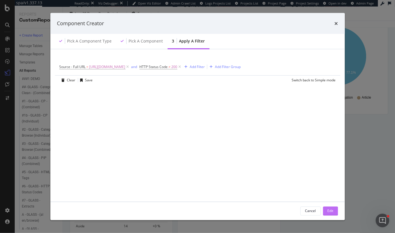
click at [331, 212] on div "Edit" at bounding box center [331, 210] width 6 height 5
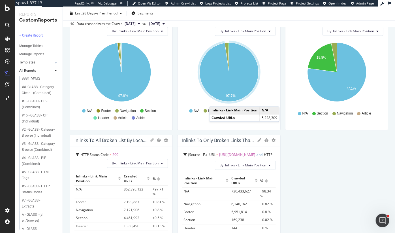
scroll to position [438, 0]
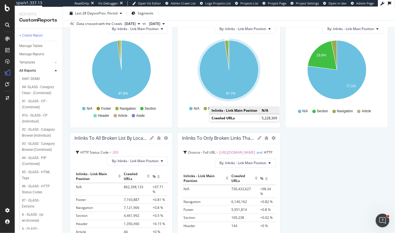
click at [300, 151] on div "Technical Audit // Broken Link Cleanup A clean, technically sound website is cr…" at bounding box center [229, 7] width 318 height 769
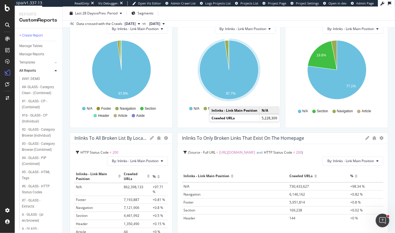
drag, startPoint x: 280, startPoint y: 151, endPoint x: 394, endPoint y: 150, distance: 114.6
click at [394, 150] on div "Technical Audit // Broken Link Cleanup Technical Audit // Broken Link Cleanup W…" at bounding box center [229, 120] width 332 height 226
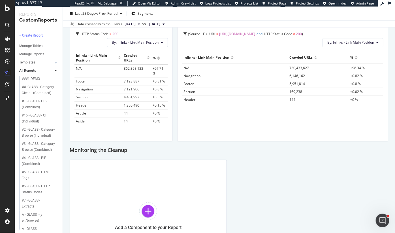
scroll to position [558, 0]
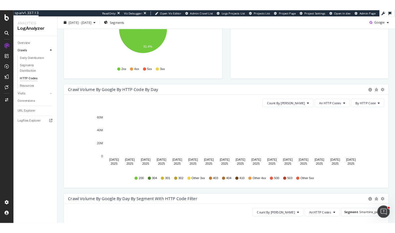
scroll to position [154, 0]
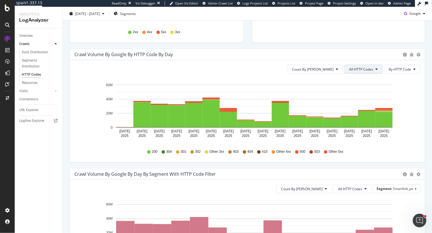
click at [362, 68] on span "All HTTP Codes" at bounding box center [361, 69] width 24 height 5
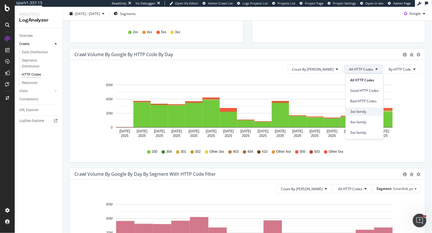
click at [354, 114] on span "3xx family" at bounding box center [364, 111] width 29 height 5
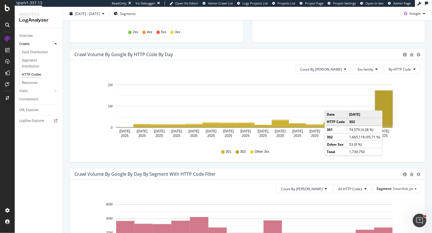
click at [388, 104] on rect "A chart." at bounding box center [384, 108] width 17 height 35
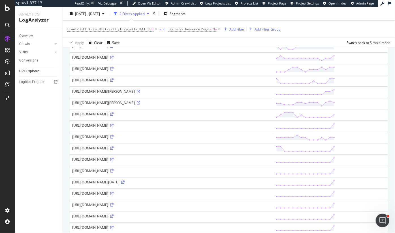
scroll to position [170, 0]
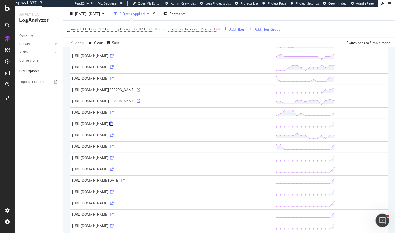
click at [114, 125] on icon at bounding box center [111, 123] width 3 height 3
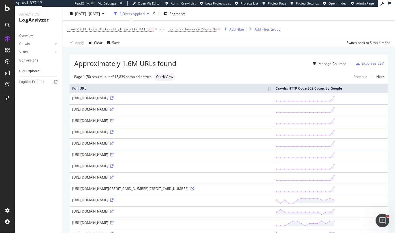
scroll to position [13, 0]
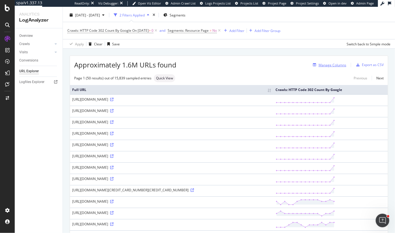
click at [328, 64] on div "Manage Columns" at bounding box center [332, 65] width 28 height 5
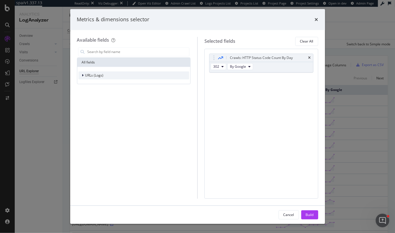
click at [131, 75] on div "URLs (Logs)" at bounding box center [133, 75] width 111 height 8
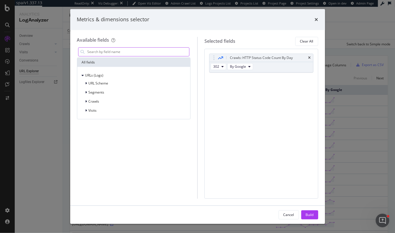
click at [111, 54] on input "modal" at bounding box center [138, 52] width 102 height 8
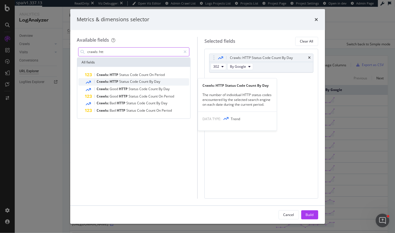
type input "crawls: htt"
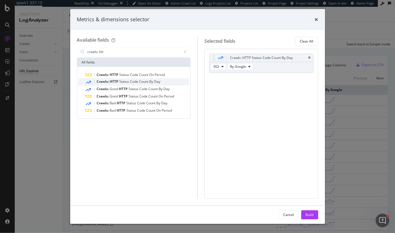
click at [115, 84] on span "HTTP" at bounding box center [115, 81] width 10 height 5
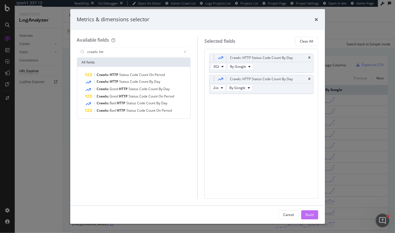
click at [314, 212] on button "Build" at bounding box center [309, 214] width 17 height 9
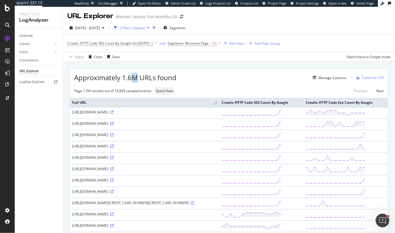
drag, startPoint x: 137, startPoint y: 78, endPoint x: 134, endPoint y: 78, distance: 3.4
click at [134, 78] on span "Approximately 1.6M URLs found" at bounding box center [125, 78] width 102 height 10
click at [161, 76] on span "Approximately 1.6M URLs found" at bounding box center [125, 78] width 102 height 10
click at [185, 27] on span "Segments" at bounding box center [178, 27] width 16 height 5
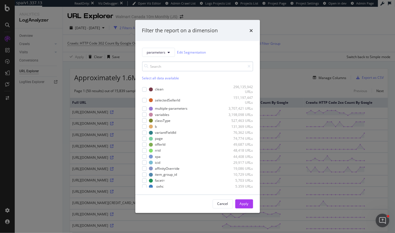
click at [159, 65] on input "modal" at bounding box center [197, 66] width 111 height 10
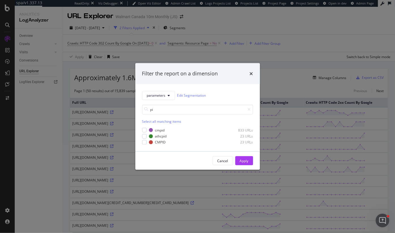
type input "p"
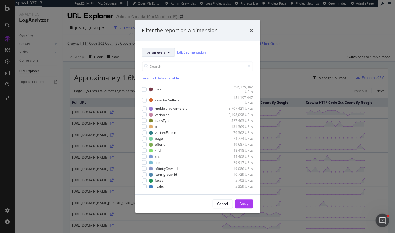
click at [159, 48] on button "parameters" at bounding box center [158, 52] width 33 height 9
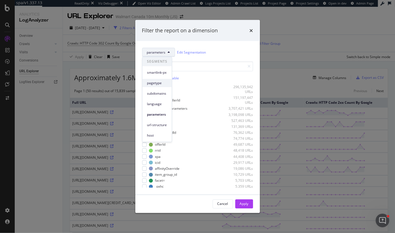
click at [155, 82] on span "pagetype" at bounding box center [157, 82] width 20 height 5
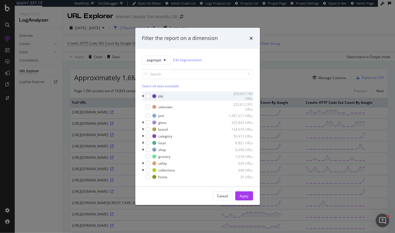
click at [143, 96] on icon "modal" at bounding box center [143, 95] width 2 height 3
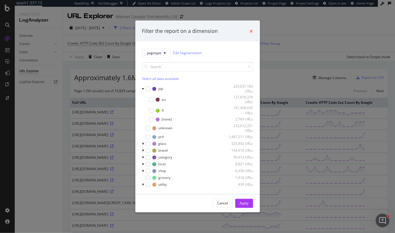
click at [251, 30] on icon "times" at bounding box center [251, 31] width 3 height 5
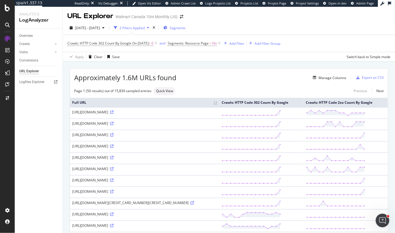
click at [185, 27] on span "Segments" at bounding box center [178, 27] width 16 height 5
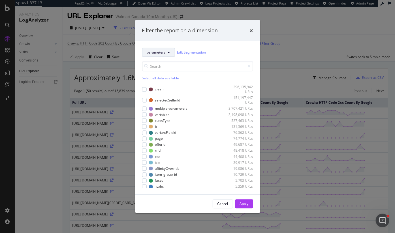
click at [156, 50] on span "parameters" at bounding box center [156, 52] width 19 height 5
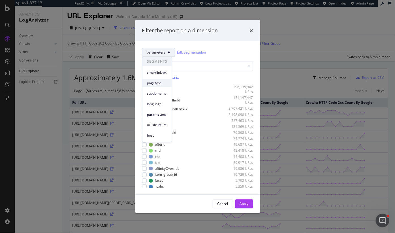
click at [161, 83] on span "pagetype" at bounding box center [157, 82] width 20 height 5
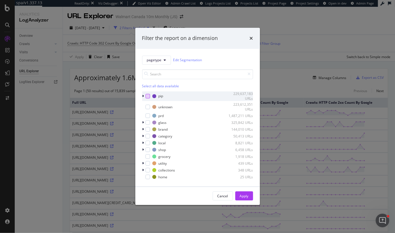
click at [147, 96] on div "modal" at bounding box center [148, 96] width 5 height 5
click at [143, 96] on icon "modal" at bounding box center [143, 95] width 2 height 3
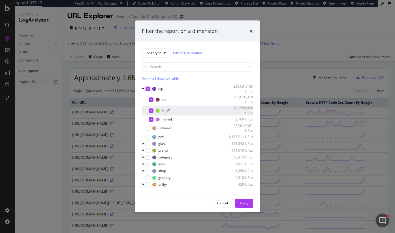
drag, startPoint x: 241, startPoint y: 203, endPoint x: 159, endPoint y: 113, distance: 121.5
click at [159, 113] on div "Filter the report on a dimension pagetype Edit Segmentation Select all data ava…" at bounding box center [197, 117] width 125 height 192
click at [148, 136] on div "modal" at bounding box center [148, 137] width 5 height 5
click at [245, 203] on div "Apply" at bounding box center [244, 203] width 9 height 5
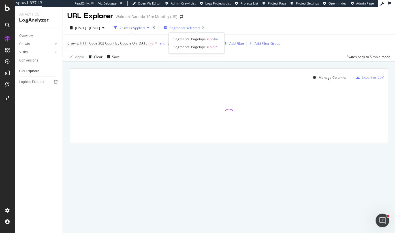
click at [192, 27] on span "Segments selected" at bounding box center [185, 27] width 30 height 5
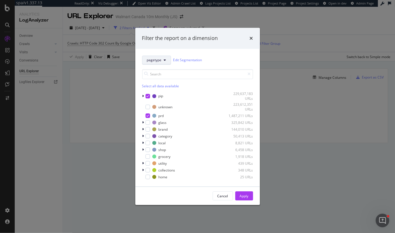
click at [163, 57] on button "pagetype" at bounding box center [156, 59] width 29 height 9
click at [268, 64] on div "Filter the report on a dimension pagetype Edit Segmentation Select all data ava…" at bounding box center [197, 116] width 395 height 233
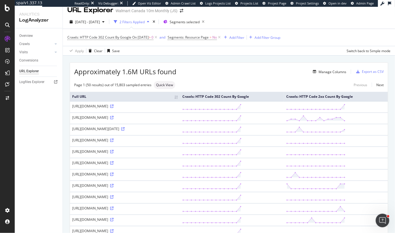
scroll to position [5, 0]
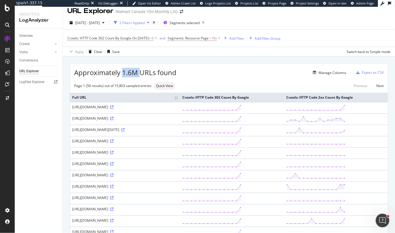
drag, startPoint x: 122, startPoint y: 71, endPoint x: 139, endPoint y: 71, distance: 17.6
click at [139, 71] on span "Approximately 1.6M URLs found" at bounding box center [125, 73] width 102 height 10
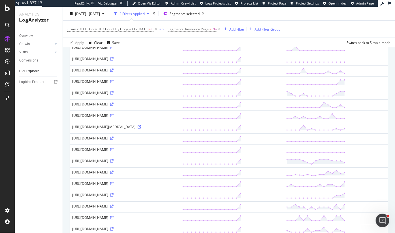
scroll to position [281, 0]
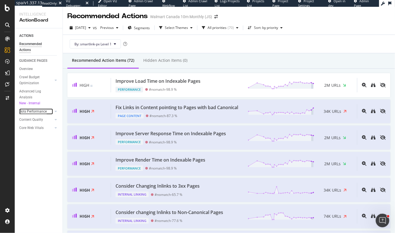
click at [34, 112] on div "Bots Performance" at bounding box center [32, 111] width 27 height 6
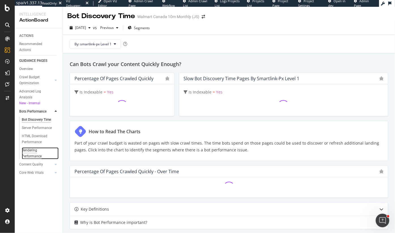
click at [38, 152] on div "Rendering Performance" at bounding box center [38, 153] width 32 height 12
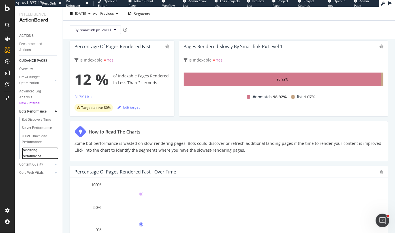
scroll to position [30, 0]
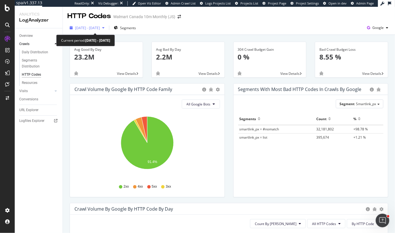
click at [89, 27] on span "[DATE] - [DATE]" at bounding box center [87, 27] width 25 height 5
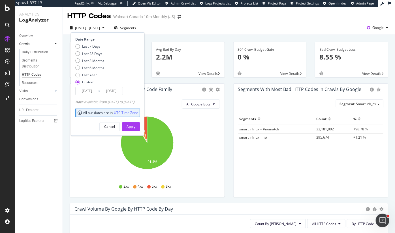
click at [117, 89] on input "[DATE]" at bounding box center [111, 91] width 23 height 8
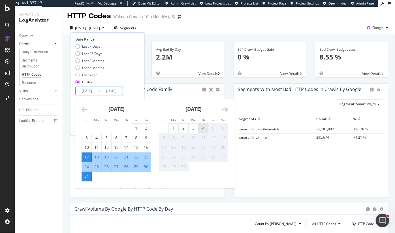
click at [201, 125] on div "4" at bounding box center [203, 127] width 10 height 9
type input "2025/09/04"
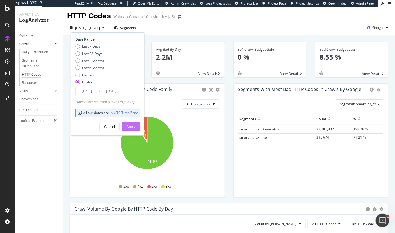
click at [135, 124] on div "Apply" at bounding box center [131, 126] width 9 height 5
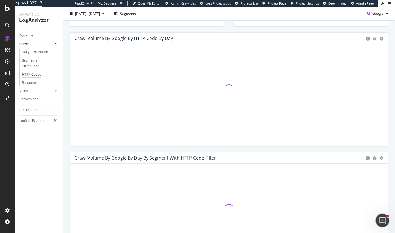
scroll to position [166, 0]
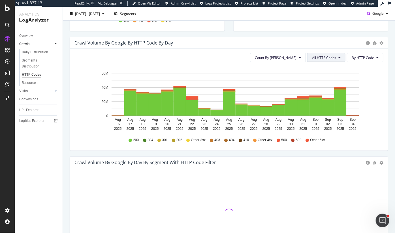
click at [333, 59] on span "All HTTP Codes" at bounding box center [324, 57] width 24 height 5
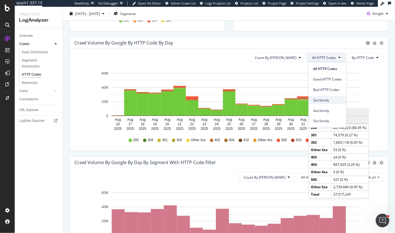
click at [328, 102] on span "3xx family" at bounding box center [327, 99] width 29 height 5
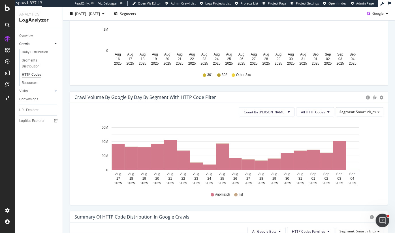
scroll to position [241, 0]
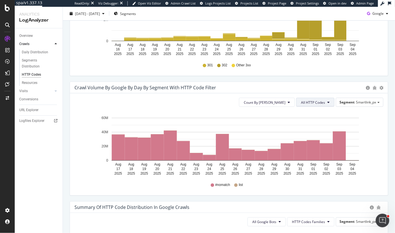
click at [315, 103] on span "All HTTP Codes" at bounding box center [313, 102] width 24 height 5
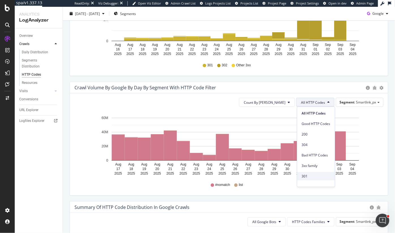
click at [307, 175] on span "301" at bounding box center [316, 175] width 29 height 5
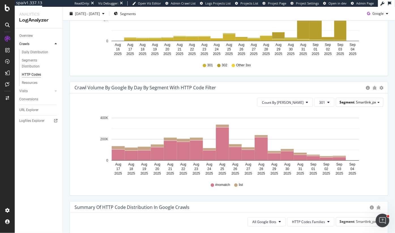
click at [371, 105] on div "Segment Smartlink_px" at bounding box center [359, 102] width 47 height 8
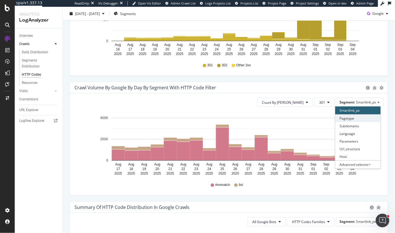
click at [358, 116] on div "Pagetype" at bounding box center [357, 118] width 45 height 8
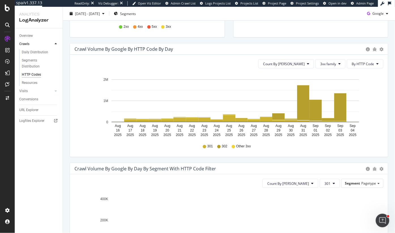
scroll to position [159, 0]
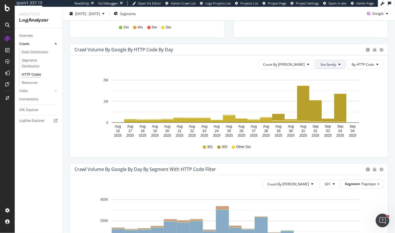
click at [341, 63] on icon at bounding box center [339, 64] width 2 height 3
click at [291, 159] on div "Crawl Volume by google by HTTP Code by Day Timeline (by Value) Timeline (by Per…" at bounding box center [228, 103] width 327 height 119
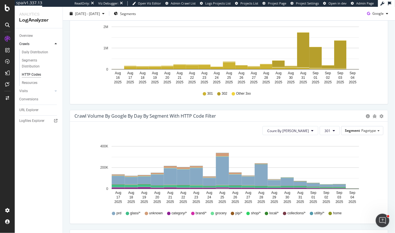
scroll to position [216, 0]
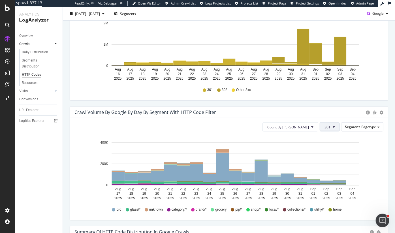
click at [327, 126] on span "301" at bounding box center [327, 127] width 6 height 5
click at [331, 155] on span "3xx family" at bounding box center [340, 155] width 29 height 5
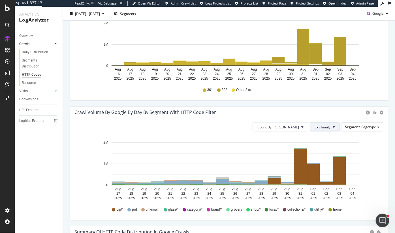
click at [321, 130] on button "3xx family" at bounding box center [325, 126] width 30 height 9
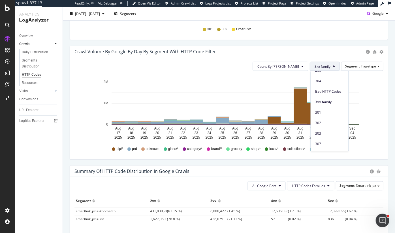
scroll to position [28, 0]
click at [327, 123] on span "302" at bounding box center [329, 122] width 29 height 5
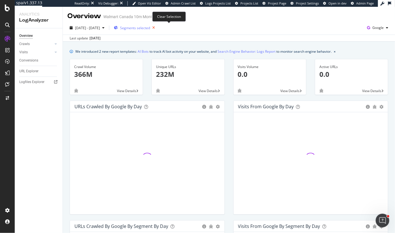
click at [157, 29] on icon "button" at bounding box center [153, 28] width 7 height 8
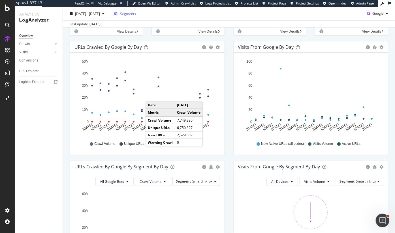
scroll to position [58, 0]
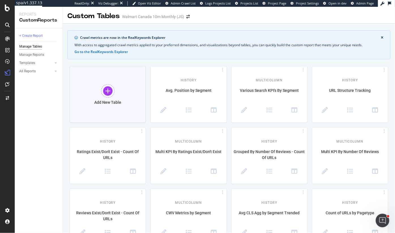
click at [123, 97] on div "Add New Table" at bounding box center [108, 94] width 76 height 57
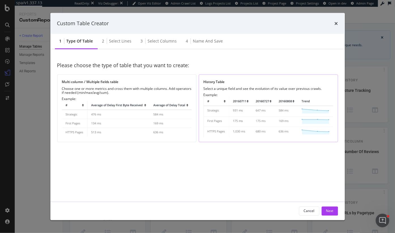
click at [234, 89] on div "Select a unique field and see the evolution of its value over previous crawls." at bounding box center [269, 88] width 130 height 4
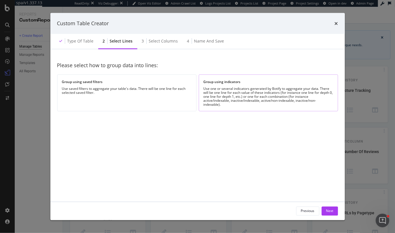
click at [223, 89] on div "Use one or several indicators generated by Botify to aggregate your data. There…" at bounding box center [269, 96] width 130 height 20
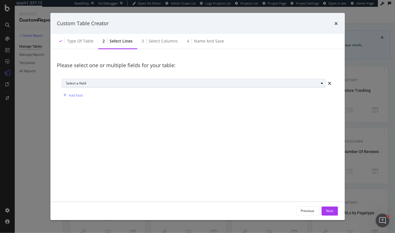
click at [143, 84] on div "Select a field" at bounding box center [192, 83] width 253 height 3
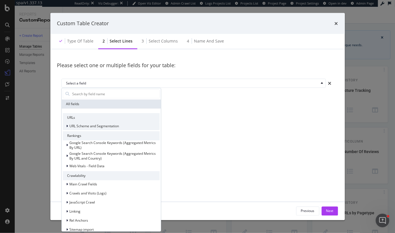
click at [101, 126] on span "URL Scheme and Segmentation" at bounding box center [95, 126] width 50 height 5
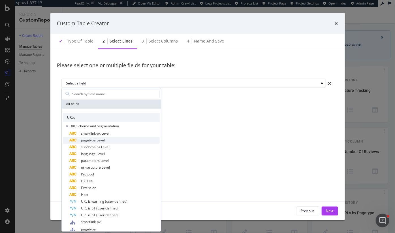
click at [104, 138] on span "pagetype Level" at bounding box center [93, 140] width 24 height 5
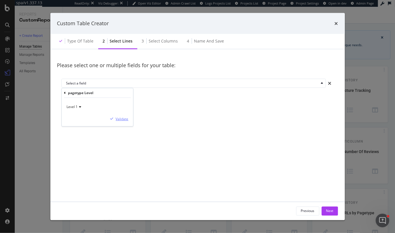
click at [123, 119] on div "Validate" at bounding box center [122, 118] width 13 height 5
click at [323, 213] on button "Next" at bounding box center [330, 210] width 16 height 9
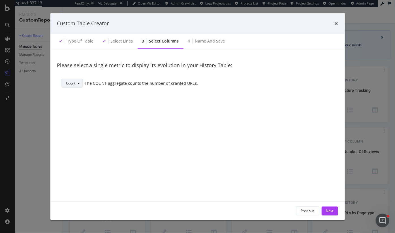
click at [68, 86] on div "Count" at bounding box center [74, 83] width 16 height 8
click at [75, 103] on div "Sum" at bounding box center [73, 102] width 19 height 7
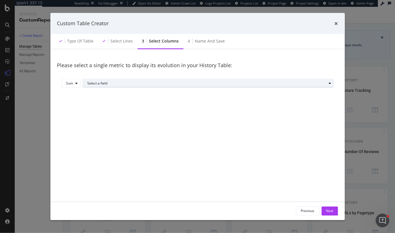
click at [109, 84] on div "Select a field" at bounding box center [206, 83] width 239 height 3
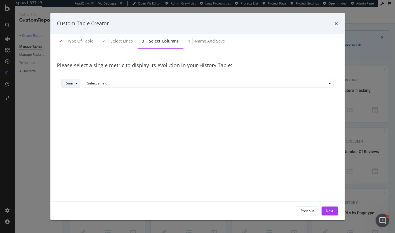
click at [69, 84] on div "Sum" at bounding box center [69, 83] width 7 height 3
click at [74, 110] on div "Avg" at bounding box center [73, 111] width 18 height 7
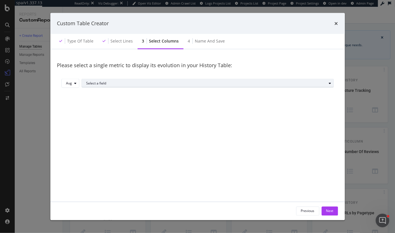
click at [91, 86] on div "Select a field" at bounding box center [209, 83] width 247 height 8
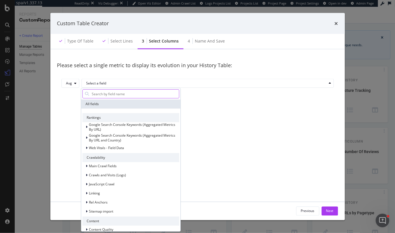
click at [102, 93] on input "modal" at bounding box center [135, 93] width 88 height 8
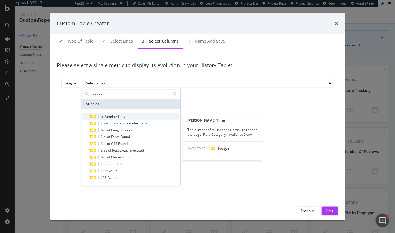
type input "render"
click at [115, 114] on span "Render" at bounding box center [110, 116] width 13 height 5
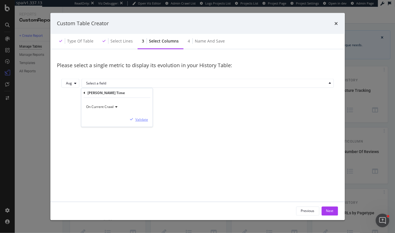
click at [144, 119] on div "Validate" at bounding box center [141, 119] width 13 height 5
click at [323, 213] on button "Next" at bounding box center [330, 210] width 16 height 9
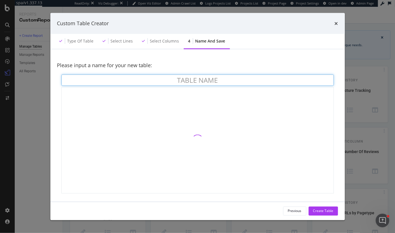
click at [224, 82] on input "modal" at bounding box center [197, 79] width 272 height 11
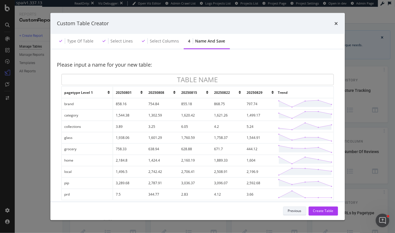
click at [301, 213] on div "Previous" at bounding box center [295, 210] width 14 height 5
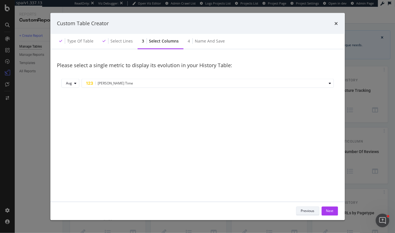
click at [306, 210] on div "Previous" at bounding box center [308, 210] width 14 height 5
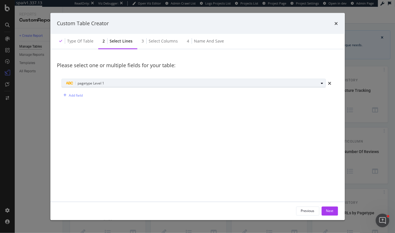
click at [205, 82] on div "pagetype Level 1" at bounding box center [192, 83] width 253 height 7
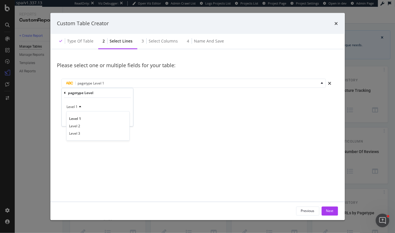
click at [64, 92] on icon "modal" at bounding box center [65, 92] width 2 height 3
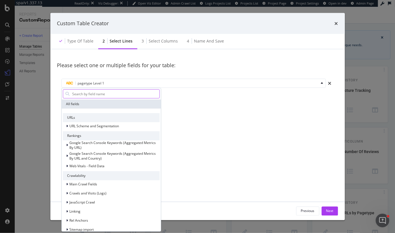
click at [86, 93] on input "modal" at bounding box center [116, 93] width 88 height 8
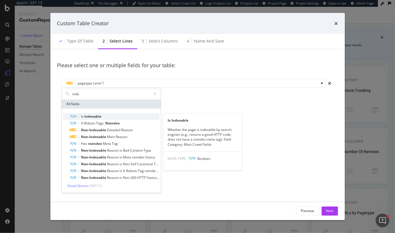
type input "inde"
click at [91, 116] on span "Indexable" at bounding box center [93, 116] width 17 height 5
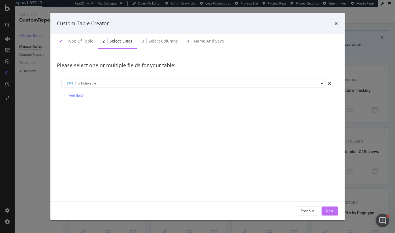
click at [322, 212] on button "Next" at bounding box center [330, 210] width 16 height 9
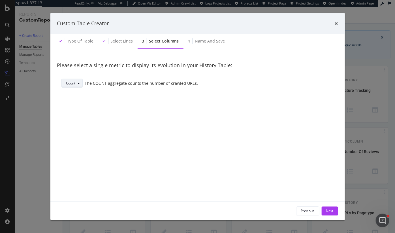
click at [74, 80] on div "Count" at bounding box center [74, 83] width 16 height 8
click at [75, 112] on div "Avg" at bounding box center [73, 111] width 19 height 7
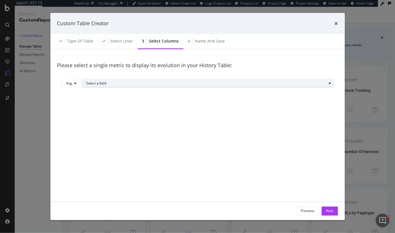
click at [105, 84] on div "Select a field" at bounding box center [206, 83] width 240 height 3
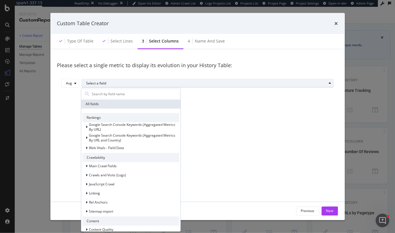
click at [105, 84] on div "Select a field" at bounding box center [206, 83] width 240 height 3
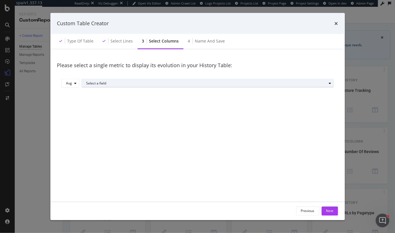
click at [105, 84] on div "Select a field" at bounding box center [206, 83] width 240 height 3
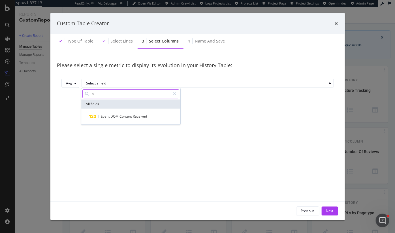
type input "t"
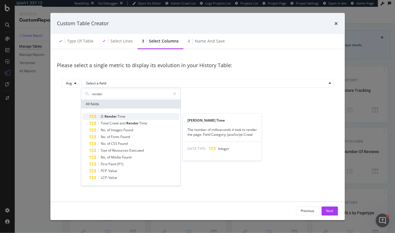
type input "render"
click at [114, 115] on span "Render" at bounding box center [110, 116] width 13 height 5
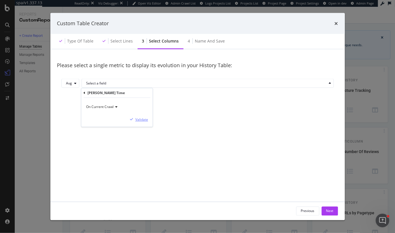
click at [144, 120] on div "Validate" at bounding box center [141, 119] width 13 height 5
click at [322, 212] on button "Next" at bounding box center [330, 210] width 16 height 9
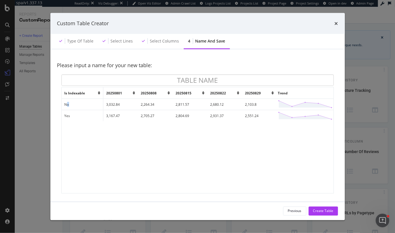
drag, startPoint x: 71, startPoint y: 103, endPoint x: 66, endPoint y: 103, distance: 5.4
click at [66, 103] on td "No" at bounding box center [83, 104] width 42 height 11
drag, startPoint x: 81, startPoint y: 117, endPoint x: 62, endPoint y: 116, distance: 19.0
click at [62, 116] on td "Yes" at bounding box center [83, 115] width 42 height 11
drag, startPoint x: 141, startPoint y: 116, endPoint x: 151, endPoint y: 115, distance: 9.3
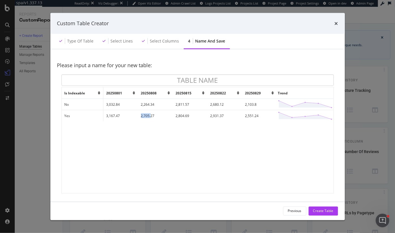
click at [151, 115] on td "2,705.27" at bounding box center [155, 115] width 35 height 11
drag, startPoint x: 108, startPoint y: 115, endPoint x: 117, endPoint y: 115, distance: 9.6
click at [117, 115] on td "3,167.47" at bounding box center [120, 115] width 35 height 11
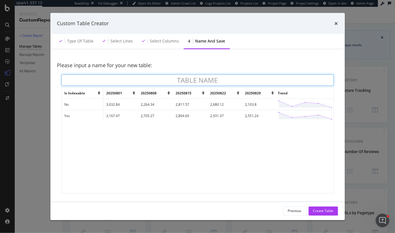
click at [197, 81] on input "modal" at bounding box center [197, 79] width 272 height 11
click at [232, 80] on input "Render Time for Indexable (Y/N)" at bounding box center [197, 79] width 272 height 11
type input "Render Time for Indexable Pages (Y/N)"
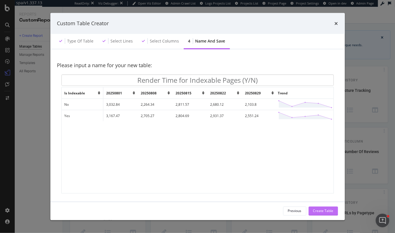
click at [315, 211] on div "Create Table" at bounding box center [323, 210] width 20 height 5
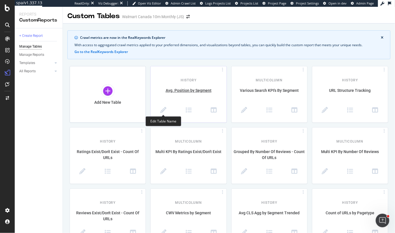
scroll to position [9, 0]
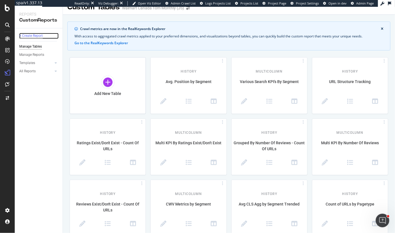
click at [35, 36] on div "+ Create Report" at bounding box center [30, 36] width 23 height 6
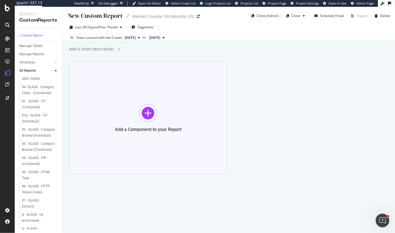
click at [146, 110] on div at bounding box center [148, 113] width 18 height 18
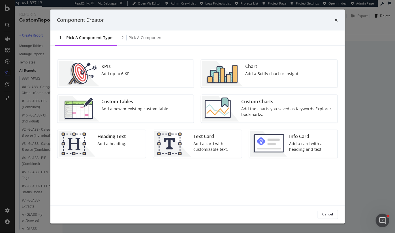
click at [231, 80] on img "modal" at bounding box center [222, 73] width 41 height 25
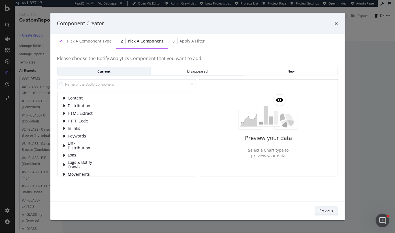
click at [322, 212] on div "Previous" at bounding box center [327, 210] width 14 height 5
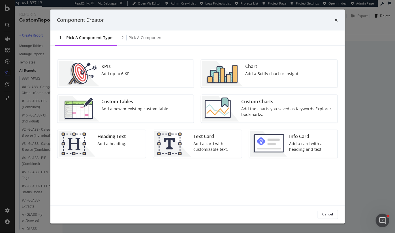
click at [132, 114] on div "Custom Tables Add a new or existing custom table." at bounding box center [135, 108] width 72 height 25
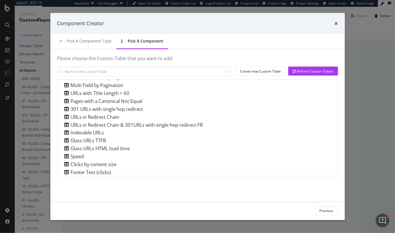
scroll to position [289, 0]
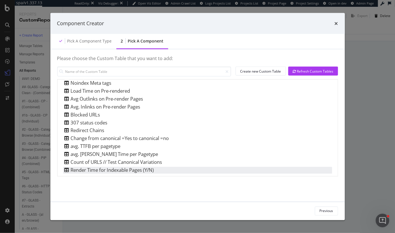
click at [89, 168] on div "Render Time for Indexable Pages (Y/N)" at bounding box center [108, 169] width 91 height 7
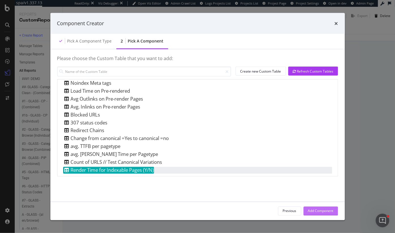
click at [311, 214] on div "Add Component" at bounding box center [320, 210] width 25 height 8
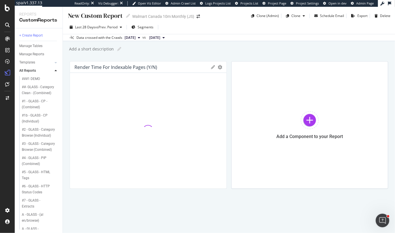
click at [136, 37] on span "2025 Aug. 29th" at bounding box center [130, 37] width 11 height 5
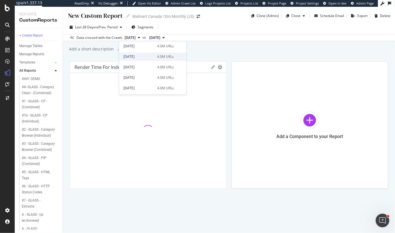
click at [164, 59] on div "4.0M URLs" at bounding box center [165, 56] width 17 height 5
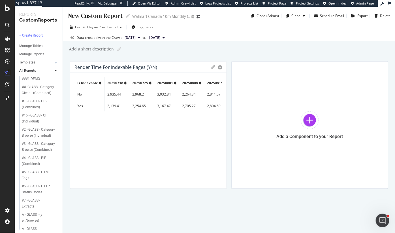
click at [131, 38] on span "2025 Aug. 15th" at bounding box center [130, 37] width 11 height 5
click at [224, 52] on div "Add a short description Add a short description" at bounding box center [232, 49] width 326 height 8
click at [136, 38] on span "2025 Aug. 15th" at bounding box center [130, 37] width 11 height 5
click at [148, 55] on div "2025 Aug. 29th" at bounding box center [139, 56] width 30 height 5
drag, startPoint x: 226, startPoint y: 84, endPoint x: 257, endPoint y: 84, distance: 31.7
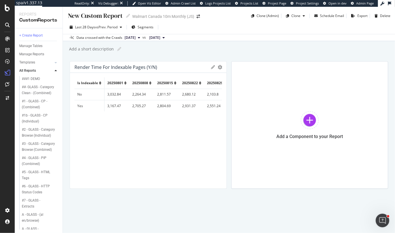
click at [257, 84] on div "Render Time for Indexable Pages (Y/N) Export as CSV Delete Add to Custom Report…" at bounding box center [229, 124] width 318 height 127
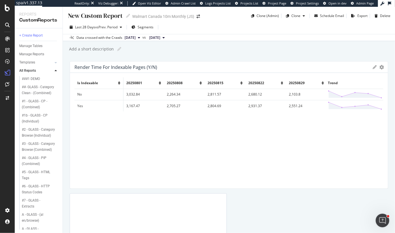
drag, startPoint x: 251, startPoint y: 85, endPoint x: 395, endPoint y: 98, distance: 144.7
click at [395, 99] on div "New Custom Report New Custom Report Walmart Canada 10m Monthly (JS) Clone (Admi…" at bounding box center [229, 120] width 332 height 226
click at [247, 63] on div "Render Time for Indexable Pages (Y/N) Export as CSV Delete Add to Custom Report" at bounding box center [229, 66] width 318 height 11
click at [89, 15] on div "New Custom Report" at bounding box center [94, 15] width 55 height 9
type input "Performance Metrics // SSM"
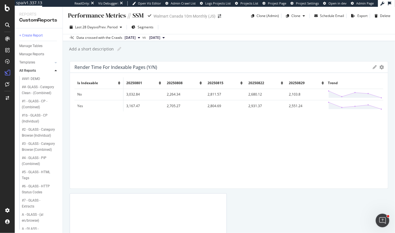
click at [195, 52] on div "Add a short description Add a short description" at bounding box center [232, 49] width 326 height 8
click at [181, 53] on div "Add a short description Add a short description" at bounding box center [232, 49] width 326 height 8
click at [256, 196] on div "Render Time for Indexable Pages (Y/N) Export as CSV Delete Add to Custom Report…" at bounding box center [229, 183] width 318 height 245
click at [175, 48] on div "Add a short description Add a short description" at bounding box center [232, 49] width 326 height 8
click at [68, 191] on div "Performance Metrics // SSM Performance Metrics // SSM Walmart Canada 10m Monthl…" at bounding box center [229, 120] width 332 height 226
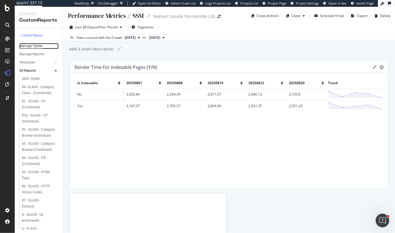
click at [30, 45] on div "Manage Tables" at bounding box center [30, 46] width 23 height 6
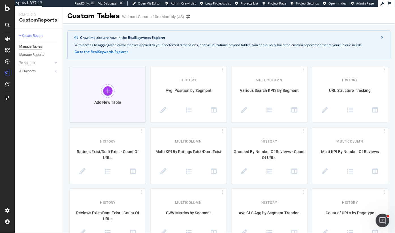
click at [111, 93] on div at bounding box center [108, 91] width 14 height 14
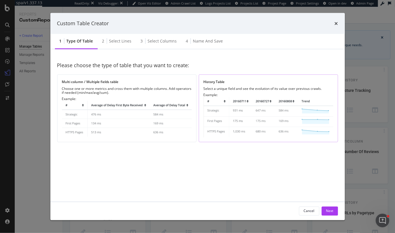
click at [227, 85] on div "History Table Select a unique field and see the evolution of its value over pre…" at bounding box center [268, 108] width 139 height 68
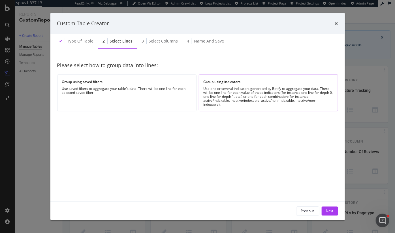
click at [238, 86] on div "Use one or several indicators generated by Botify to aggregate your data. There…" at bounding box center [269, 96] width 130 height 20
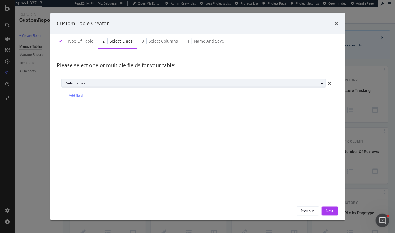
click at [122, 80] on div "Select a field" at bounding box center [195, 83] width 259 height 8
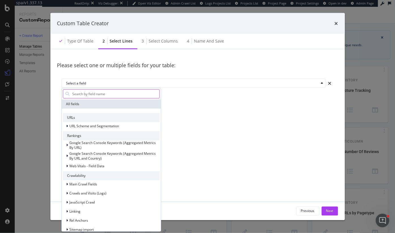
click at [104, 95] on input "modal" at bounding box center [116, 93] width 88 height 8
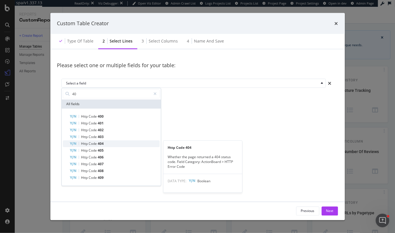
type input "40"
click at [106, 144] on div "Http Code 404" at bounding box center [115, 143] width 90 height 7
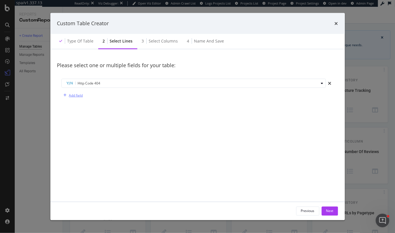
drag, startPoint x: 76, startPoint y: 94, endPoint x: 105, endPoint y: 99, distance: 30.0
click at [105, 99] on div "Add field" at bounding box center [197, 95] width 272 height 9
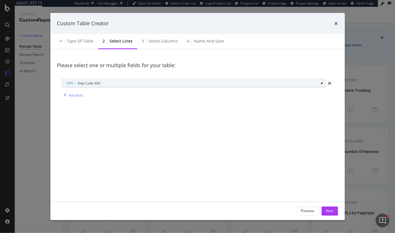
click at [319, 84] on div "modal" at bounding box center [322, 83] width 7 height 3
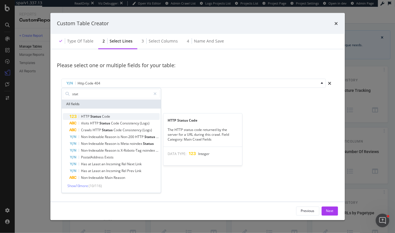
type input "stat"
click at [94, 116] on span "Status" at bounding box center [97, 116] width 12 height 5
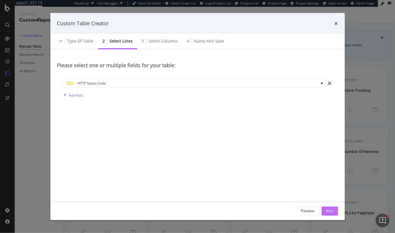
click at [322, 211] on button "Next" at bounding box center [330, 210] width 16 height 9
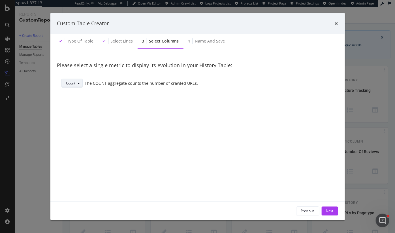
click at [71, 84] on div "Count" at bounding box center [70, 83] width 9 height 3
click at [74, 101] on div "Sum" at bounding box center [72, 102] width 7 height 5
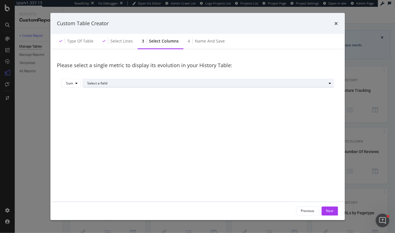
click at [100, 80] on div "Select a field" at bounding box center [210, 83] width 246 height 8
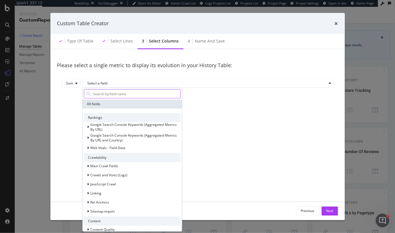
click at [100, 93] on input "modal" at bounding box center [137, 93] width 88 height 8
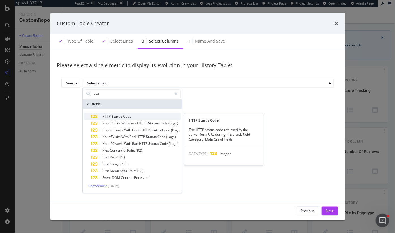
type input "stat"
click at [107, 115] on span "HTTP" at bounding box center [106, 116] width 9 height 5
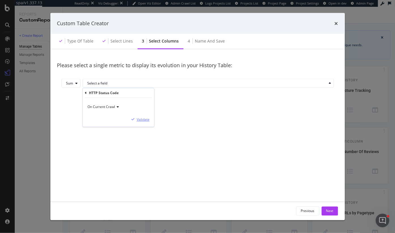
click at [144, 119] on div "Validate" at bounding box center [143, 119] width 13 height 5
click at [302, 211] on div "Previous" at bounding box center [308, 210] width 14 height 5
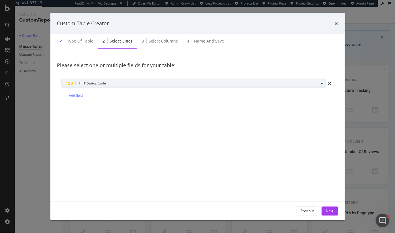
click at [89, 83] on span "HTTP Status Code" at bounding box center [92, 83] width 28 height 5
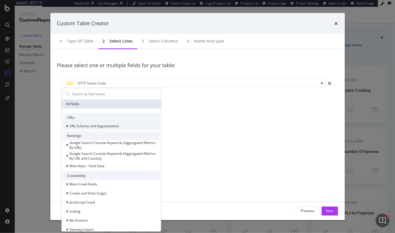
click at [79, 126] on span "URL Scheme and Segmentation" at bounding box center [95, 126] width 50 height 5
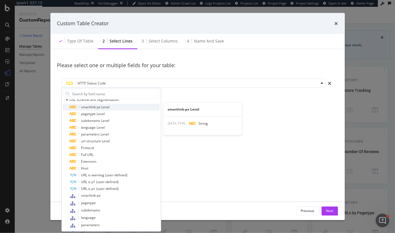
scroll to position [28, 0]
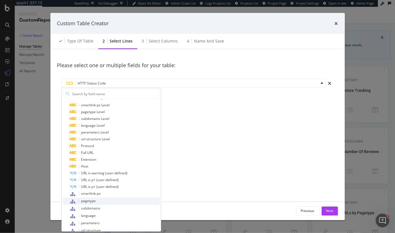
click at [94, 201] on span "pagetype" at bounding box center [88, 200] width 15 height 5
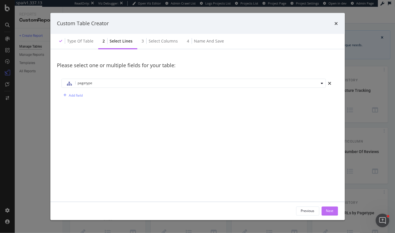
click at [322, 214] on button "Next" at bounding box center [330, 210] width 16 height 9
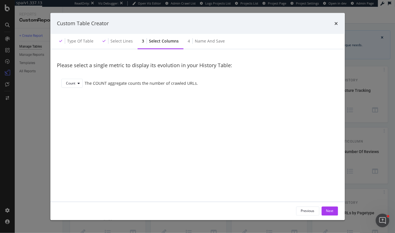
click at [84, 82] on div "Count The COUNT aggregate counts the number of crawled URLs." at bounding box center [197, 83] width 272 height 9
click at [69, 82] on div "Count" at bounding box center [70, 83] width 9 height 3
click at [70, 102] on div "Sum" at bounding box center [72, 102] width 7 height 5
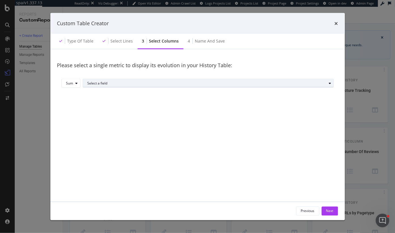
click at [103, 83] on div "Select a field" at bounding box center [206, 83] width 239 height 3
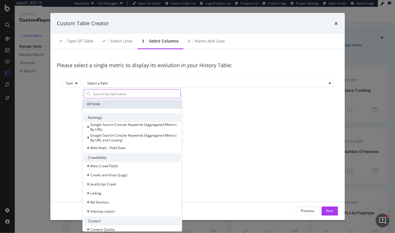
click at [100, 97] on input "modal" at bounding box center [137, 93] width 88 height 8
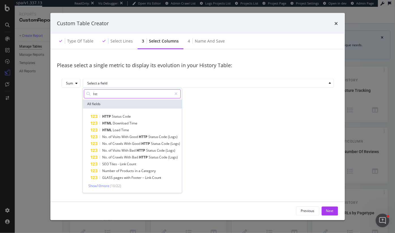
type input "http"
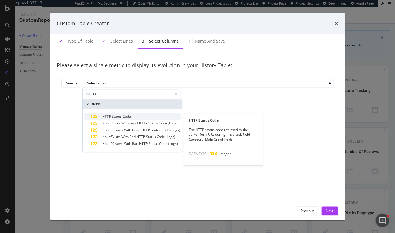
click at [120, 115] on span "Status" at bounding box center [117, 116] width 11 height 5
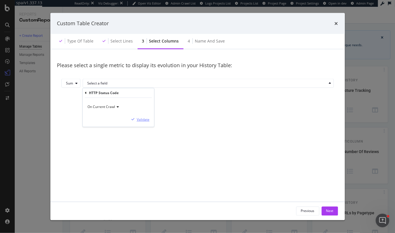
click at [141, 119] on div "Validate" at bounding box center [143, 119] width 13 height 5
click at [324, 213] on button "Next" at bounding box center [330, 210] width 16 height 9
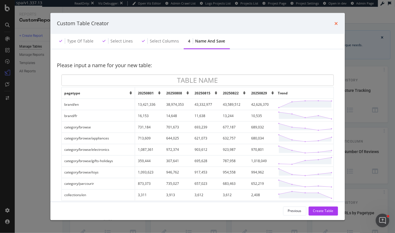
click at [338, 23] on icon "times" at bounding box center [336, 23] width 3 height 5
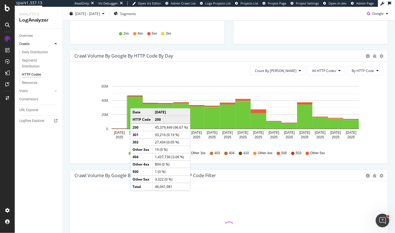
scroll to position [162, 0]
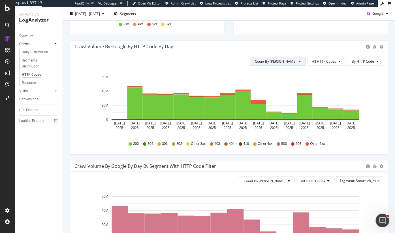
click at [288, 60] on span "Count By [PERSON_NAME]" at bounding box center [276, 61] width 42 height 5
click at [312, 59] on button "All HTTP Codes" at bounding box center [326, 61] width 38 height 9
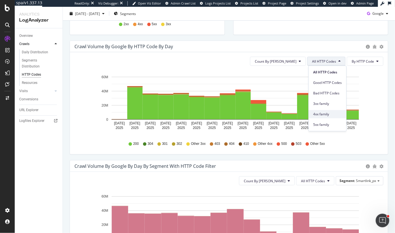
click at [323, 112] on span "4xx family" at bounding box center [327, 114] width 29 height 5
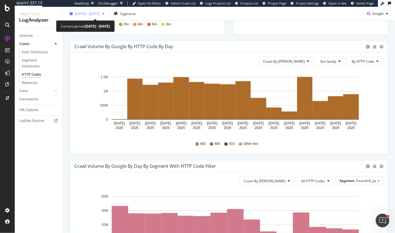
click at [86, 11] on div "[DATE] - [DATE]" at bounding box center [86, 13] width 39 height 8
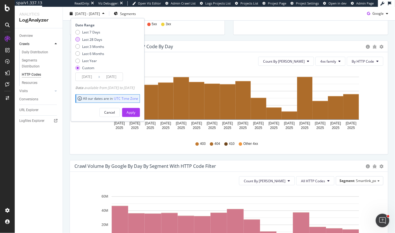
click at [91, 39] on div "Last 28 Days" at bounding box center [92, 39] width 20 height 5
type input "[DATE]"
click at [135, 112] on div "Apply" at bounding box center [131, 112] width 9 height 5
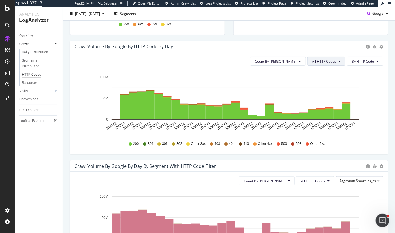
click at [320, 63] on span "All HTTP Codes" at bounding box center [324, 61] width 24 height 5
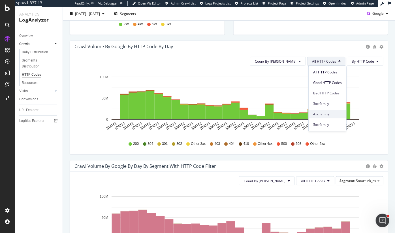
click at [323, 115] on span "4xx family" at bounding box center [327, 114] width 29 height 5
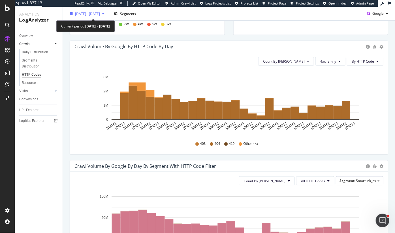
click at [100, 12] on span "[DATE] - [DATE]" at bounding box center [87, 13] width 25 height 5
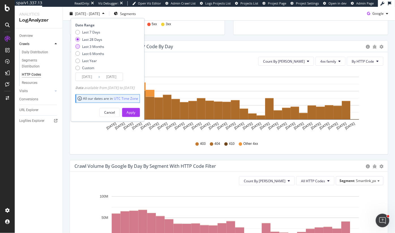
click at [88, 46] on div "Last 3 Months" at bounding box center [93, 46] width 22 height 5
type input "[DATE]"
click at [135, 111] on div "Apply" at bounding box center [131, 112] width 9 height 5
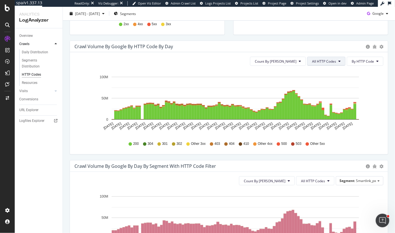
click at [323, 63] on span "All HTTP Codes" at bounding box center [324, 61] width 24 height 5
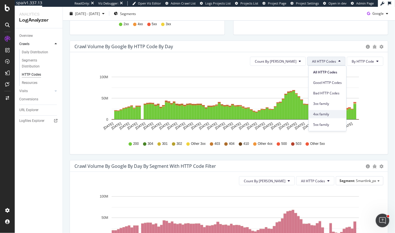
click at [323, 116] on span "4xx family" at bounding box center [327, 114] width 29 height 5
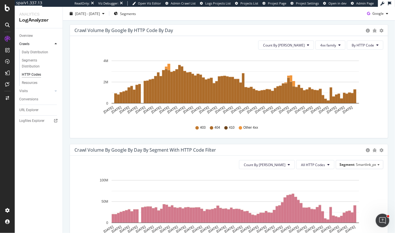
scroll to position [180, 0]
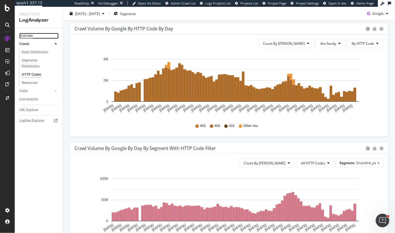
click at [28, 34] on div "Overview" at bounding box center [26, 36] width 14 height 6
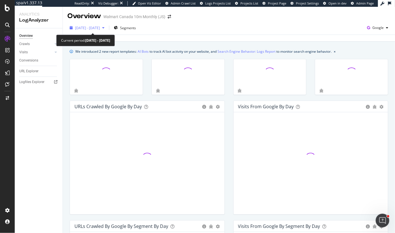
click at [89, 29] on span "[DATE] - [DATE]" at bounding box center [87, 27] width 25 height 5
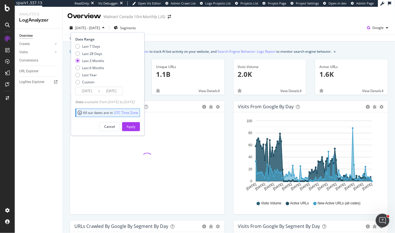
click at [169, 54] on div "We introduced 2 new report templates: AI Bots to track AI bot activity on your …" at bounding box center [203, 51] width 256 height 6
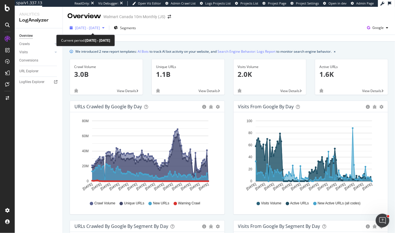
click at [99, 28] on span "[DATE] - [DATE]" at bounding box center [87, 27] width 25 height 5
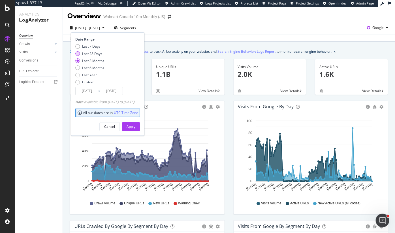
click at [89, 53] on div "Last 28 Days" at bounding box center [92, 53] width 20 height 5
type input "[DATE]"
click at [135, 124] on div "Apply" at bounding box center [131, 126] width 9 height 5
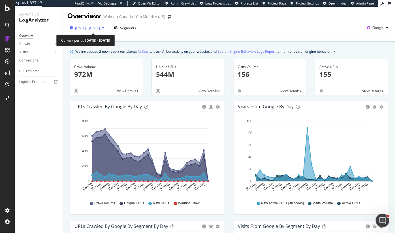
click at [89, 29] on span "[DATE] - [DATE]" at bounding box center [87, 27] width 25 height 5
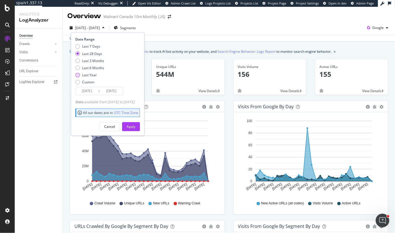
click at [85, 75] on div "Last Year" at bounding box center [89, 74] width 15 height 5
type input "[DATE]"
click at [135, 125] on div "Apply" at bounding box center [131, 126] width 9 height 5
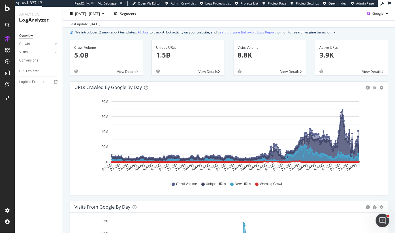
scroll to position [17, 0]
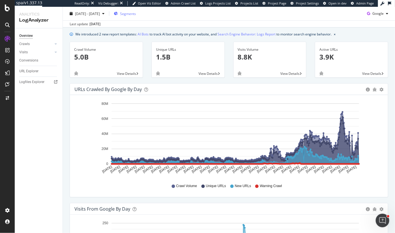
click at [136, 12] on span "Segments" at bounding box center [128, 13] width 16 height 5
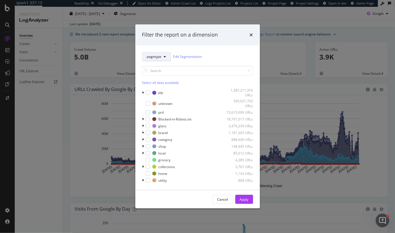
click at [149, 54] on button "pagetype" at bounding box center [156, 56] width 29 height 9
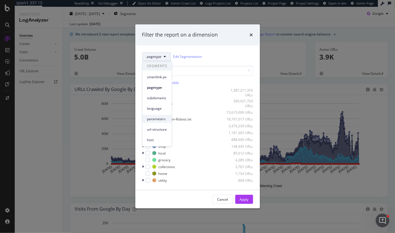
click at [154, 118] on span "parameters" at bounding box center [157, 118] width 20 height 5
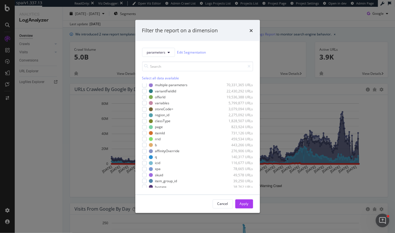
scroll to position [0, 0]
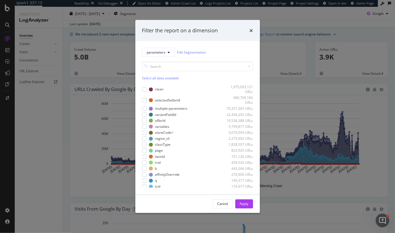
click at [153, 78] on div "Select all data available" at bounding box center [197, 78] width 111 height 5
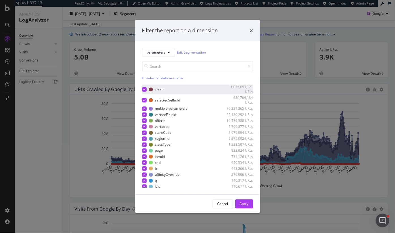
click at [145, 91] on div "modal" at bounding box center [144, 89] width 5 height 5
click at [243, 202] on div "Apply" at bounding box center [244, 203] width 9 height 5
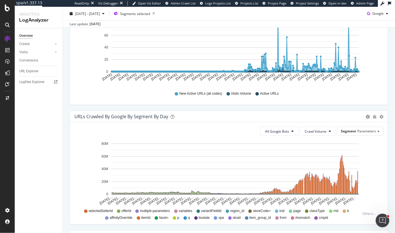
scroll to position [227, 0]
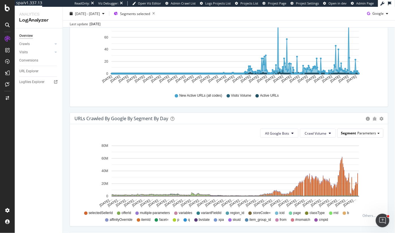
click at [354, 134] on span "Segment" at bounding box center [348, 133] width 15 height 5
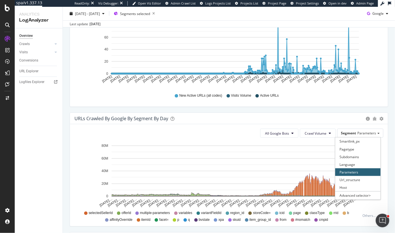
click at [389, 130] on div "URLs Crawled by Google By Segment By Day Timeline (by Value) Table All Google B…" at bounding box center [228, 171] width 327 height 119
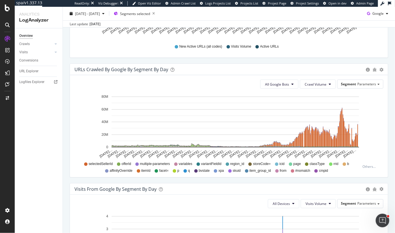
scroll to position [276, 0]
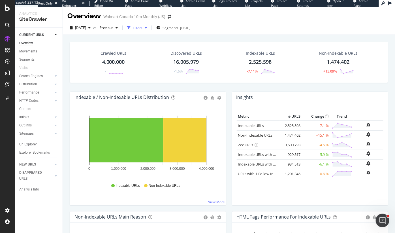
click at [131, 29] on icon "button" at bounding box center [128, 27] width 3 height 3
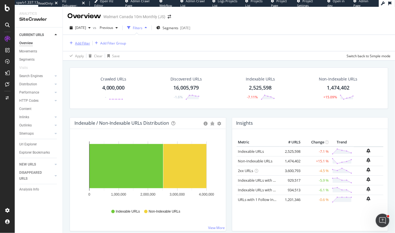
click at [81, 44] on div "Add Filter" at bounding box center [82, 43] width 15 height 5
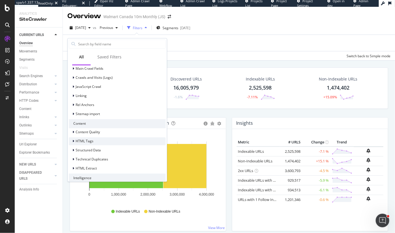
scroll to position [185, 0]
click at [73, 142] on icon at bounding box center [73, 141] width 2 height 3
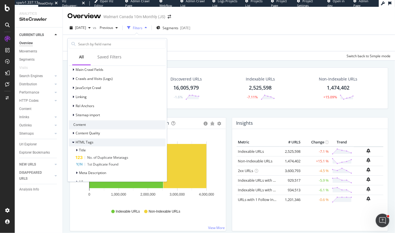
click at [73, 142] on icon at bounding box center [73, 141] width 2 height 3
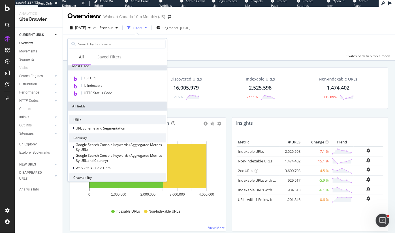
scroll to position [64, 0]
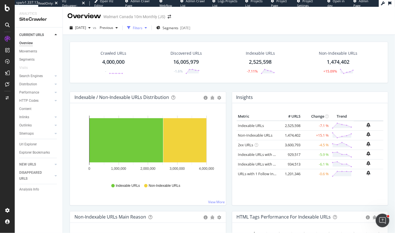
click at [142, 25] on div "Filters" at bounding box center [138, 27] width 10 height 5
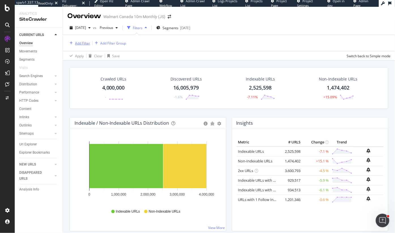
click at [84, 45] on div "Add Filter" at bounding box center [82, 43] width 15 height 5
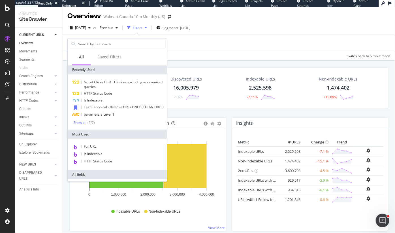
type input "n"
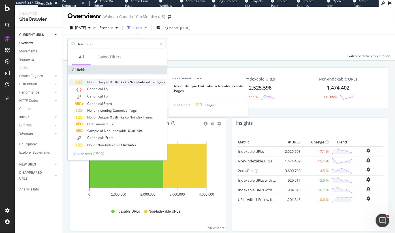
type input "link to non"
click at [136, 83] on span "Non-Indexable" at bounding box center [142, 82] width 26 height 5
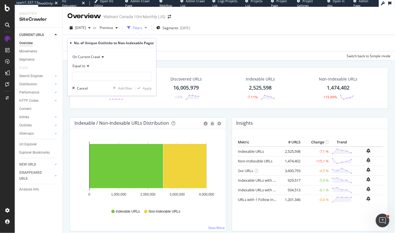
click at [81, 65] on span "Equal to" at bounding box center [78, 66] width 13 height 5
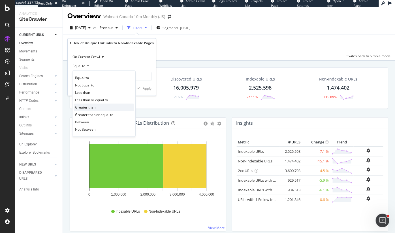
click at [89, 105] on span "Greater than" at bounding box center [85, 107] width 20 height 5
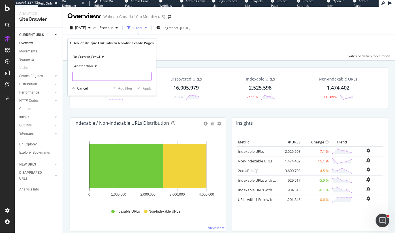
click at [87, 77] on input "number" at bounding box center [111, 76] width 79 height 9
type input "10"
click at [144, 89] on div "Apply" at bounding box center [147, 88] width 9 height 5
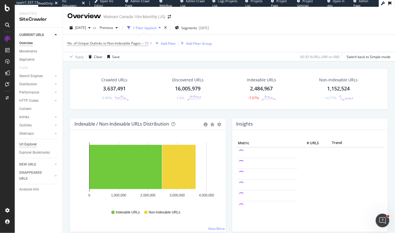
click at [33, 145] on div "Url Explorer" at bounding box center [28, 144] width 18 height 6
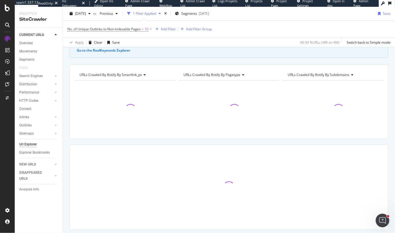
scroll to position [56, 0]
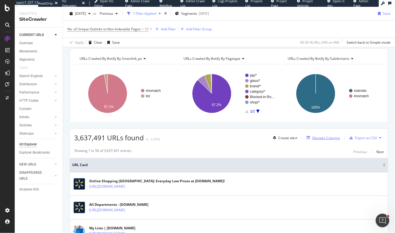
click at [330, 137] on div "Manage Columns" at bounding box center [326, 137] width 28 height 5
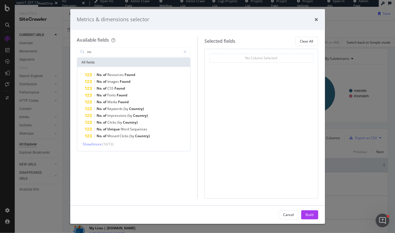
type input "n"
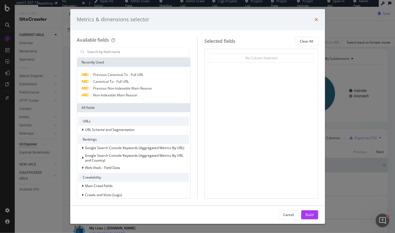
click at [315, 21] on icon "times" at bounding box center [316, 19] width 3 height 5
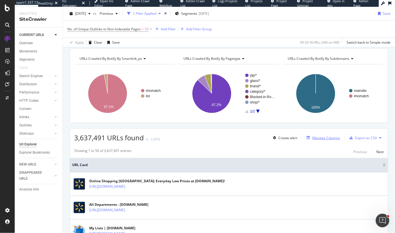
click at [326, 134] on div "Manage Columns" at bounding box center [322, 137] width 36 height 6
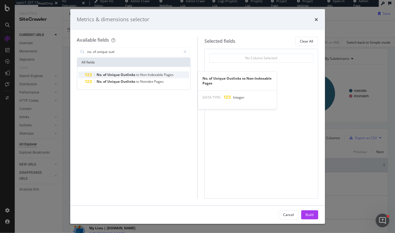
type input "no. of unique outl"
click at [152, 76] on span "Non-Indexable" at bounding box center [152, 74] width 24 height 5
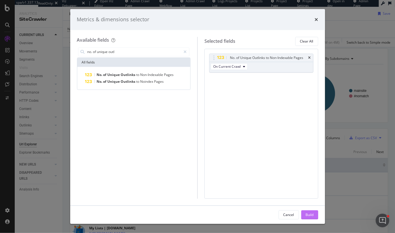
click at [311, 217] on div "Build" at bounding box center [310, 214] width 8 height 5
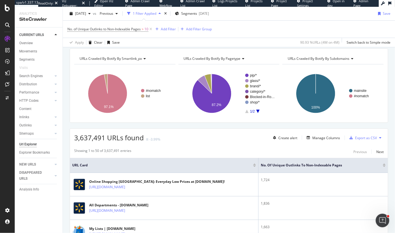
click at [384, 166] on div at bounding box center [384, 165] width 3 height 1
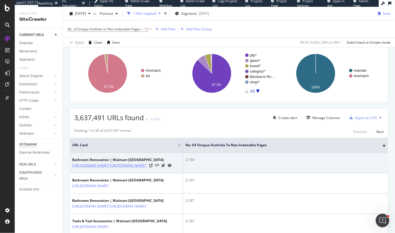
scroll to position [76, 0]
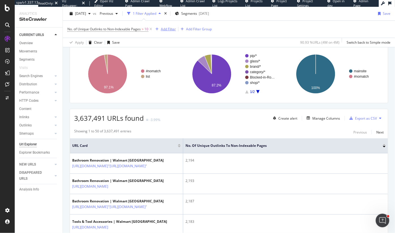
click at [166, 29] on div "Add Filter" at bounding box center [168, 29] width 15 height 5
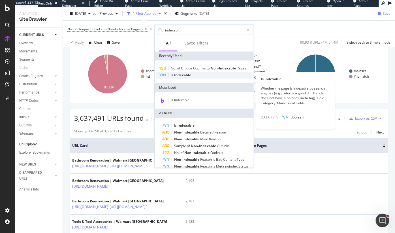
type input "indexabl"
click at [177, 76] on span "Indexable" at bounding box center [182, 74] width 17 height 5
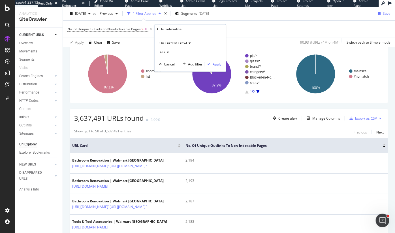
click at [209, 65] on icon "button" at bounding box center [208, 64] width 3 height 3
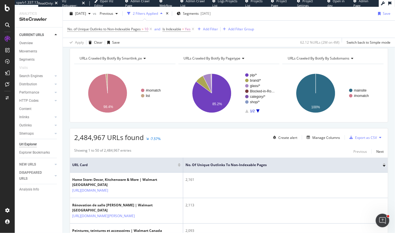
scroll to position [76, 0]
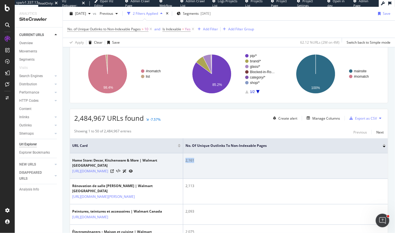
drag, startPoint x: 198, startPoint y: 160, endPoint x: 184, endPoint y: 160, distance: 14.2
click at [184, 160] on td "2,161" at bounding box center [285, 165] width 205 height 25
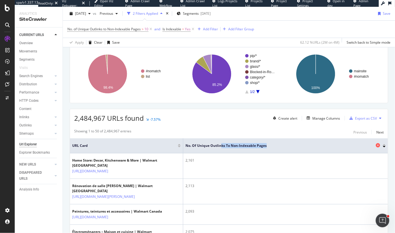
drag, startPoint x: 221, startPoint y: 145, endPoint x: 271, endPoint y: 146, distance: 49.5
click at [271, 146] on span "No. of Unique Outlinks to Non-Indexable Pages" at bounding box center [279, 145] width 189 height 5
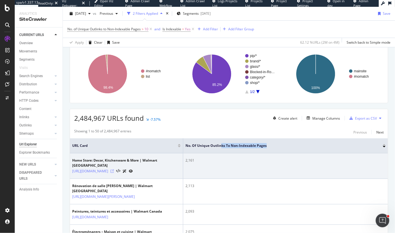
click at [114, 169] on icon at bounding box center [111, 170] width 3 height 3
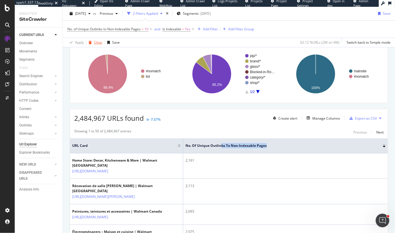
click at [97, 42] on div "Clear" at bounding box center [98, 42] width 8 height 5
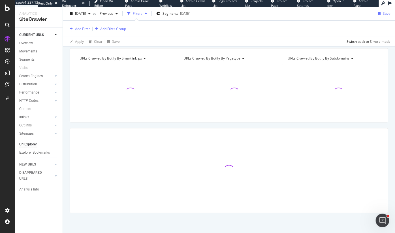
scroll to position [55, 0]
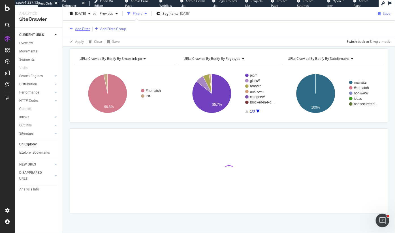
click at [82, 27] on div "Add Filter" at bounding box center [82, 28] width 15 height 5
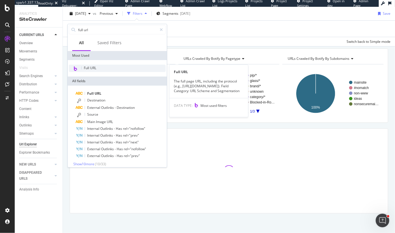
type input "full url"
click at [92, 69] on span "Full URL" at bounding box center [90, 67] width 12 height 5
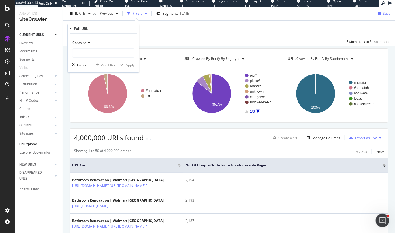
click at [100, 57] on div "Contains Cancel Add filter Apply" at bounding box center [103, 53] width 71 height 38
click at [100, 53] on input "text" at bounding box center [103, 52] width 62 height 9
click at [82, 48] on div "Contains" at bounding box center [103, 47] width 62 height 19
click at [82, 43] on span "Contains" at bounding box center [79, 42] width 14 height 5
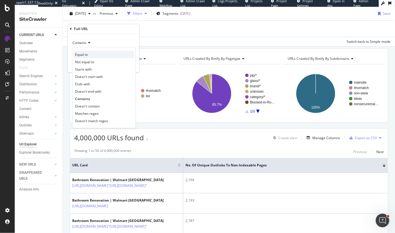
click at [88, 54] on div "Equal to" at bounding box center [104, 54] width 61 height 7
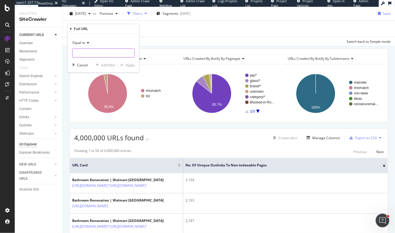
click at [88, 54] on input "text" at bounding box center [103, 52] width 62 height 9
paste input "https://www.walmart.ca/en/cp/home/10006"
type input "https://www.walmart.ca/en/cp/home/10006"
click at [130, 65] on div "Apply" at bounding box center [130, 65] width 9 height 5
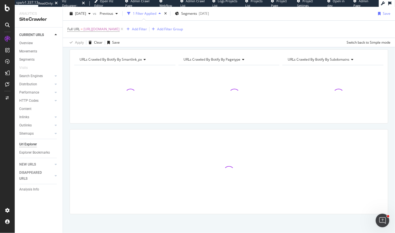
scroll to position [57, 0]
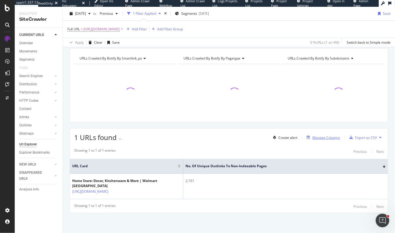
click at [315, 138] on div "Manage Columns" at bounding box center [326, 137] width 28 height 5
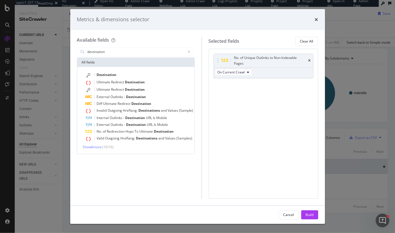
type input "destination"
click at [113, 70] on div "Destination Ultimate Redirect Destination Ultimate Redirect Destination Externa…" at bounding box center [135, 110] width 117 height 87
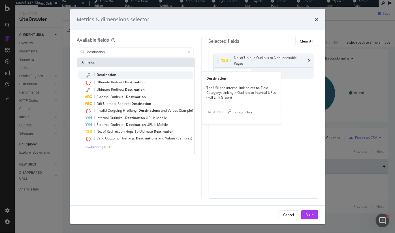
click at [111, 74] on span "Destination" at bounding box center [107, 74] width 20 height 5
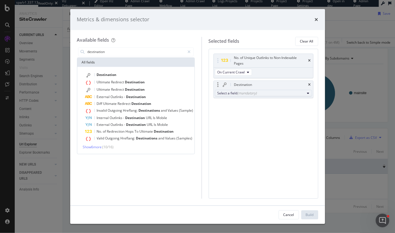
click at [249, 94] on div "(mandatory)" at bounding box center [248, 93] width 20 height 5
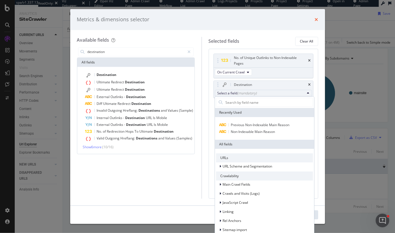
click at [315, 18] on icon "times" at bounding box center [316, 19] width 3 height 5
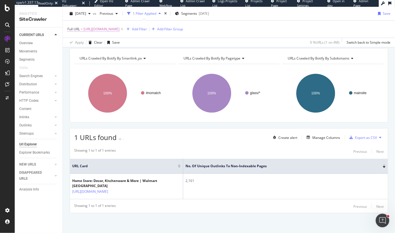
click at [95, 30] on span "https://www.walmart.ca/en/cp/home/10006" at bounding box center [102, 29] width 36 height 8
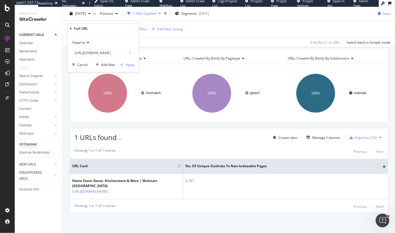
click at [70, 28] on icon at bounding box center [71, 28] width 2 height 3
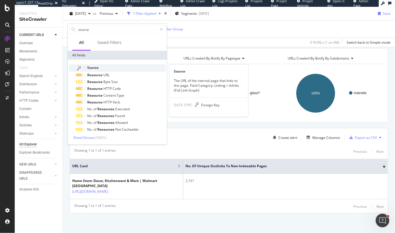
type input "source"
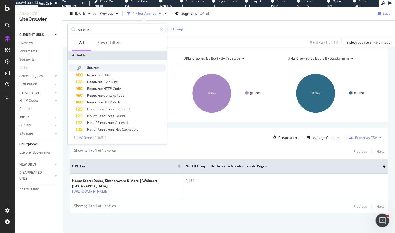
click at [93, 69] on span "Source" at bounding box center [92, 67] width 11 height 5
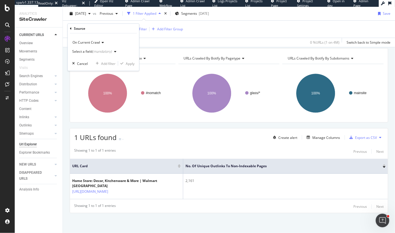
click at [96, 52] on div "(mandatory)" at bounding box center [102, 51] width 20 height 5
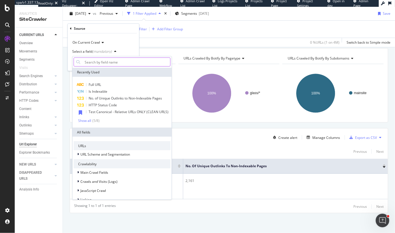
click at [102, 65] on input "text" at bounding box center [126, 61] width 88 height 9
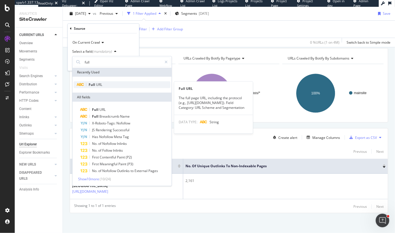
type input "full"
click at [99, 82] on span "URL" at bounding box center [99, 84] width 6 height 5
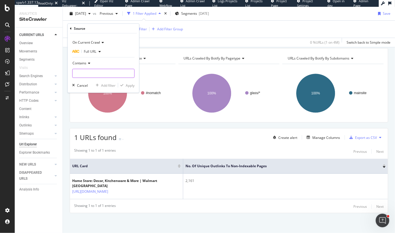
click at [97, 73] on input "text" at bounding box center [103, 73] width 62 height 9
paste input "https://www.walmart.ca/en/cp/home/10006"
type input "https://www.walmart.ca/en/cp/home/10006"
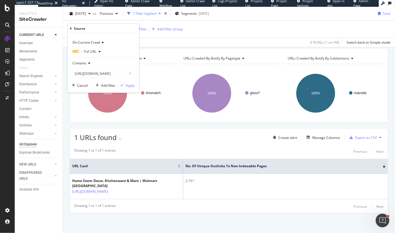
click at [84, 63] on span "Contains" at bounding box center [79, 63] width 14 height 5
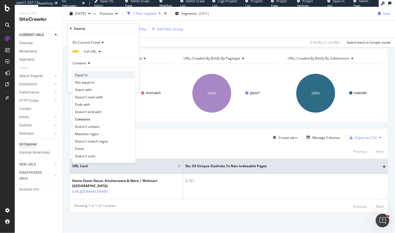
click at [87, 73] on span "Equal to" at bounding box center [81, 74] width 13 height 5
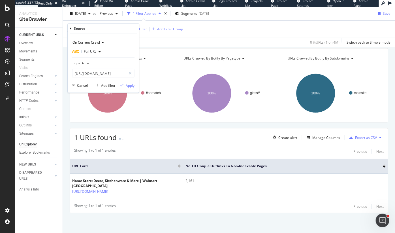
click at [126, 86] on div "Apply" at bounding box center [130, 85] width 9 height 5
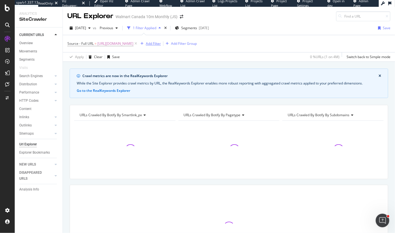
click at [161, 43] on div "Add Filter" at bounding box center [153, 43] width 15 height 5
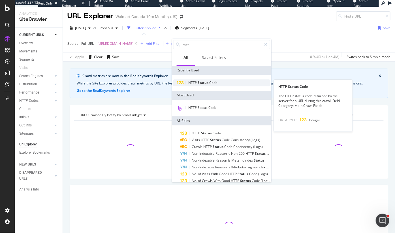
type input "stat"
click at [210, 82] on span "Code" at bounding box center [213, 82] width 8 height 5
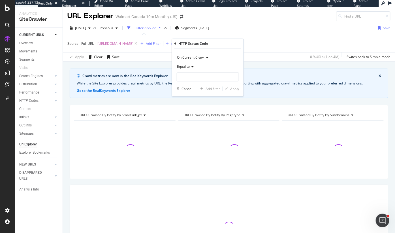
click at [183, 65] on span "Equal to" at bounding box center [183, 66] width 13 height 5
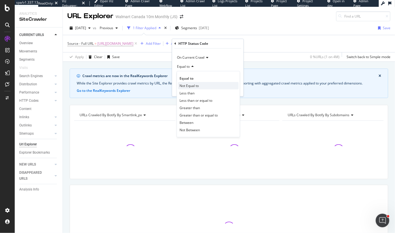
click at [190, 84] on span "Not Equal to" at bounding box center [188, 85] width 19 height 5
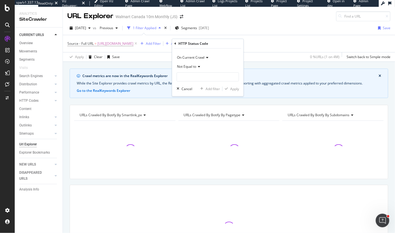
click at [190, 72] on div "Not Equal to" at bounding box center [208, 71] width 62 height 19
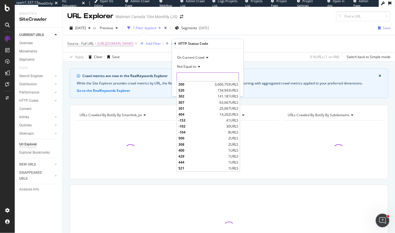
click at [190, 74] on input "number" at bounding box center [208, 76] width 62 height 9
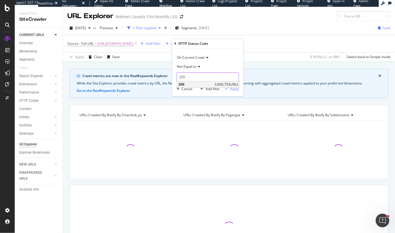
type input "200"
click at [195, 84] on span "200" at bounding box center [195, 84] width 35 height 5
click at [236, 88] on div "Apply" at bounding box center [234, 88] width 9 height 5
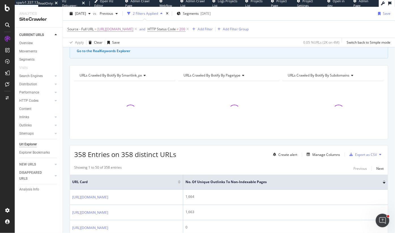
scroll to position [40, 0]
click at [320, 152] on div "Manage Columns" at bounding box center [326, 153] width 28 height 5
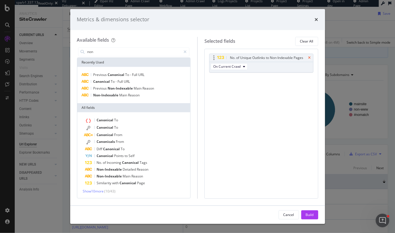
click at [309, 58] on icon "times" at bounding box center [309, 57] width 3 height 3
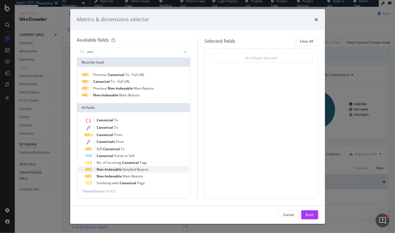
click at [140, 169] on span "Reason" at bounding box center [143, 169] width 12 height 5
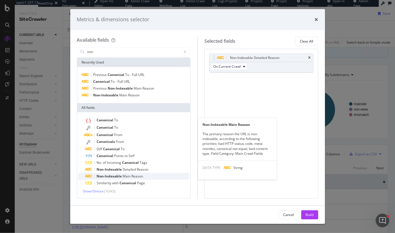
click at [129, 176] on span "Main" at bounding box center [127, 176] width 9 height 5
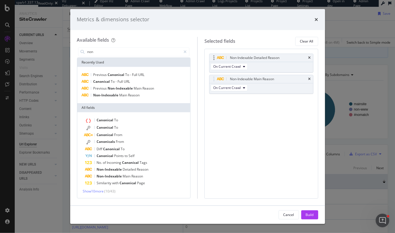
click at [214, 54] on body "spa/v1.337.13 ReadOnly: Viz Debugger: Open Viz Editor Admin Crawl Page Webflow …" at bounding box center [197, 116] width 395 height 233
click at [111, 50] on input "non" at bounding box center [134, 52] width 94 height 8
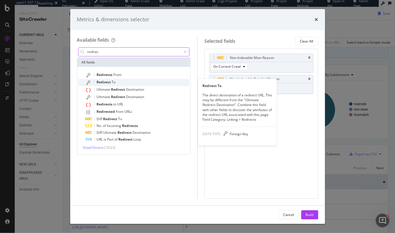
type input "redirec"
click at [111, 84] on span "Redirect" at bounding box center [104, 82] width 15 height 5
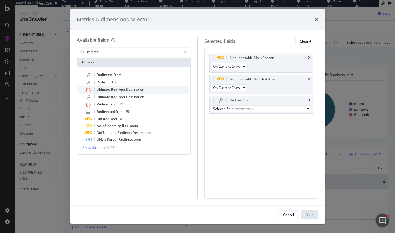
click at [106, 89] on span "Ultimate" at bounding box center [104, 89] width 14 height 5
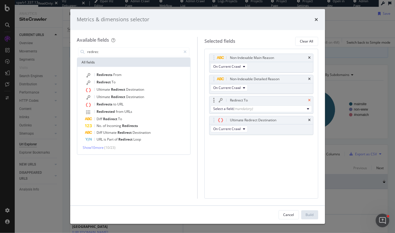
click at [310, 100] on icon "times" at bounding box center [309, 100] width 3 height 3
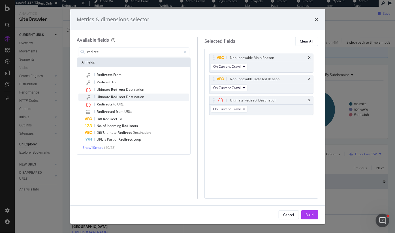
click at [112, 99] on span "Redirect" at bounding box center [118, 96] width 15 height 5
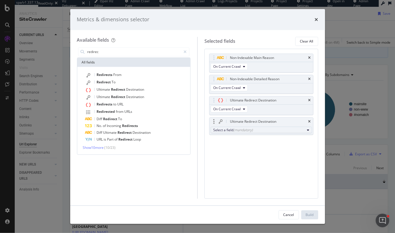
click at [306, 128] on button "Select a field (mandatory)" at bounding box center [261, 130] width 101 height 7
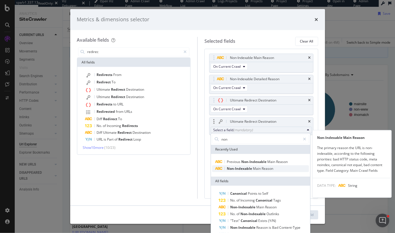
type input "non"
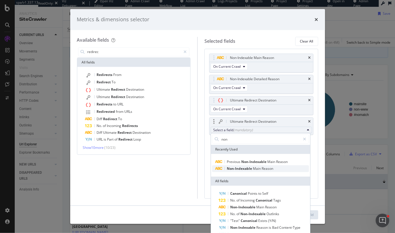
click at [247, 170] on span "Non-Indexable" at bounding box center [240, 168] width 26 height 5
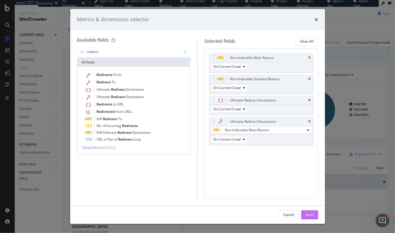
click at [316, 214] on button "Build" at bounding box center [309, 214] width 17 height 9
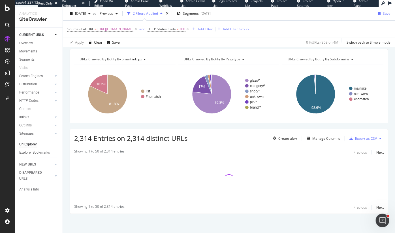
scroll to position [56, 0]
click at [327, 136] on div "Manage Columns" at bounding box center [326, 137] width 28 height 5
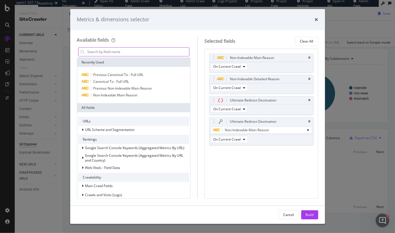
click at [134, 52] on input "modal" at bounding box center [138, 52] width 102 height 8
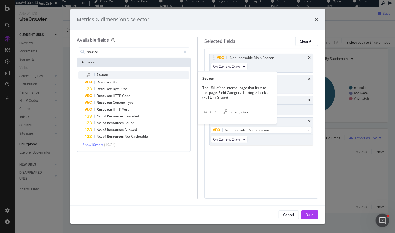
type input "source"
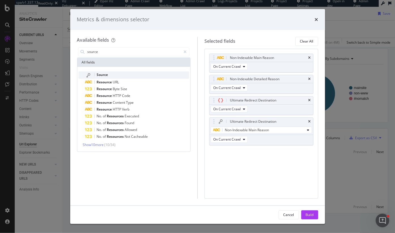
click at [108, 77] on div "Source" at bounding box center [137, 74] width 104 height 7
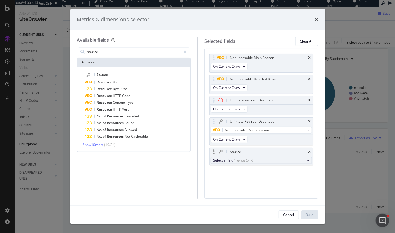
click at [288, 160] on div "Select a field (mandatory)" at bounding box center [259, 160] width 92 height 5
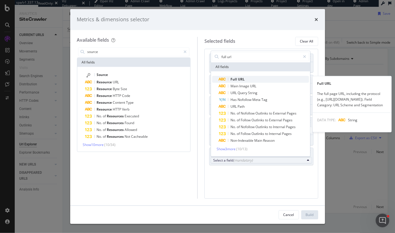
type input "full url"
click at [232, 79] on span "Full" at bounding box center [233, 79] width 7 height 5
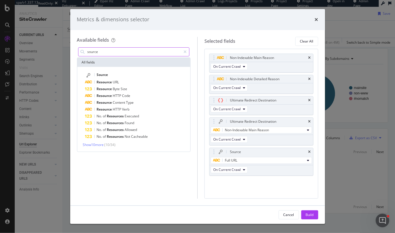
click at [111, 50] on input "source" at bounding box center [134, 52] width 94 height 8
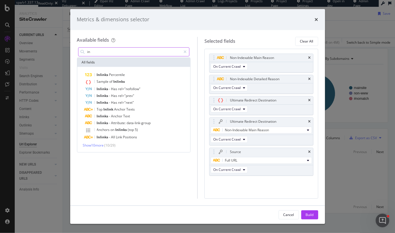
type input "i"
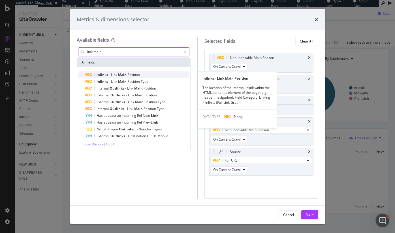
type input "link main"
click at [122, 74] on span "Main" at bounding box center [122, 74] width 9 height 5
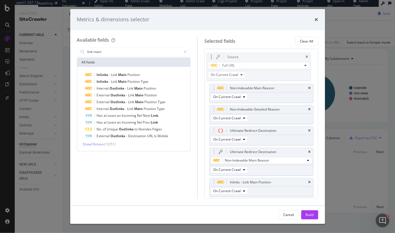
drag, startPoint x: 211, startPoint y: 151, endPoint x: 208, endPoint y: 56, distance: 95.4
click at [208, 56] on body "spa/v1.337.13 ReadOnly: Viz Debugger: Open Viz Editor Admin Crawl Page Webflow …" at bounding box center [197, 116] width 395 height 233
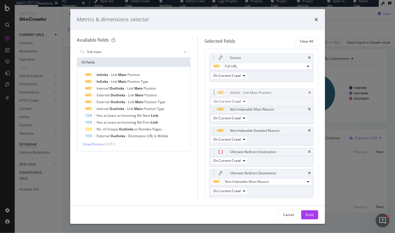
drag, startPoint x: 213, startPoint y: 181, endPoint x: 212, endPoint y: 86, distance: 95.4
click at [212, 86] on body "spa/v1.337.13 ReadOnly: Viz Debugger: Open Viz Editor Admin Crawl Page Webflow …" at bounding box center [197, 116] width 395 height 233
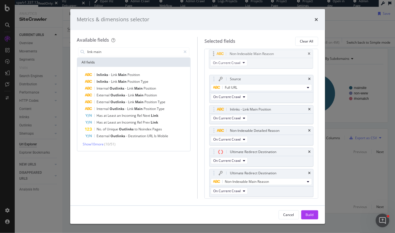
drag, startPoint x: 211, startPoint y: 108, endPoint x: 210, endPoint y: 54, distance: 54.9
click at [210, 53] on body "spa/v1.337.13 ReadOnly: Viz Debugger: Open Viz Editor Admin Crawl Page Webflow …" at bounding box center [197, 116] width 395 height 233
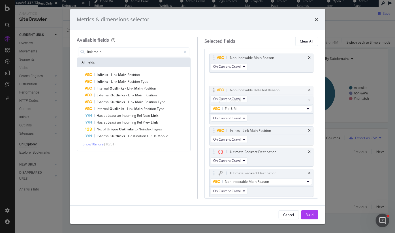
drag, startPoint x: 213, startPoint y: 130, endPoint x: 212, endPoint y: 80, distance: 50.7
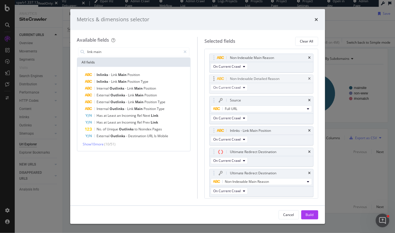
click at [212, 80] on body "spa/v1.337.13 ReadOnly: Viz Debugger: Open Viz Editor Admin Crawl Page Webflow …" at bounding box center [197, 116] width 395 height 233
click at [314, 215] on button "Build" at bounding box center [309, 214] width 17 height 9
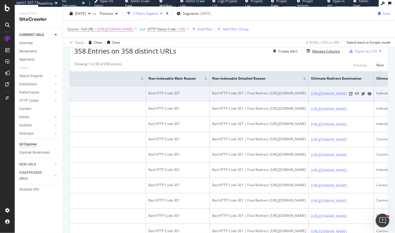
scroll to position [0, 76]
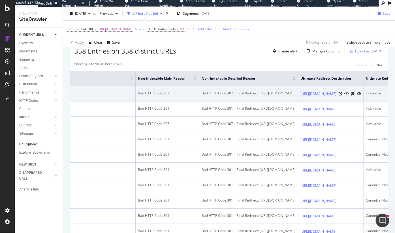
drag, startPoint x: 246, startPoint y: 90, endPoint x: 294, endPoint y: 93, distance: 48.2
click at [294, 93] on div "Bad HTTP Code 307 | Final Redirect: https://www.walmart.ca/blocked?url=L2VuL215…" at bounding box center [249, 93] width 94 height 5
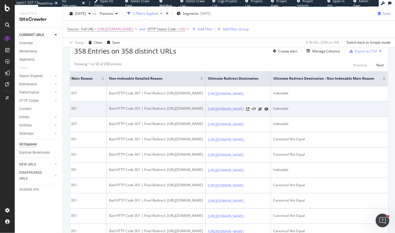
scroll to position [0, 287]
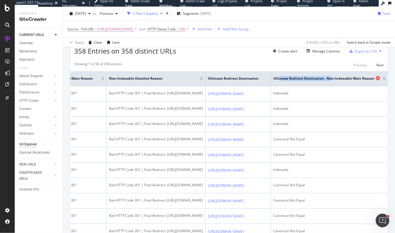
drag, startPoint x: 279, startPoint y: 78, endPoint x: 331, endPoint y: 79, distance: 52.1
click at [331, 79] on span "Ultimate Redirect Destination - Non-Indexable Main Reason" at bounding box center [323, 78] width 101 height 5
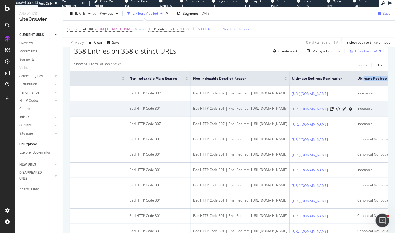
scroll to position [0, 72]
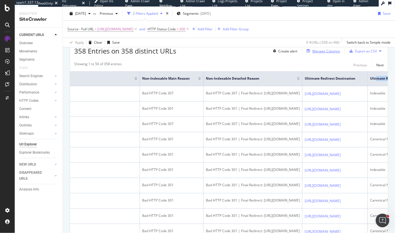
click at [325, 52] on div "Manage Columns" at bounding box center [326, 51] width 28 height 5
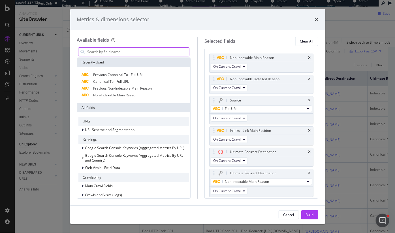
click at [164, 52] on input "modal" at bounding box center [138, 52] width 102 height 8
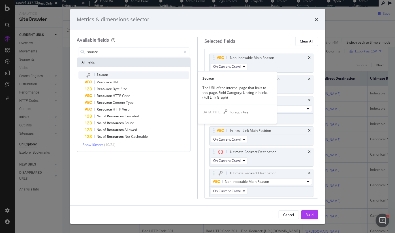
type input "source"
click at [107, 74] on span "Source" at bounding box center [102, 74] width 11 height 5
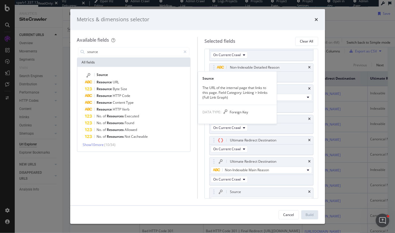
scroll to position [18, 0]
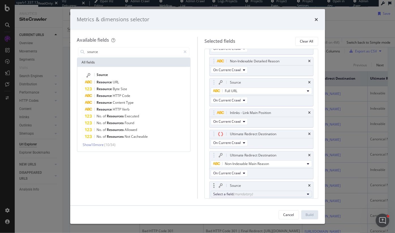
click at [241, 193] on div "(mandatory)" at bounding box center [243, 193] width 20 height 5
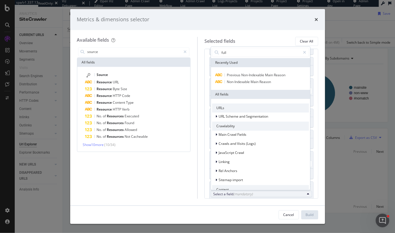
scroll to position [57, 0]
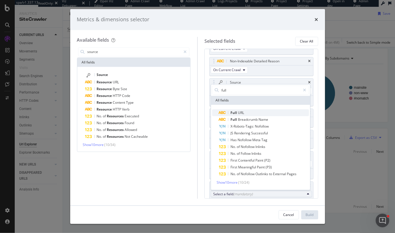
type input "full"
click at [234, 111] on span "Full" at bounding box center [233, 112] width 7 height 5
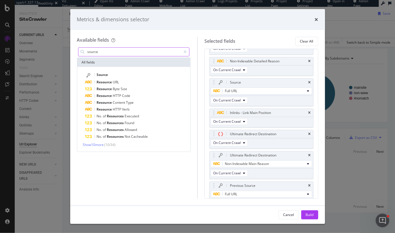
click at [116, 54] on input "source" at bounding box center [134, 52] width 94 height 8
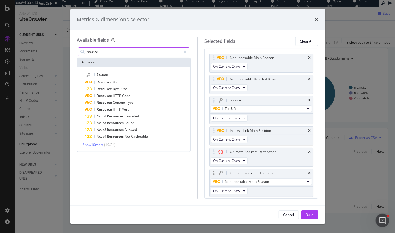
scroll to position [0, 0]
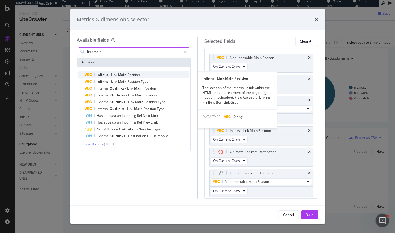
type input "link main"
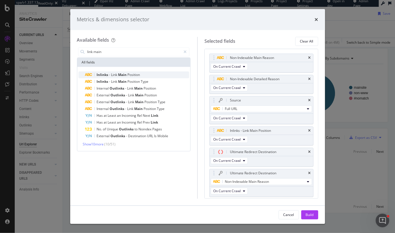
click at [120, 73] on span "Main" at bounding box center [122, 74] width 9 height 5
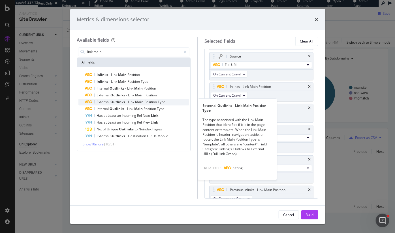
scroll to position [50, 0]
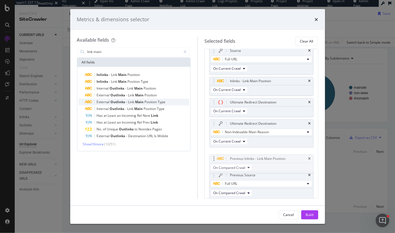
drag, startPoint x: 213, startPoint y: 182, endPoint x: 212, endPoint y: 154, distance: 27.5
click at [212, 154] on body "spa/v1.337.13 ReadOnly: Viz Debugger: Open Viz Editor Admin Crawl Page Webflow …" at bounding box center [197, 116] width 395 height 233
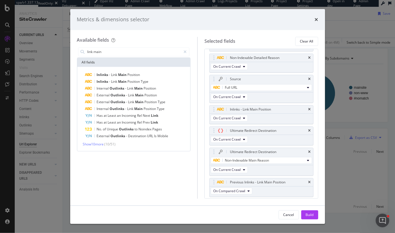
scroll to position [20, 0]
click at [315, 18] on icon "times" at bounding box center [316, 19] width 3 height 5
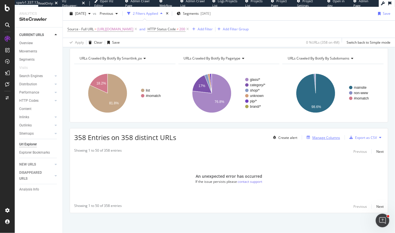
click at [323, 139] on div "Manage Columns" at bounding box center [326, 137] width 28 height 5
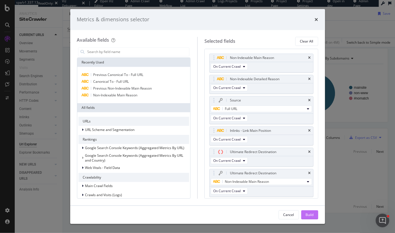
click at [310, 218] on div "Build" at bounding box center [310, 214] width 8 height 8
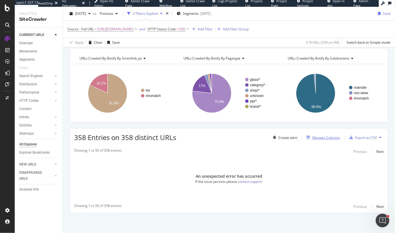
click at [327, 138] on div "Manage Columns" at bounding box center [326, 137] width 28 height 5
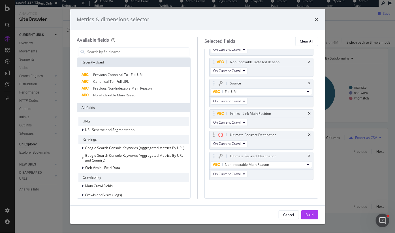
scroll to position [0, 0]
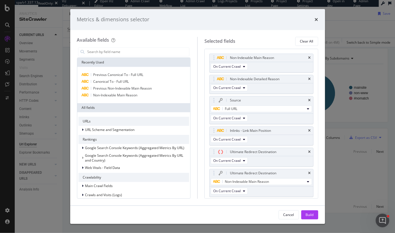
click at [314, 19] on div "Metrics & dimensions selector" at bounding box center [197, 19] width 241 height 7
click at [318, 20] on div "Metrics & dimensions selector" at bounding box center [197, 19] width 255 height 21
click at [316, 20] on icon "times" at bounding box center [316, 19] width 3 height 5
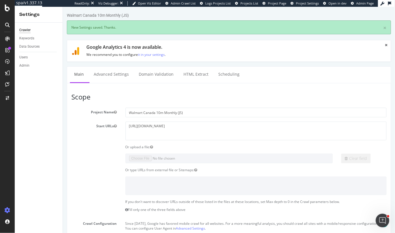
scroll to position [320, 0]
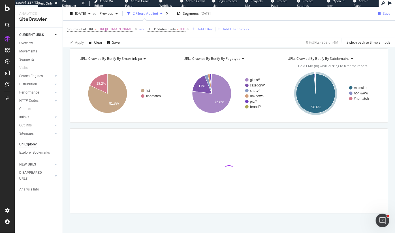
scroll to position [56, 0]
click at [249, 33] on div "Source - Full URL = [URL][DOMAIN_NAME] and HTTP Status Code ≠ 200 Add Filter Ad…" at bounding box center [157, 29] width 181 height 8
click at [249, 30] on div "Add Filter Group" at bounding box center [236, 29] width 26 height 5
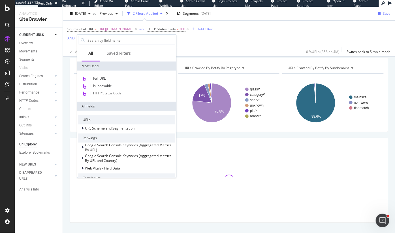
scroll to position [66, 0]
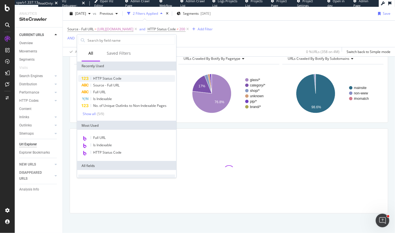
click at [108, 80] on span "HTTP Status Code" at bounding box center [107, 78] width 28 height 5
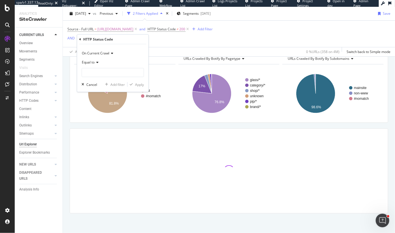
click at [87, 64] on span "Equal to" at bounding box center [88, 62] width 13 height 5
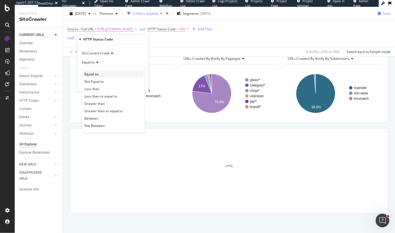
click at [93, 74] on span "Equal to" at bounding box center [91, 73] width 14 height 5
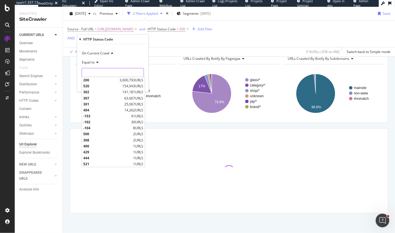
click at [100, 73] on input "number" at bounding box center [113, 72] width 62 height 9
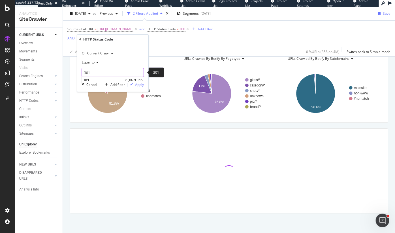
click at [92, 76] on input "301" at bounding box center [113, 72] width 62 height 9
type input "301"
click at [92, 78] on span "301" at bounding box center [103, 80] width 40 height 5
click at [138, 83] on div "Apply" at bounding box center [139, 84] width 9 height 5
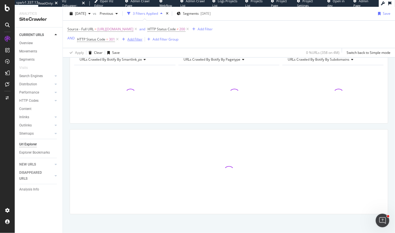
scroll to position [67, 0]
click at [137, 38] on div "Add Filter" at bounding box center [134, 39] width 15 height 5
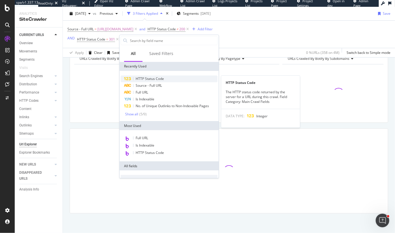
click at [145, 77] on span "HTTP Status Code" at bounding box center [150, 78] width 28 height 5
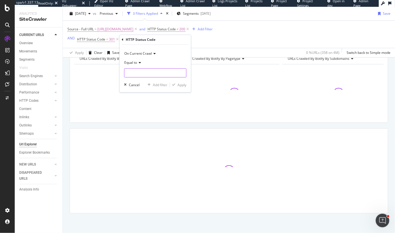
click at [145, 73] on input "number" at bounding box center [155, 72] width 62 height 9
type input "404"
click at [146, 79] on span "404" at bounding box center [146, 80] width 40 height 5
click at [180, 85] on div "Apply" at bounding box center [181, 84] width 9 height 5
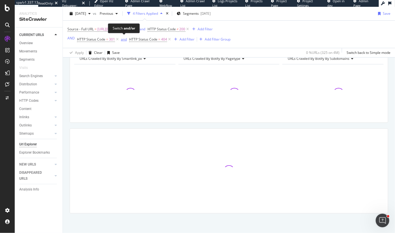
click at [124, 40] on div "and" at bounding box center [124, 39] width 6 height 5
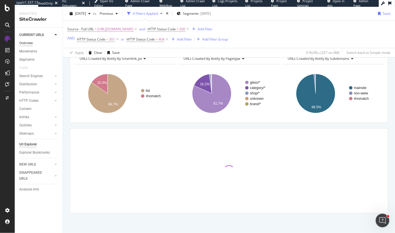
click at [26, 45] on div "Overview" at bounding box center [26, 43] width 14 height 6
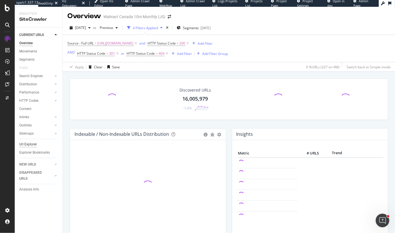
click at [30, 143] on div "Url Explorer" at bounding box center [28, 144] width 18 height 6
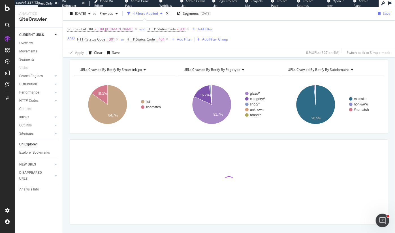
scroll to position [58, 0]
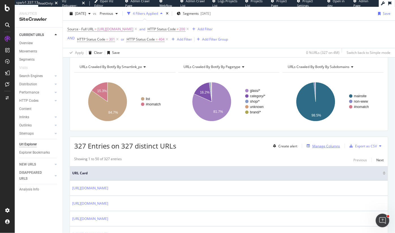
click at [320, 147] on div "Manage Columns" at bounding box center [326, 146] width 28 height 5
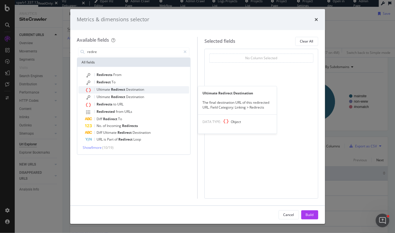
type input "redire"
click at [107, 89] on span "Ultimate" at bounding box center [104, 89] width 14 height 5
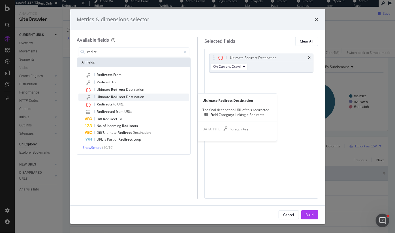
click at [107, 97] on span "Ultimate" at bounding box center [104, 96] width 14 height 5
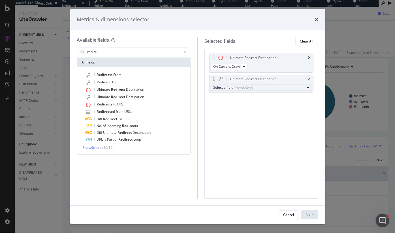
click at [242, 88] on div "(mandatory)" at bounding box center [243, 87] width 20 height 5
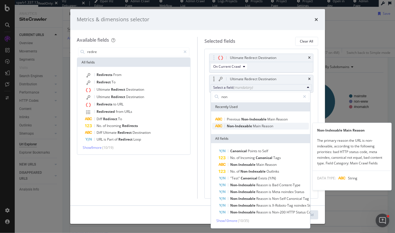
type input "non"
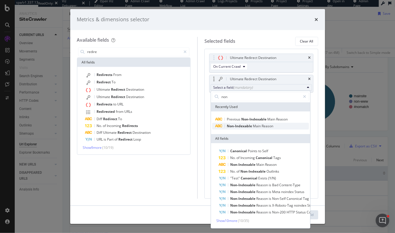
click at [244, 128] on span "Non-Indexable" at bounding box center [240, 125] width 26 height 5
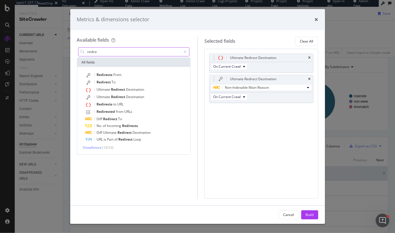
click at [126, 53] on input "redire" at bounding box center [134, 52] width 94 height 8
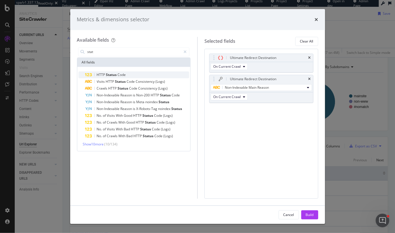
click at [108, 76] on span "Status" at bounding box center [112, 74] width 12 height 5
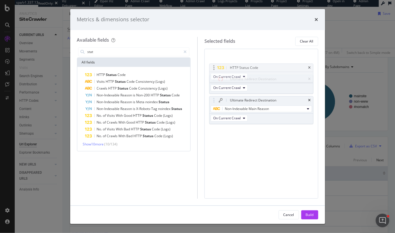
drag, startPoint x: 214, startPoint y: 110, endPoint x: 213, endPoint y: 59, distance: 50.7
click at [213, 59] on body "spa/v1.337.13 ReadOnly: Viz Debugger: Open Viz Editor Admin Crawl Page Webflow …" at bounding box center [197, 116] width 395 height 233
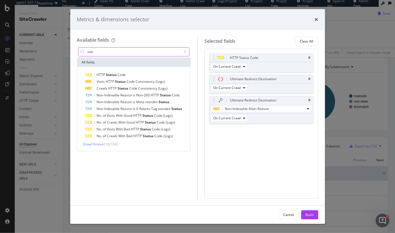
click at [111, 49] on input "stat" at bounding box center [134, 52] width 94 height 8
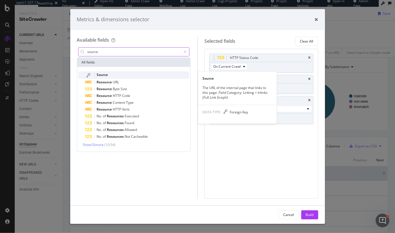
type input "source"
click at [121, 75] on div "Source" at bounding box center [137, 74] width 104 height 7
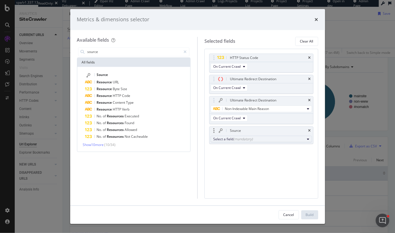
click at [287, 140] on div "Select a field (mandatory)" at bounding box center [259, 138] width 92 height 5
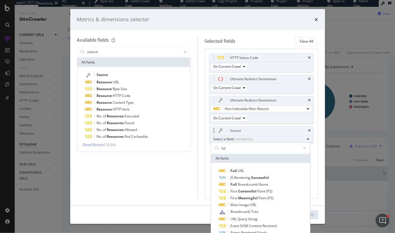
type input "ful"
click at [279, 166] on div "Full URL JS Rendering Successful Full Breadcrumb Name First Contentful Paint (P…" at bounding box center [260, 202] width 99 height 78
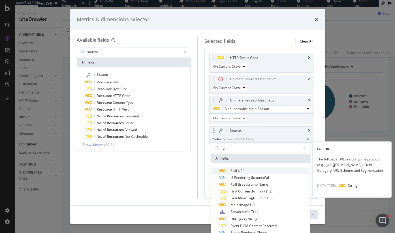
click at [277, 172] on span "Full URL" at bounding box center [264, 170] width 90 height 7
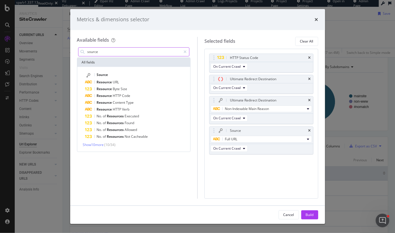
click at [95, 53] on input "source" at bounding box center [134, 52] width 94 height 8
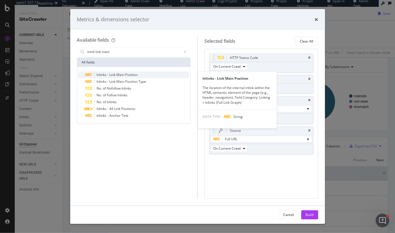
click at [118, 75] on span "Main" at bounding box center [121, 74] width 9 height 5
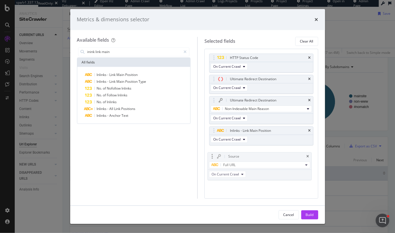
drag, startPoint x: 212, startPoint y: 129, endPoint x: 210, endPoint y: 155, distance: 25.6
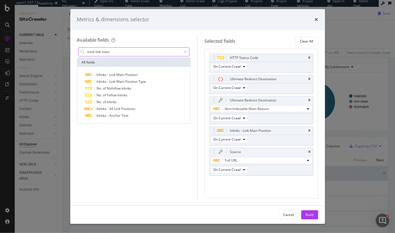
click at [121, 52] on input "inink link main" at bounding box center [134, 52] width 94 height 8
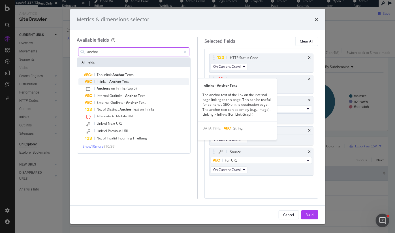
type input "anchor"
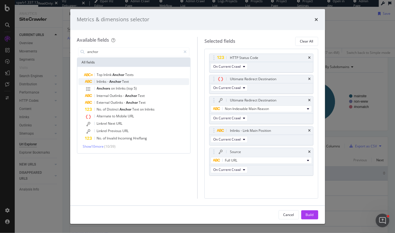
click at [110, 84] on div "Inlinks - Anchor Text" at bounding box center [137, 81] width 104 height 7
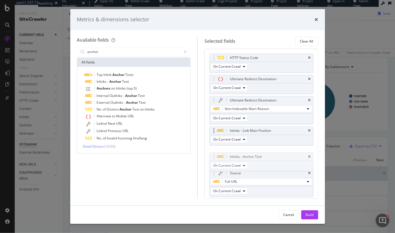
drag, startPoint x: 214, startPoint y: 183, endPoint x: 246, endPoint y: 143, distance: 51.5
click at [214, 158] on body "spa/v1.337.13 ReadOnly: Viz Debugger: Open Viz Editor Admin Crawl Page Webflow …" at bounding box center [197, 116] width 395 height 233
click at [309, 215] on div "Build" at bounding box center [310, 214] width 8 height 5
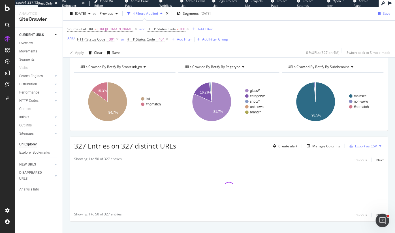
click at [68, 90] on div "Crawl metrics are now in the RealKeywords Explorer While the Site Explorer prov…" at bounding box center [229, 130] width 332 height 221
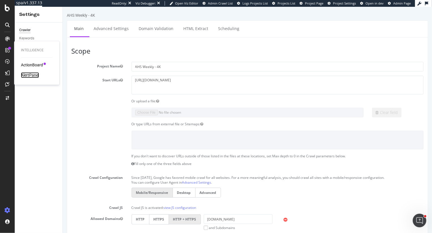
click at [32, 74] on div "AlertPanel" at bounding box center [30, 75] width 18 height 6
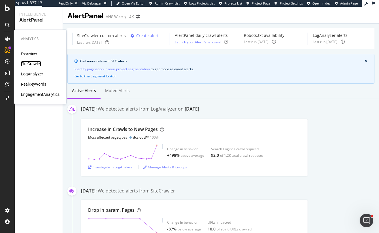
click at [29, 63] on div "SiteCrawler" at bounding box center [31, 64] width 20 height 6
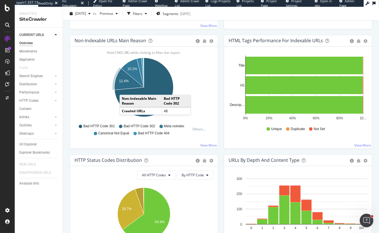
scroll to position [179, 0]
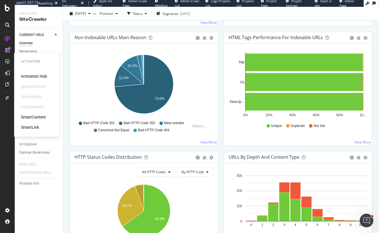
click at [38, 118] on div "SmartContent" at bounding box center [33, 117] width 25 height 6
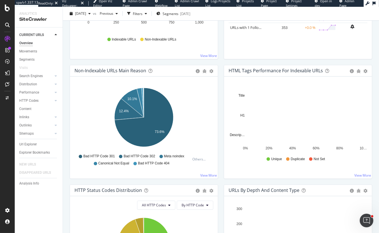
scroll to position [155, 0]
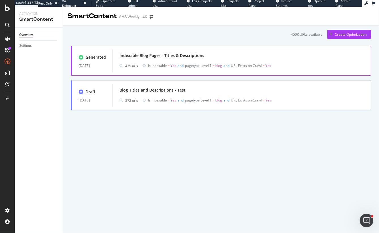
click at [186, 57] on div "Indexable Blog Pages - Titles & Descriptions" at bounding box center [161, 56] width 85 height 6
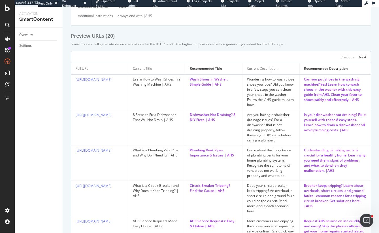
scroll to position [326, 0]
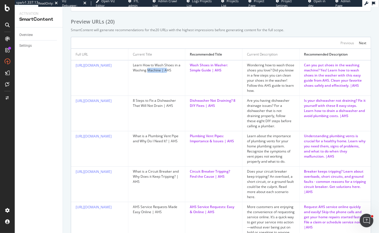
drag, startPoint x: 151, startPoint y: 68, endPoint x: 170, endPoint y: 68, distance: 19.0
click at [170, 68] on div "Learn How to Wash Shoes in a Washing Machine | AHS" at bounding box center [157, 68] width 48 height 10
drag, startPoint x: 202, startPoint y: 65, endPoint x: 213, endPoint y: 71, distance: 12.5
click at [213, 71] on div "Wash Shoes in Washer: Simple Guide | AHS" at bounding box center [214, 68] width 48 height 10
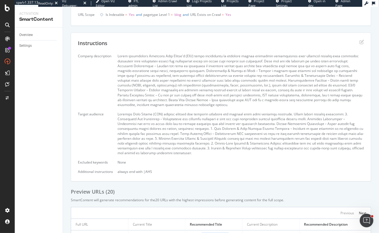
scroll to position [149, 0]
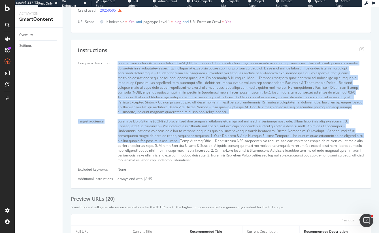
drag, startPoint x: 118, startPoint y: 63, endPoint x: 185, endPoint y: 141, distance: 103.2
click at [186, 142] on div "Company description Target audience Excluded keywords None Additional instructi…" at bounding box center [221, 121] width 286 height 120
click at [185, 141] on div at bounding box center [240, 141] width 246 height 44
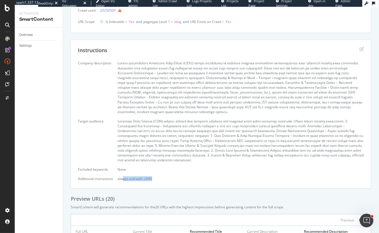
drag, startPoint x: 122, startPoint y: 179, endPoint x: 161, endPoint y: 179, distance: 38.2
click at [161, 179] on div "always end with |AHS" at bounding box center [240, 178] width 246 height 5
click at [154, 170] on div "None" at bounding box center [240, 169] width 246 height 5
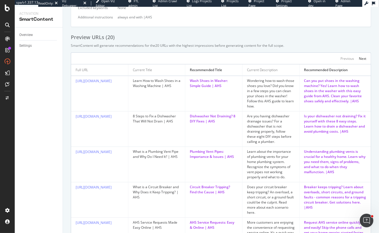
scroll to position [321, 0]
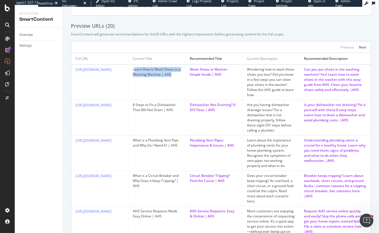
drag, startPoint x: 134, startPoint y: 68, endPoint x: 172, endPoint y: 77, distance: 38.4
click at [172, 77] on td "Learn How to Wash Shoes in a Washing Machine | AHS" at bounding box center [156, 82] width 57 height 35
click at [136, 69] on div "Learn How to Wash Shoes in a Washing Machine | AHS" at bounding box center [157, 72] width 48 height 10
drag, startPoint x: 134, startPoint y: 69, endPoint x: 166, endPoint y: 77, distance: 33.6
click at [166, 77] on td "Learn How to Wash Shoes in a Washing Machine | AHS" at bounding box center [156, 82] width 57 height 35
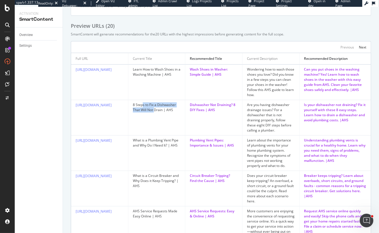
drag, startPoint x: 142, startPoint y: 106, endPoint x: 155, endPoint y: 111, distance: 12.9
click at [155, 111] on div "8 Steps to Fix a Dishwasher That Will Not Drain | AHS" at bounding box center [157, 107] width 48 height 10
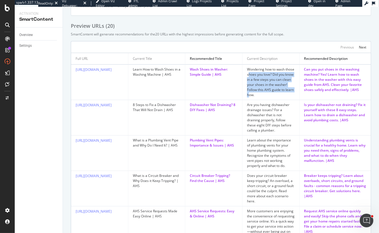
drag, startPoint x: 257, startPoint y: 72, endPoint x: 262, endPoint y: 93, distance: 22.2
click at [262, 93] on div "Wondering how to wash those shoes you love? Did you know in a few steps you can…" at bounding box center [271, 82] width 48 height 31
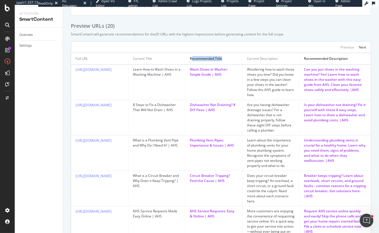
drag, startPoint x: 191, startPoint y: 58, endPoint x: 229, endPoint y: 59, distance: 38.0
click at [229, 59] on div "Recommended Title" at bounding box center [214, 58] width 48 height 7
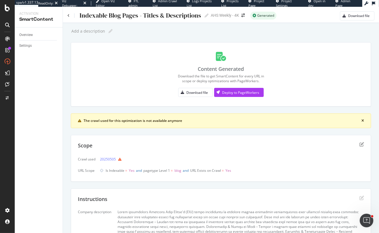
scroll to position [1, 0]
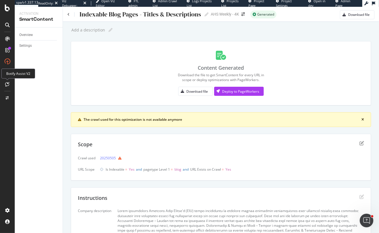
click at [7, 84] on icon at bounding box center [7, 84] width 4 height 5
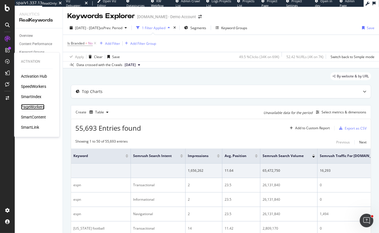
click at [32, 106] on div "PageWorkers" at bounding box center [32, 107] width 23 height 6
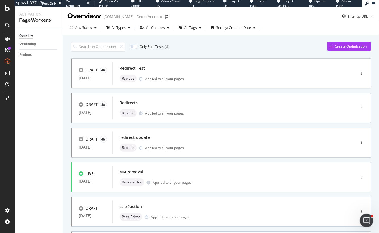
click at [209, 45] on div "Only Split Tests ( 4 ) Create Optimization" at bounding box center [221, 47] width 300 height 10
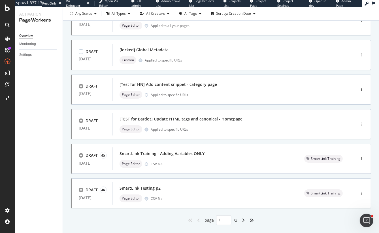
scroll to position [203, 0]
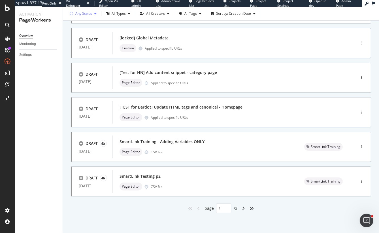
click at [90, 13] on div "Any Status" at bounding box center [83, 13] width 17 height 3
click at [74, 35] on div at bounding box center [74, 35] width 5 height 5
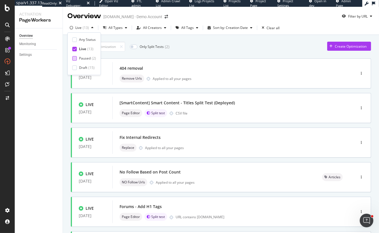
click at [75, 58] on div at bounding box center [74, 58] width 5 height 5
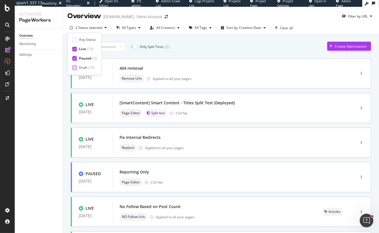
click at [75, 67] on div at bounding box center [74, 67] width 5 height 5
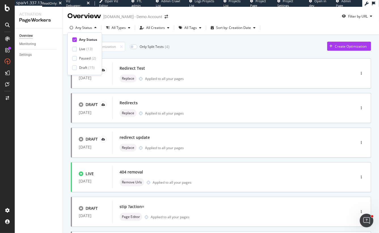
click at [225, 46] on div "Only Split Tests ( 4 ) Create Optimization" at bounding box center [221, 47] width 300 height 10
click at [362, 75] on div "button" at bounding box center [360, 73] width 5 height 3
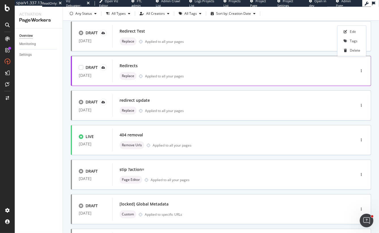
scroll to position [55, 0]
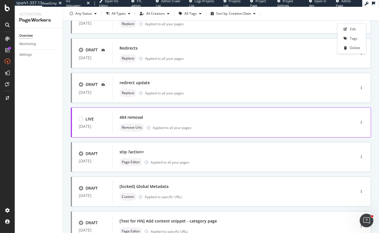
click at [120, 113] on div "404 removal" at bounding box center [225, 117] width 212 height 8
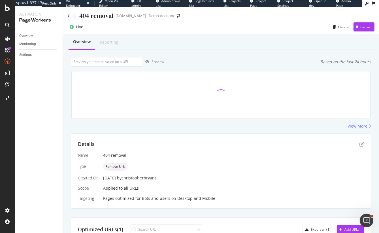
scroll to position [1, 0]
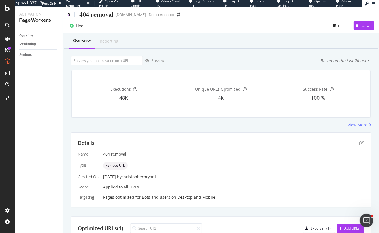
click at [69, 13] on icon at bounding box center [68, 15] width 3 height 4
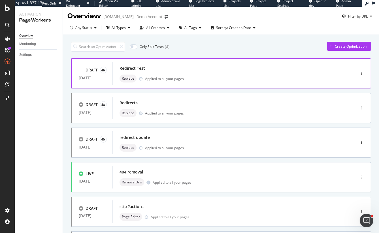
click at [164, 70] on div "Redirect Test" at bounding box center [225, 68] width 212 height 8
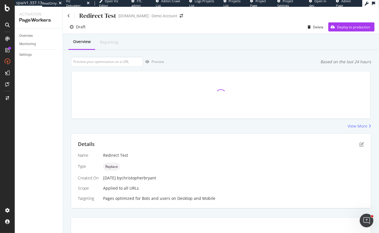
scroll to position [1, 0]
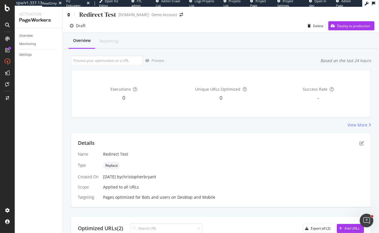
click at [69, 13] on icon at bounding box center [68, 15] width 3 height 4
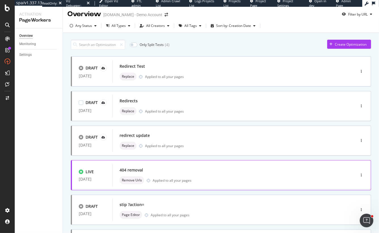
scroll to position [3, 0]
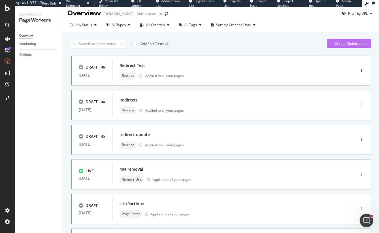
click at [363, 42] on div "Create Optimization" at bounding box center [351, 43] width 32 height 5
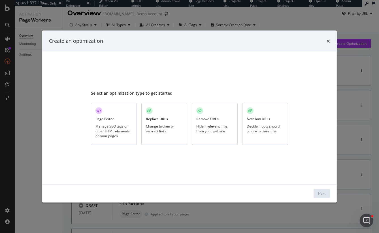
click at [163, 126] on div "Change broken or redirect links" at bounding box center [164, 128] width 37 height 10
click at [150, 111] on icon "modal" at bounding box center [149, 110] width 4 height 3
click at [322, 193] on div "Next" at bounding box center [321, 193] width 7 height 5
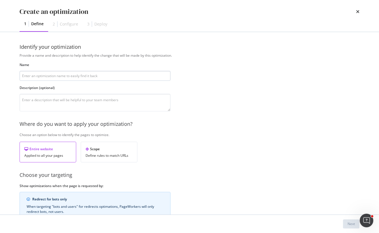
click at [73, 75] on input "modal" at bounding box center [95, 76] width 151 height 10
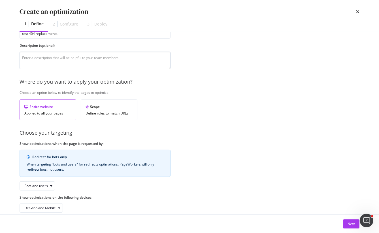
scroll to position [51, 0]
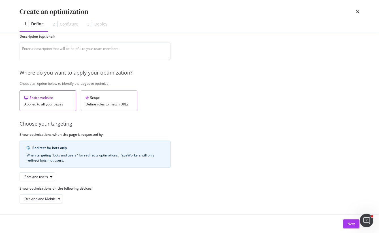
type input "test 404 replacements"
click at [99, 99] on div "Scope" at bounding box center [108, 97] width 47 height 5
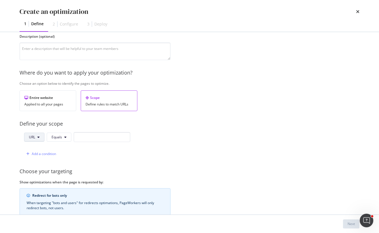
click at [36, 137] on button "URL" at bounding box center [34, 136] width 20 height 9
click at [41, 169] on span "Host" at bounding box center [39, 168] width 20 height 5
click at [80, 134] on input "modal" at bounding box center [103, 137] width 57 height 10
click at [58, 141] on button "Equals" at bounding box center [60, 136] width 25 height 9
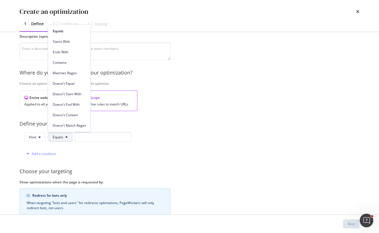
click at [58, 139] on button "Equals" at bounding box center [60, 136] width 25 height 9
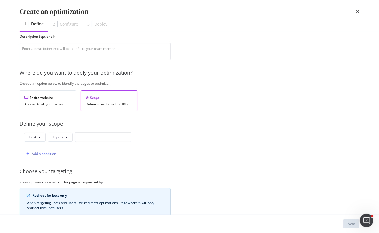
click at [59, 130] on div "Provide a name and description to help identify the change that will be made by…" at bounding box center [190, 126] width 340 height 249
click at [59, 135] on span "Equals" at bounding box center [58, 136] width 10 height 5
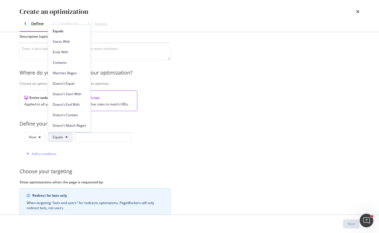
click at [70, 61] on span "Contains" at bounding box center [69, 62] width 33 height 5
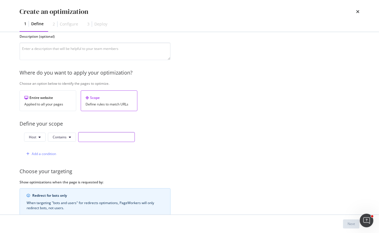
click at [91, 137] on input "modal" at bounding box center [106, 137] width 57 height 10
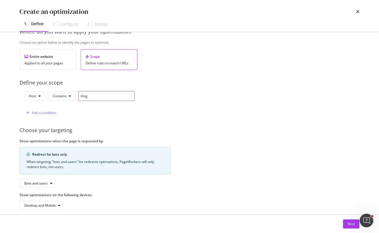
scroll to position [99, 0]
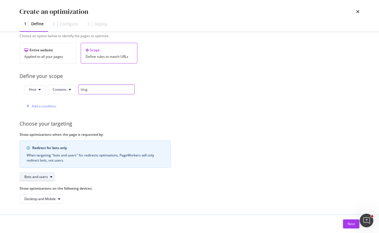
type input "blog"
click at [33, 177] on div "Bots and users" at bounding box center [35, 176] width 23 height 3
click at [121, 184] on div "Provide a name and description to help identify the change that will be made by…" at bounding box center [190, 78] width 340 height 249
click at [348, 222] on div "Next" at bounding box center [350, 223] width 7 height 5
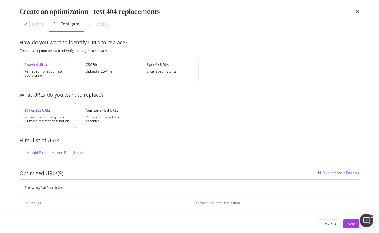
scroll to position [0, 0]
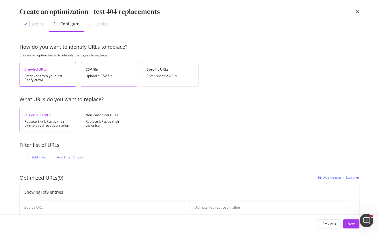
click at [107, 76] on div "Upload a CSV file" at bounding box center [108, 76] width 47 height 4
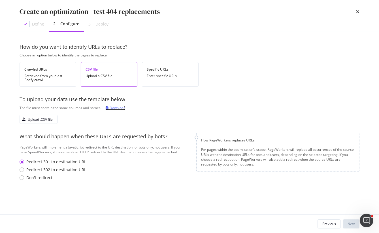
click at [117, 108] on div "Download" at bounding box center [118, 107] width 16 height 5
click at [358, 11] on icon "times" at bounding box center [357, 11] width 3 height 5
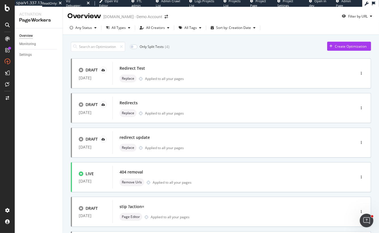
click at [344, 40] on div "Only Split Tests ( 4 ) Create Optimization DRAFT 07 Aug. 2025 Redirect Test Rep…" at bounding box center [221, 227] width 300 height 377
click at [344, 46] on div "Create Optimization" at bounding box center [351, 46] width 32 height 5
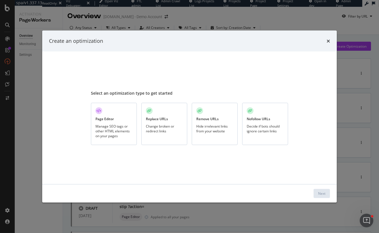
click at [108, 127] on div "Manage SEO tags or other HTML elements on your pages" at bounding box center [113, 130] width 37 height 14
click at [323, 194] on div "Next" at bounding box center [321, 193] width 7 height 5
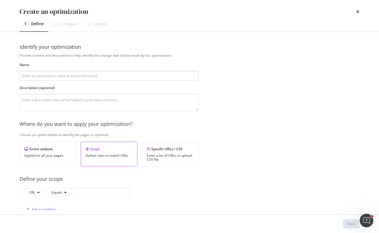
click at [63, 74] on input "modal" at bounding box center [109, 76] width 179 height 10
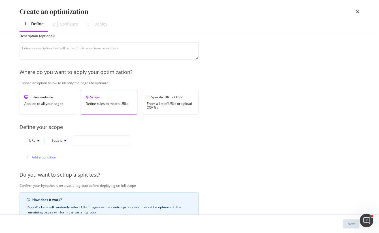
scroll to position [53, 0]
type input "test - Editor"
click at [48, 109] on div "Entire website Applied to all your pages" at bounding box center [48, 101] width 57 height 25
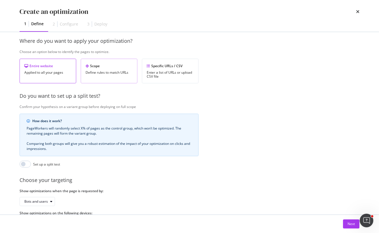
scroll to position [79, 0]
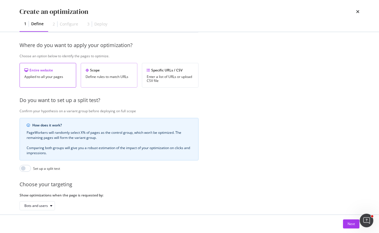
click at [99, 71] on div "Scope" at bounding box center [108, 70] width 47 height 5
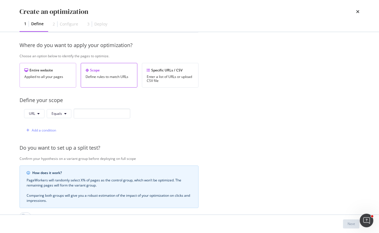
click at [56, 78] on div "Applied to all your pages" at bounding box center [47, 77] width 47 height 4
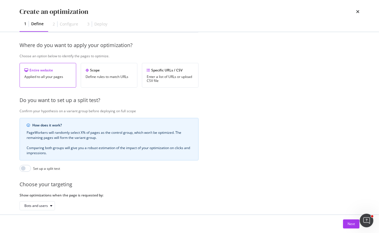
scroll to position [108, 0]
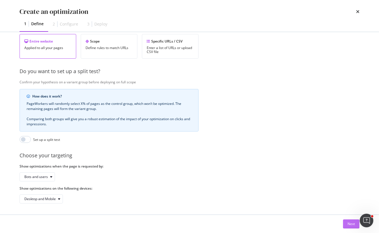
click at [353, 224] on div "Next" at bounding box center [350, 223] width 7 height 5
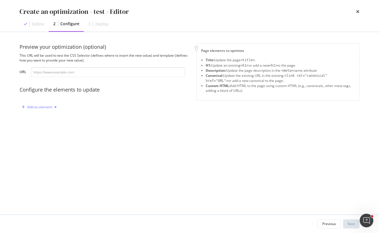
click at [51, 107] on div "Add an element" at bounding box center [39, 106] width 25 height 3
click at [41, 119] on div "Title" at bounding box center [38, 117] width 7 height 5
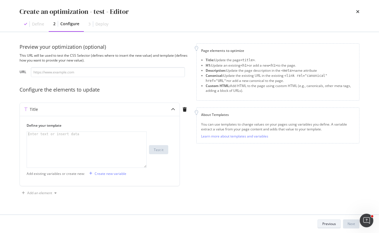
click at [323, 224] on div "Previous" at bounding box center [329, 223] width 14 height 5
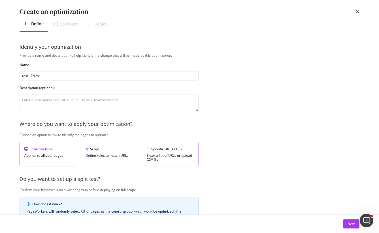
click at [173, 154] on div "Enter a list of URLs or upload CSV file" at bounding box center [170, 157] width 47 height 8
click at [348, 224] on div "Next" at bounding box center [350, 223] width 7 height 5
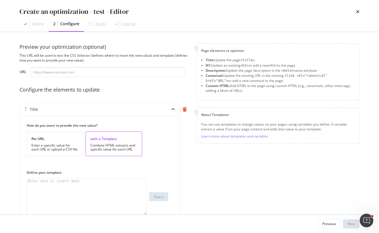
click at [183, 110] on icon "modal" at bounding box center [185, 109] width 4 height 5
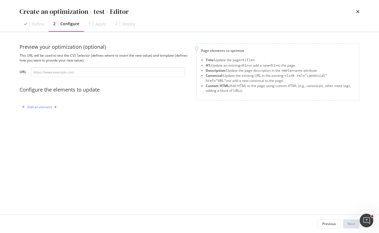
click at [51, 105] on div "Add an element" at bounding box center [39, 106] width 25 height 3
click at [46, 116] on div "Title" at bounding box center [42, 117] width 38 height 7
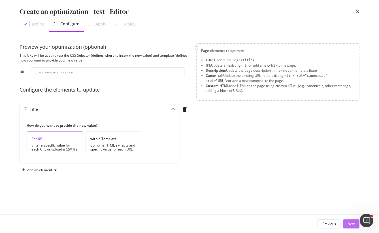
click at [349, 221] on div "Next" at bounding box center [350, 223] width 7 height 5
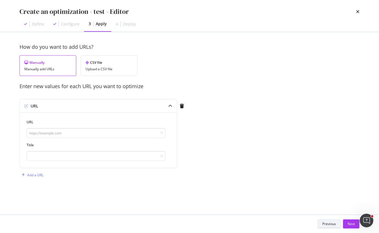
click at [326, 226] on div "Previous" at bounding box center [329, 224] width 14 height 8
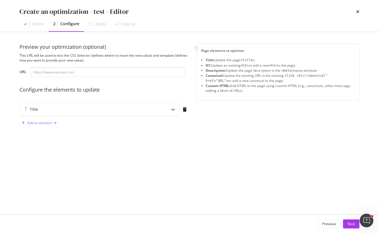
click at [33, 125] on div "Add an element" at bounding box center [39, 122] width 25 height 3
click at [42, 142] on div "Description" at bounding box center [44, 142] width 18 height 5
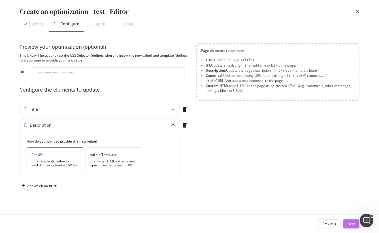
click at [352, 225] on div "Next" at bounding box center [350, 223] width 7 height 5
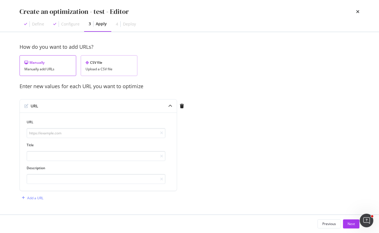
click at [101, 58] on div "CSV file Upload a CSV file" at bounding box center [109, 65] width 57 height 21
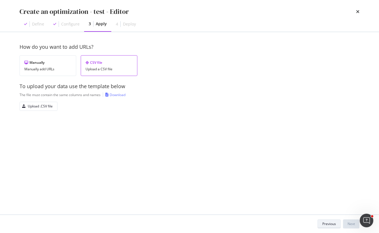
click at [324, 223] on div "Previous" at bounding box center [329, 223] width 14 height 5
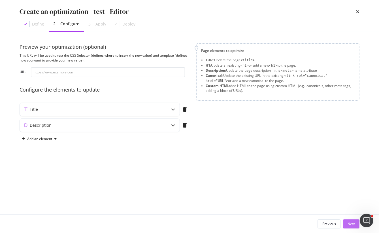
click at [349, 224] on div "Next" at bounding box center [350, 223] width 7 height 5
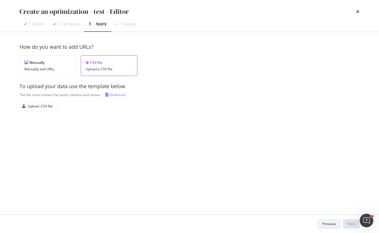
click at [323, 226] on div "Previous" at bounding box center [329, 224] width 14 height 8
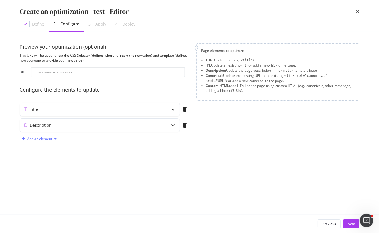
click at [37, 140] on div "Add an element" at bounding box center [39, 138] width 25 height 3
click at [184, 109] on icon "modal" at bounding box center [185, 109] width 4 height 5
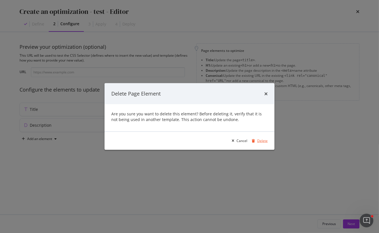
click at [256, 138] on div "Delete" at bounding box center [258, 140] width 18 height 8
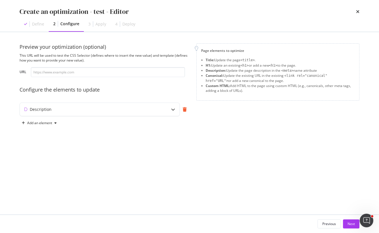
click at [183, 108] on icon "modal" at bounding box center [185, 109] width 4 height 5
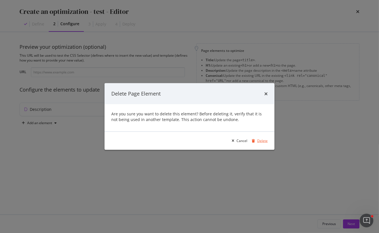
click at [257, 140] on div "modal" at bounding box center [253, 140] width 8 height 3
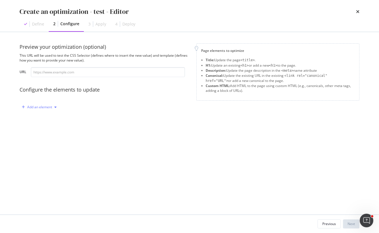
click at [38, 109] on div "Add an element" at bounding box center [39, 107] width 39 height 8
click at [41, 119] on div "Title" at bounding box center [38, 117] width 7 height 5
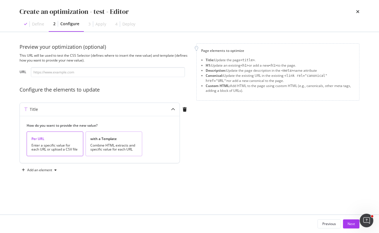
click at [113, 146] on div "Combine HTML extracts and specific value for each URL" at bounding box center [113, 147] width 47 height 8
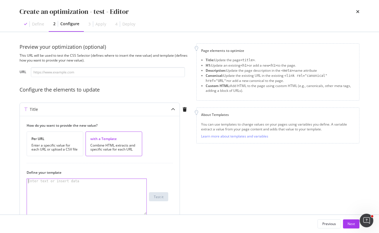
click at [60, 189] on div "modal" at bounding box center [87, 201] width 120 height 45
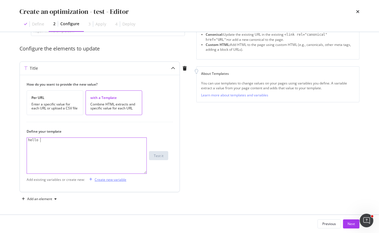
type textarea "hello"
click at [101, 179] on div "Create new variable" at bounding box center [111, 179] width 32 height 5
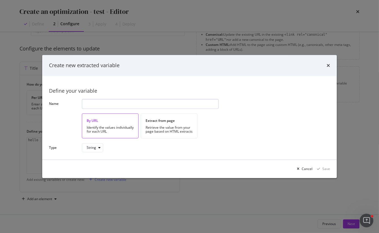
click at [112, 106] on input "modal" at bounding box center [150, 104] width 137 height 10
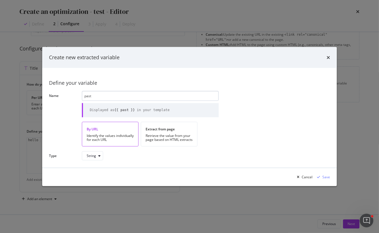
type input "paste"
drag, startPoint x: 99, startPoint y: 97, endPoint x: 73, endPoint y: 96, distance: 25.8
click at [0, 0] on div "Name paste Displayed as {{ paste }} in your template" at bounding box center [0, 0] width 0 height 0
type input "Name-of- selector"
click at [178, 138] on div "Retrieve the value from your page based on HTML extracts" at bounding box center [169, 137] width 47 height 8
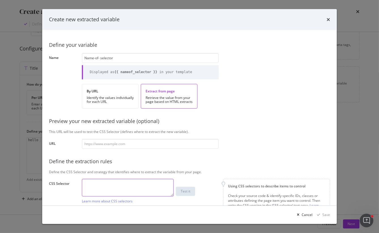
click at [114, 188] on textarea "modal" at bounding box center [128, 188] width 92 height 18
click at [114, 101] on div "Identify the values individually for each URL" at bounding box center [110, 100] width 47 height 8
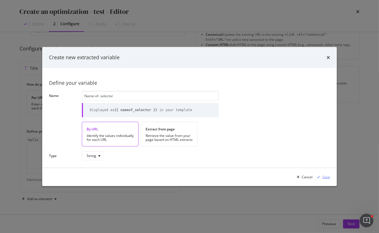
click at [327, 177] on div "Save" at bounding box center [326, 176] width 8 height 5
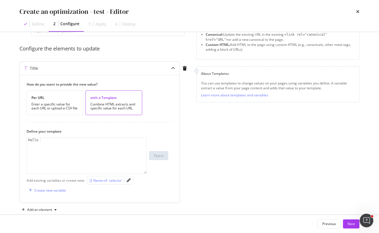
click at [105, 183] on div "{} Name-of- selector" at bounding box center [105, 180] width 32 height 6
drag, startPoint x: 43, startPoint y: 139, endPoint x: 85, endPoint y: 140, distance: 41.3
click at [85, 140] on div "hello {{ nameof_selector }} come to my website" at bounding box center [87, 160] width 120 height 45
type textarea "hello {{ nameof_selector }}come to my website"
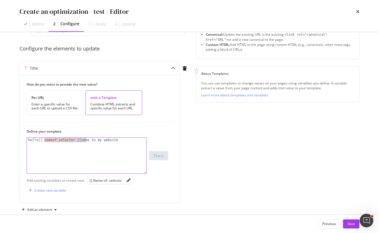
click at [243, 155] on div "Page elements to optimize Title: Update the page <title> . H1: Update an existi…" at bounding box center [277, 108] width 163 height 212
click at [183, 68] on icon "modal" at bounding box center [185, 68] width 4 height 5
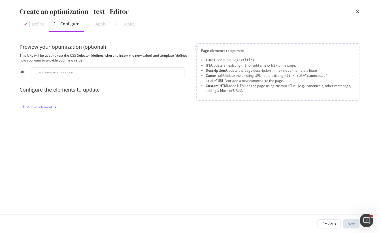
click at [37, 109] on div "Add an element" at bounding box center [39, 106] width 25 height 3
click at [37, 154] on div "Custom HTML" at bounding box center [46, 155] width 22 height 5
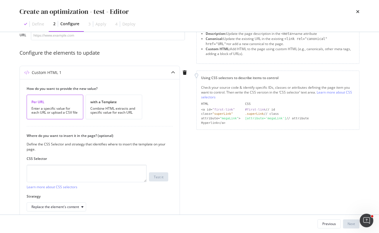
scroll to position [63, 0]
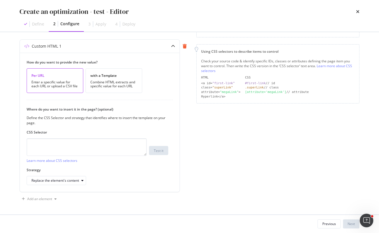
click at [185, 46] on icon "modal" at bounding box center [185, 46] width 4 height 5
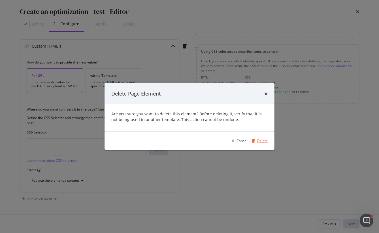
click at [261, 142] on div "Delete" at bounding box center [262, 140] width 10 height 5
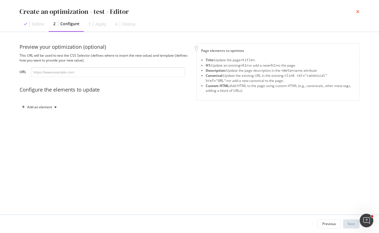
click at [356, 12] on icon "times" at bounding box center [357, 11] width 3 height 5
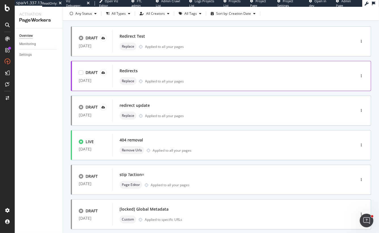
scroll to position [33, 0]
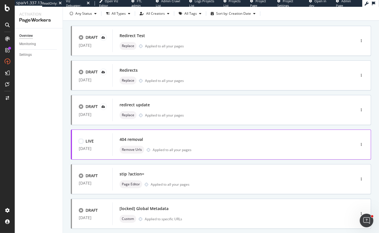
click at [84, 140] on div "LIVE" at bounding box center [86, 141] width 15 height 6
click at [126, 138] on div "404 removal" at bounding box center [130, 139] width 23 height 6
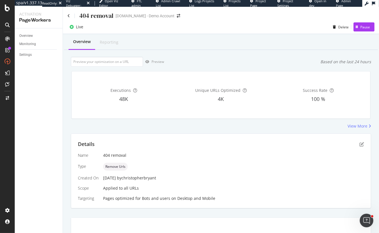
scroll to position [1, 0]
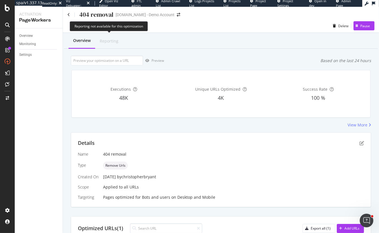
click at [105, 40] on div "Reporting" at bounding box center [109, 41] width 19 height 6
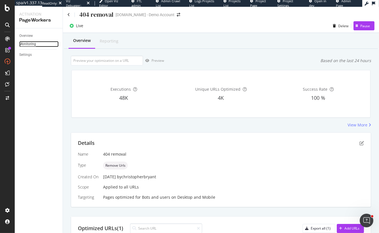
click at [32, 44] on div "Monitoring" at bounding box center [27, 44] width 17 height 6
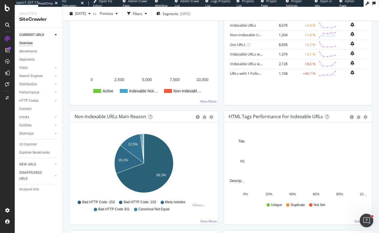
scroll to position [101, 0]
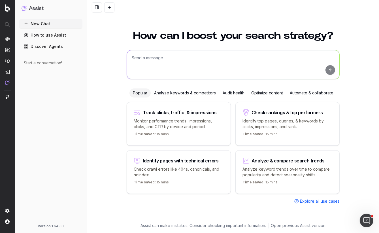
click at [42, 37] on link "How to use Assist" at bounding box center [50, 35] width 63 height 9
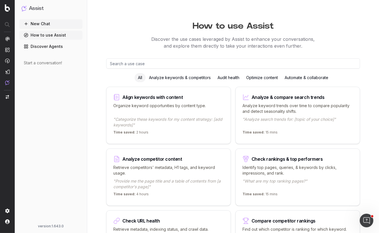
click at [44, 46] on link "Discover Agents" at bounding box center [50, 46] width 63 height 9
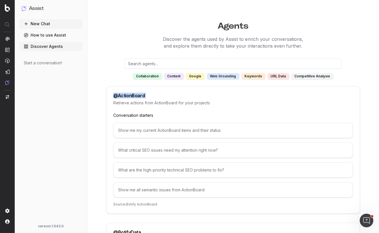
drag, startPoint x: 114, startPoint y: 95, endPoint x: 144, endPoint y: 98, distance: 29.9
click at [144, 98] on div "@ ActionBoard Retrieve actions from ActionBoard for your projects Conversation …" at bounding box center [233, 149] width 254 height 127
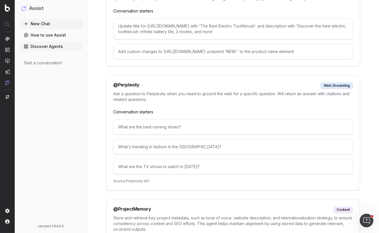
scroll to position [2308, 0]
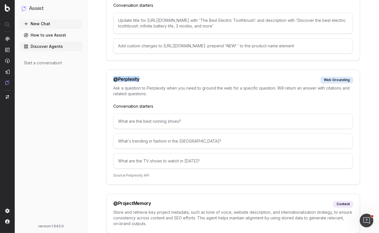
drag, startPoint x: 140, startPoint y: 66, endPoint x: 114, endPoint y: 66, distance: 26.0
click at [114, 77] on div "@ Perplexity web grounding" at bounding box center [232, 80] width 239 height 6
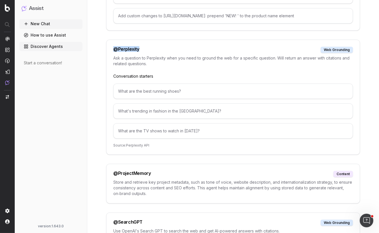
scroll to position [2335, 0]
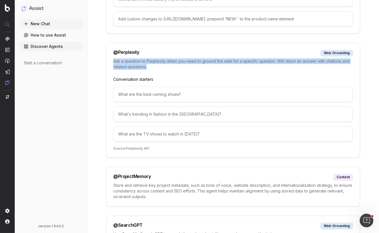
drag, startPoint x: 114, startPoint y: 50, endPoint x: 161, endPoint y: 63, distance: 48.1
click at [161, 63] on div "Ask a question to Perplexity when you need to ground the web for a specific que…" at bounding box center [232, 67] width 239 height 18
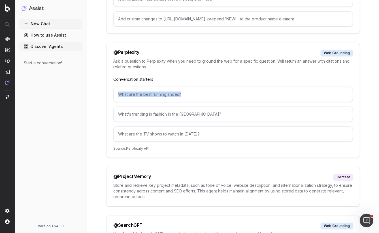
drag, startPoint x: 119, startPoint y: 82, endPoint x: 169, endPoint y: 87, distance: 49.8
click at [169, 87] on div "What are the best running shoes?" at bounding box center [232, 94] width 239 height 15
drag, startPoint x: 189, startPoint y: 104, endPoint x: 89, endPoint y: 102, distance: 99.4
click at [49, 38] on link "How to use Assist" at bounding box center [50, 35] width 63 height 9
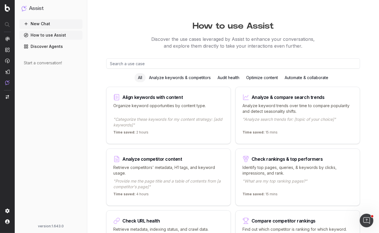
click at [255, 77] on div "Optimize content" at bounding box center [262, 77] width 38 height 9
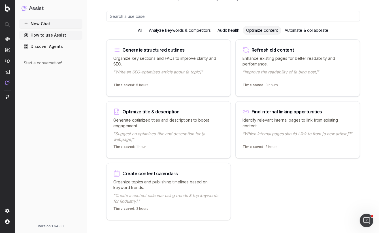
scroll to position [57, 0]
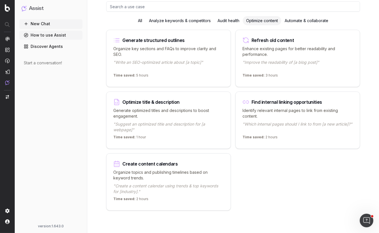
click at [175, 170] on p "Organize topics and publishing timelines based on keyword trends." at bounding box center [168, 174] width 110 height 11
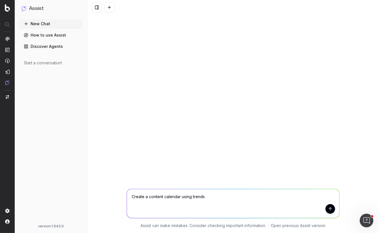
drag, startPoint x: 136, startPoint y: 198, endPoint x: 225, endPoint y: 198, distance: 88.3
click at [225, 198] on textarea "Create a content calendar using trends" at bounding box center [233, 203] width 212 height 29
type textarea "Create a content calendar using trends Home warranty"
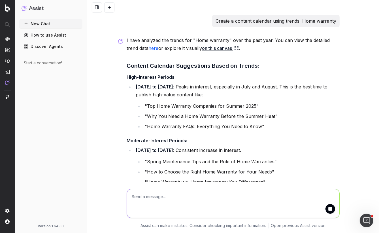
drag, startPoint x: 135, startPoint y: 86, endPoint x: 179, endPoint y: 89, distance: 44.3
click at [173, 89] on strong "[DATE] to [DATE]" at bounding box center [154, 87] width 37 height 6
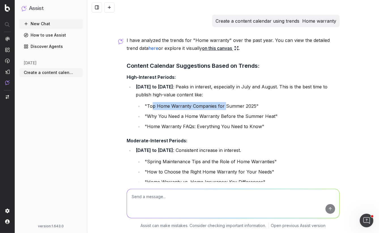
drag, startPoint x: 151, startPoint y: 108, endPoint x: 224, endPoint y: 106, distance: 73.3
click at [225, 106] on li ""Top Home Warranty Companies for Summer 2025"" at bounding box center [241, 106] width 196 height 8
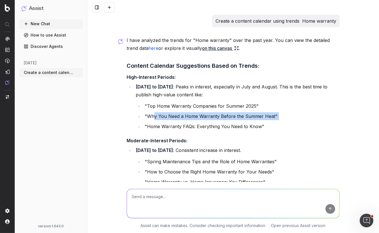
drag, startPoint x: 154, startPoint y: 115, endPoint x: 185, endPoint y: 120, distance: 32.0
click at [186, 120] on ul ""Top Home Warranty Companies for Summer 2025" "Why You Need a Home Warranty Bef…" at bounding box center [238, 116] width 204 height 28
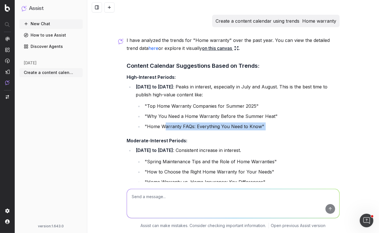
drag, startPoint x: 163, startPoint y: 127, endPoint x: 224, endPoint y: 131, distance: 61.5
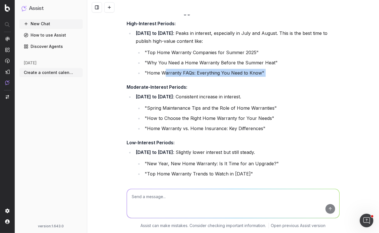
scroll to position [84, 0]
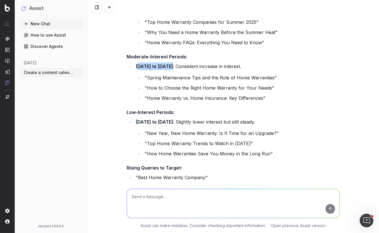
drag, startPoint x: 139, startPoint y: 66, endPoint x: 171, endPoint y: 67, distance: 32.0
click at [171, 67] on strong "[DATE] to [DATE]" at bounding box center [154, 66] width 37 height 6
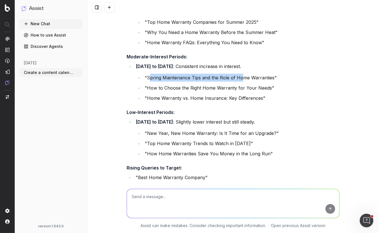
drag, startPoint x: 150, startPoint y: 75, endPoint x: 240, endPoint y: 80, distance: 90.1
click at [240, 80] on li ""Spring Maintenance Tips and the Role of Home Warranties"" at bounding box center [241, 78] width 196 height 8
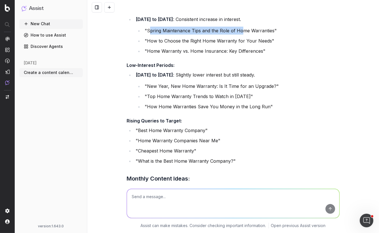
scroll to position [137, 0]
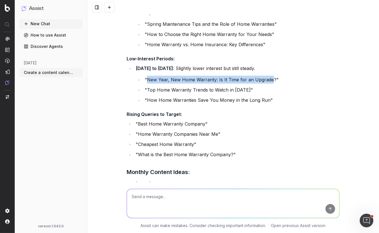
drag, startPoint x: 147, startPoint y: 79, endPoint x: 271, endPoint y: 80, distance: 123.7
click at [271, 80] on li ""New Year, New Home Warranty: Is It Time for an Upgrade?"" at bounding box center [241, 80] width 196 height 8
copy li "New Year, New Home Warranty: Is It Time for an Upgrade"
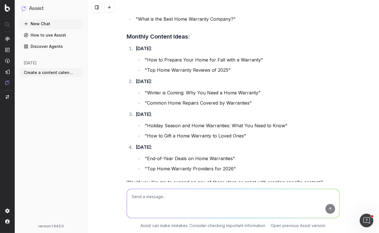
scroll to position [258, 0]
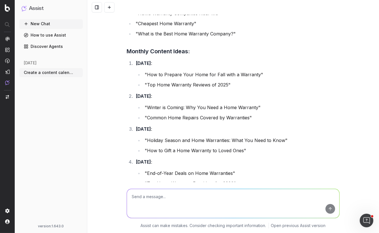
click at [48, 35] on link "How to use Assist" at bounding box center [50, 35] width 63 height 9
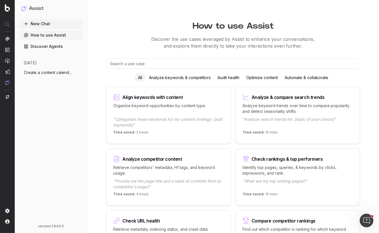
click at [258, 78] on div "Optimize content" at bounding box center [262, 77] width 38 height 9
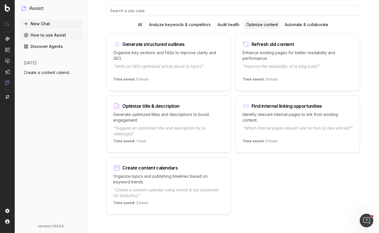
scroll to position [57, 0]
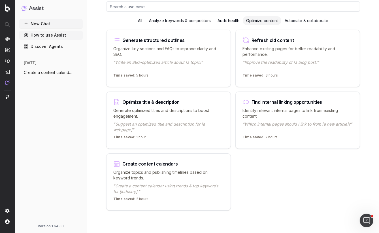
click at [179, 64] on p ""Write an SEO-optimized article about [a topic]"" at bounding box center [168, 64] width 110 height 11
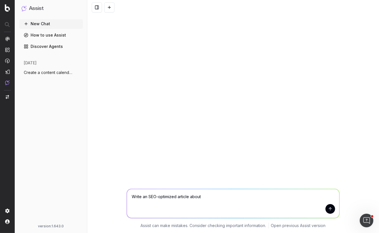
click at [42, 72] on span "Create a content calendar using trends" at bounding box center [49, 73] width 50 height 6
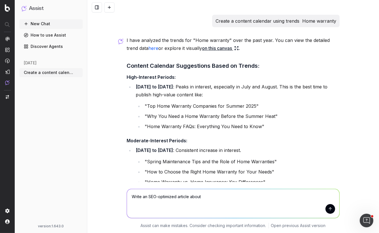
scroll to position [314, 0]
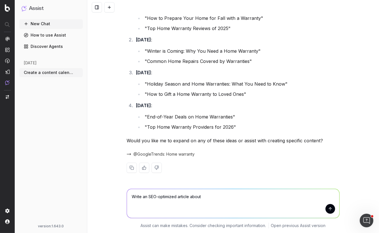
click at [222, 197] on textarea "Write an SEO-optimized article about" at bounding box center [233, 203] width 212 height 29
paste textarea "New Year, New Home Warranty: Is It Time for an Upgrade"
type textarea "Write an SEO-optimized article about New Year, New Home Warranty: Is It Time fo…"
click at [330, 211] on button "submit" at bounding box center [330, 209] width 10 height 10
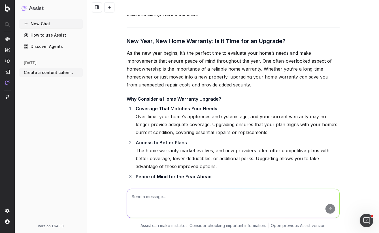
scroll to position [523, 0]
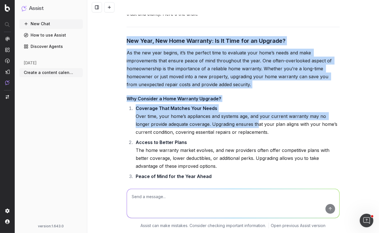
drag, startPoint x: 128, startPoint y: 33, endPoint x: 241, endPoint y: 119, distance: 142.6
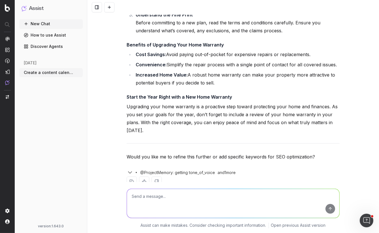
scroll to position [854, 0]
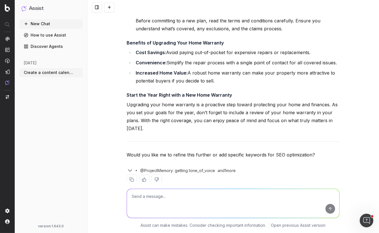
click at [157, 197] on textarea at bounding box center [233, 203] width 212 height 29
type textarea "What pages can i link to on this page?"
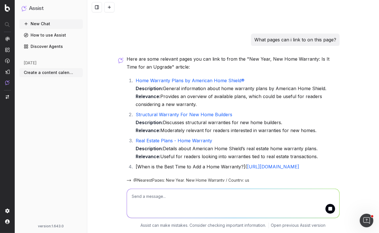
scroll to position [1029, 0]
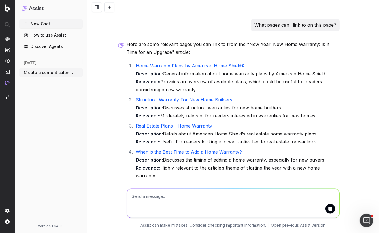
click at [161, 197] on textarea at bounding box center [233, 203] width 212 height 29
type textarea "can you create a script that creates 5 modules to these links?"
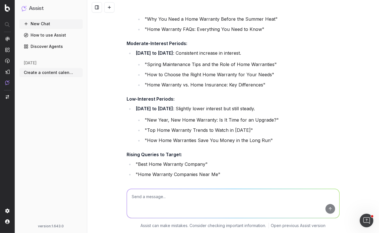
scroll to position [0, 0]
